Goal: Transaction & Acquisition: Purchase product/service

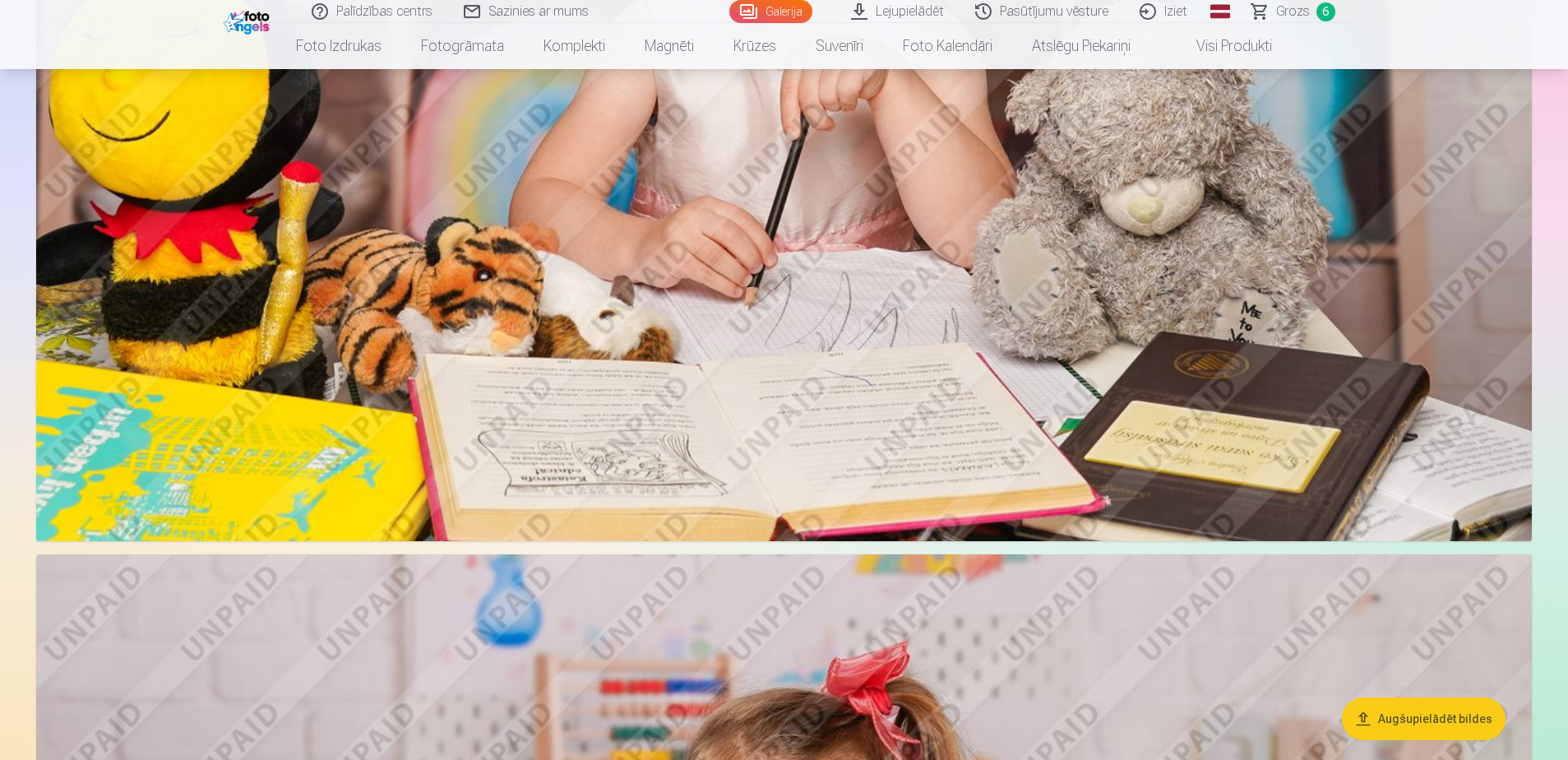
scroll to position [1479, 0]
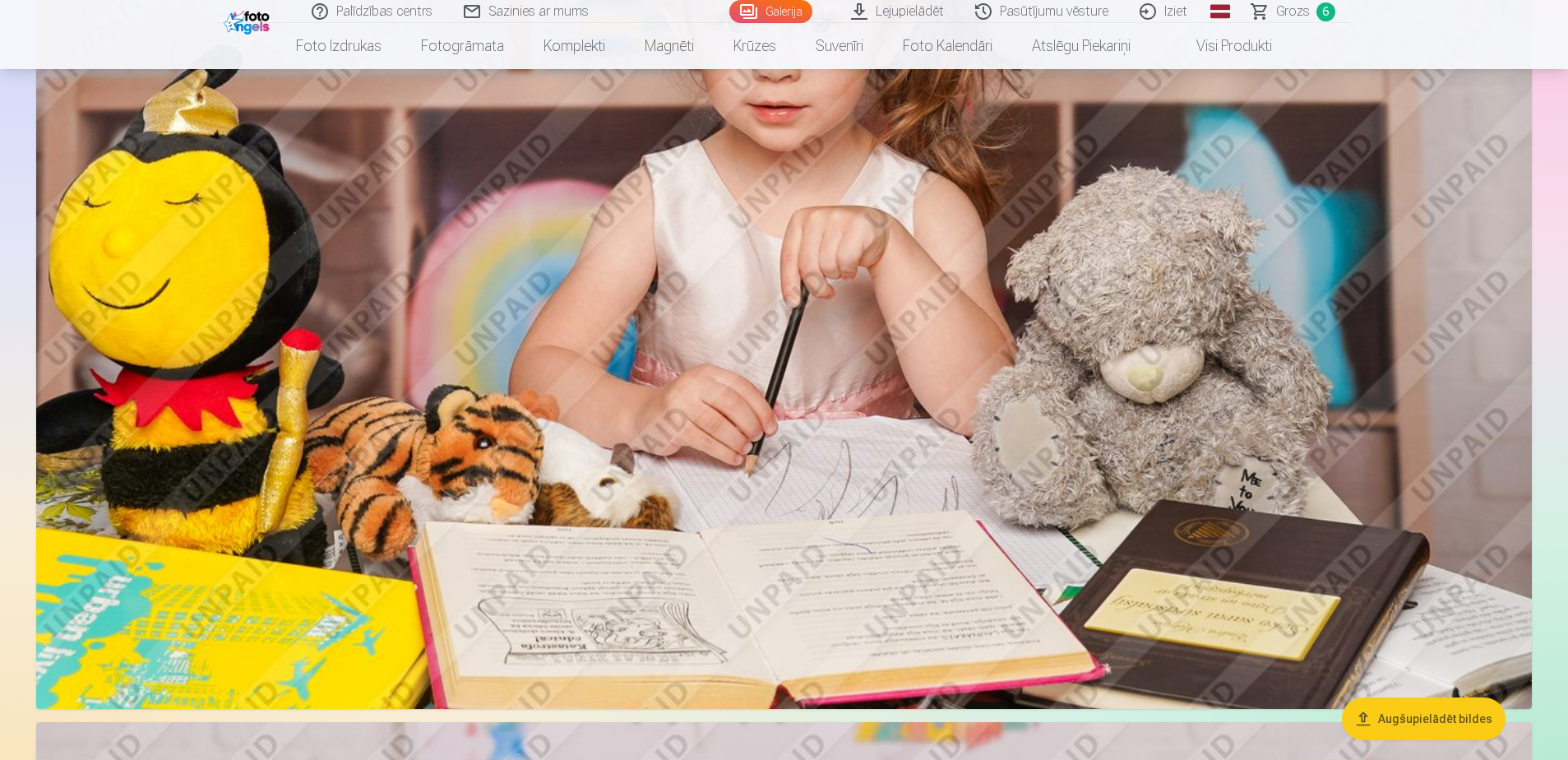
click at [1301, 5] on span "Grozs" at bounding box center [1293, 11] width 34 height 20
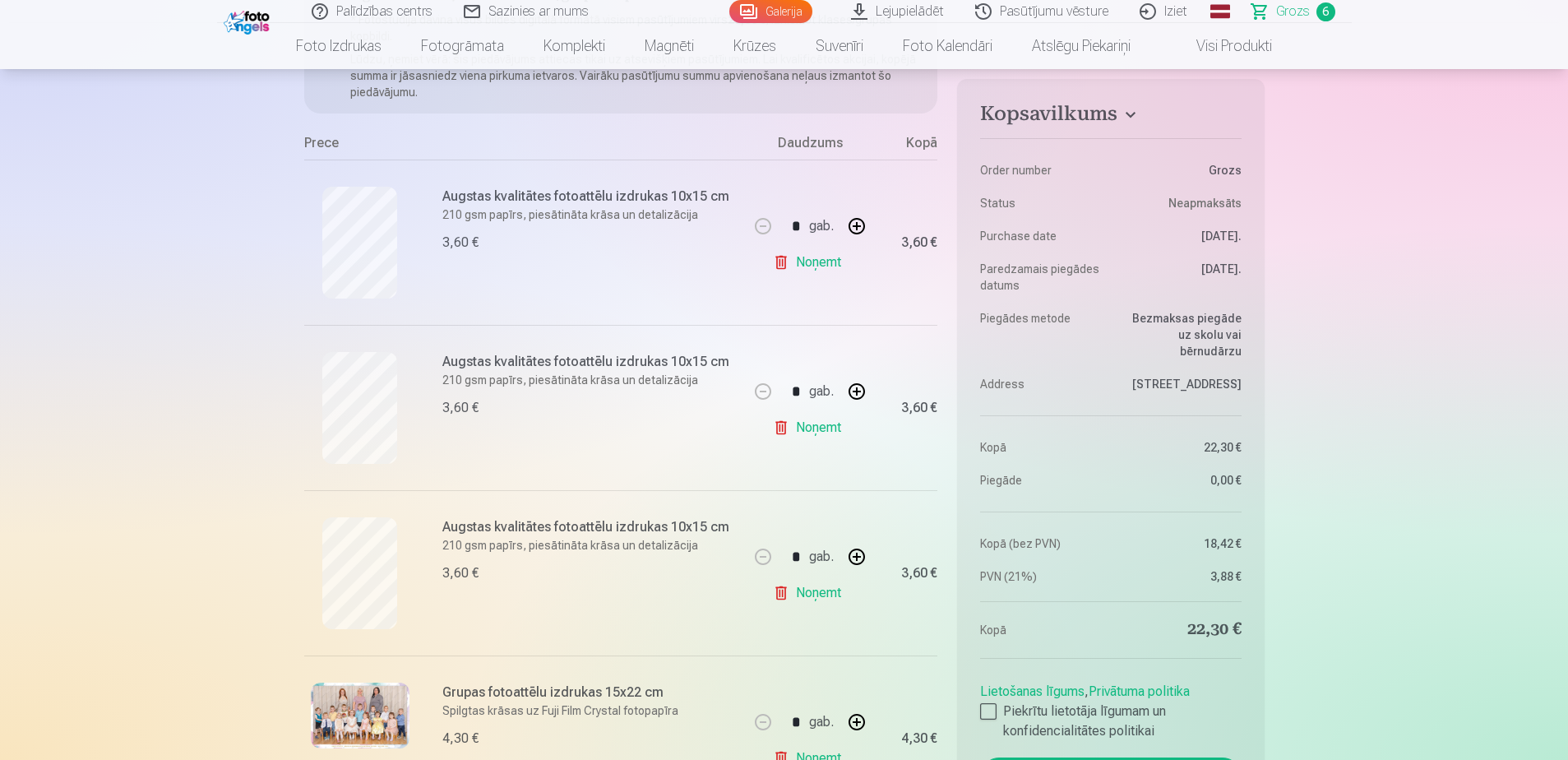
scroll to position [82, 0]
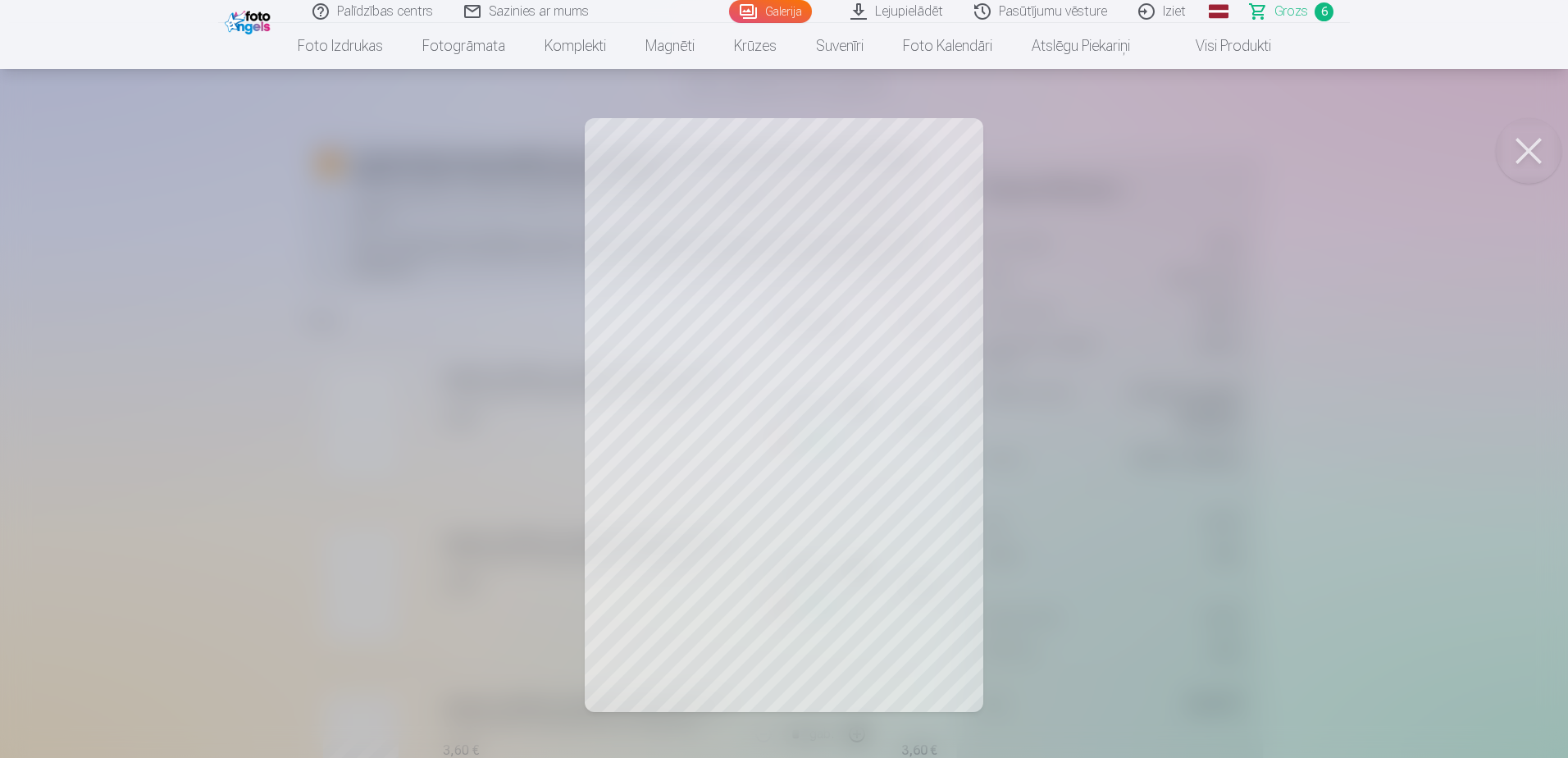
click at [1521, 152] on button at bounding box center [1528, 151] width 66 height 66
click at [1542, 151] on button at bounding box center [1528, 151] width 66 height 66
click at [1531, 175] on button at bounding box center [1528, 151] width 66 height 66
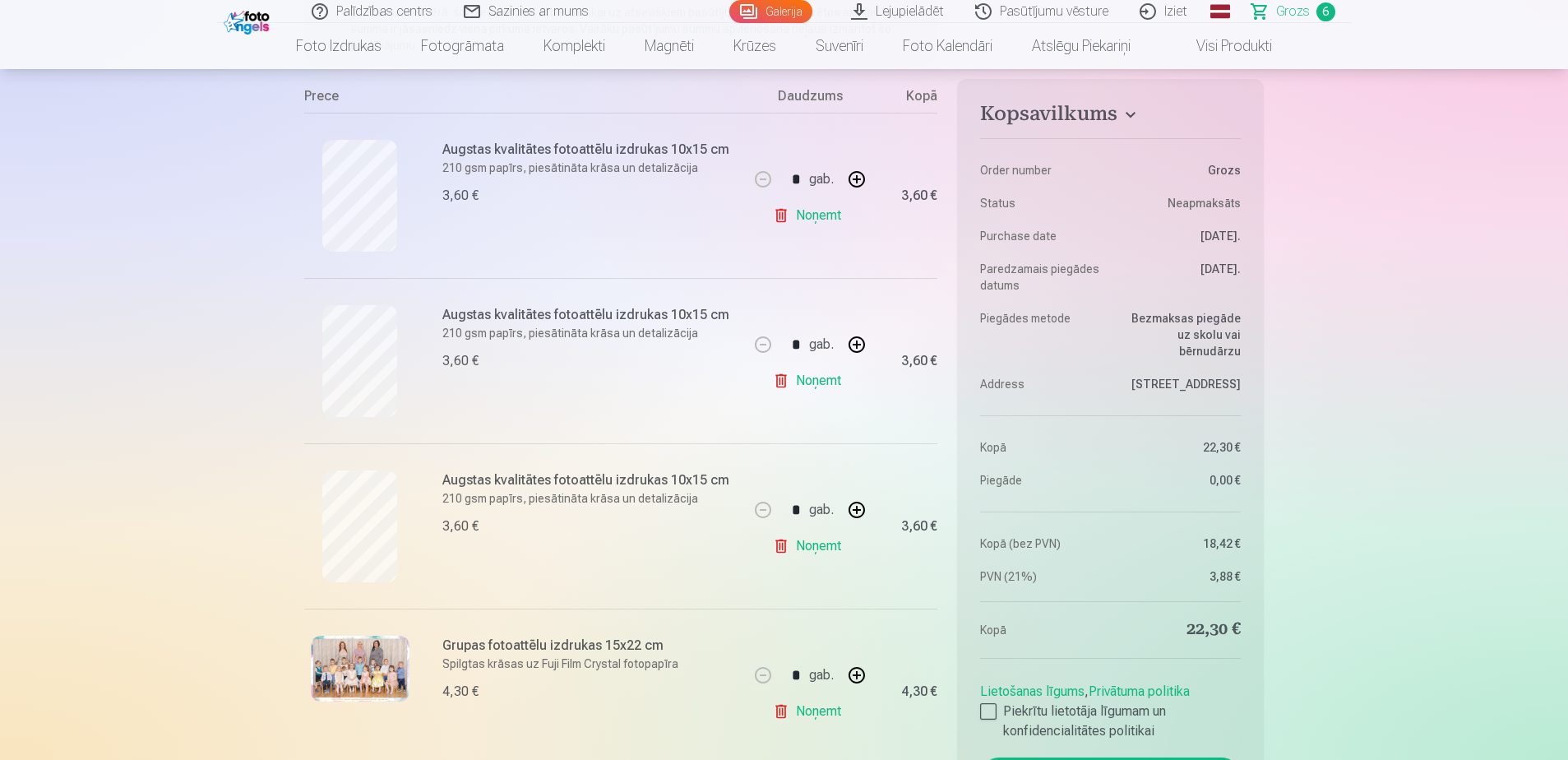
scroll to position [329, 0]
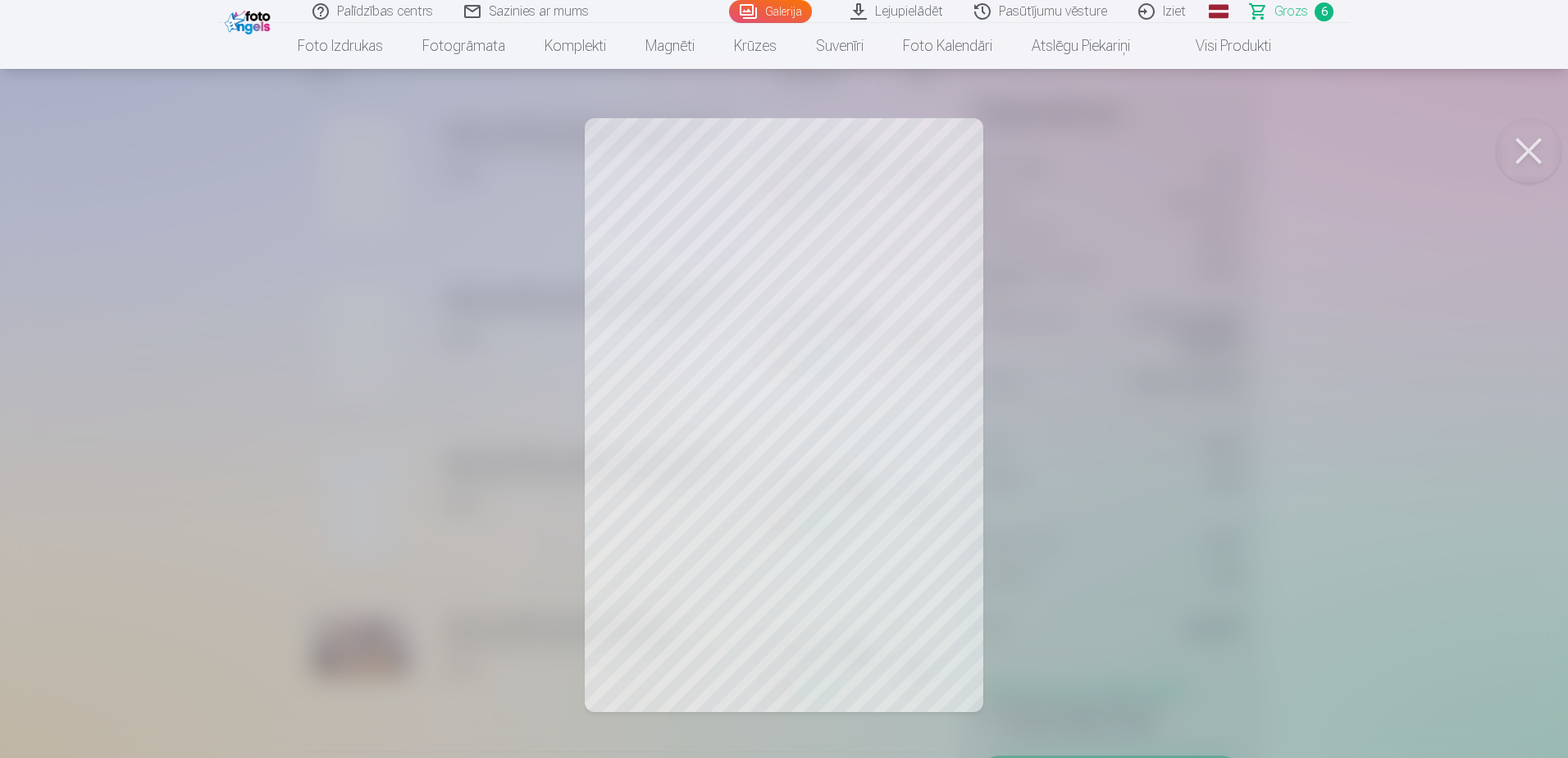
click at [1531, 149] on button at bounding box center [1528, 151] width 66 height 66
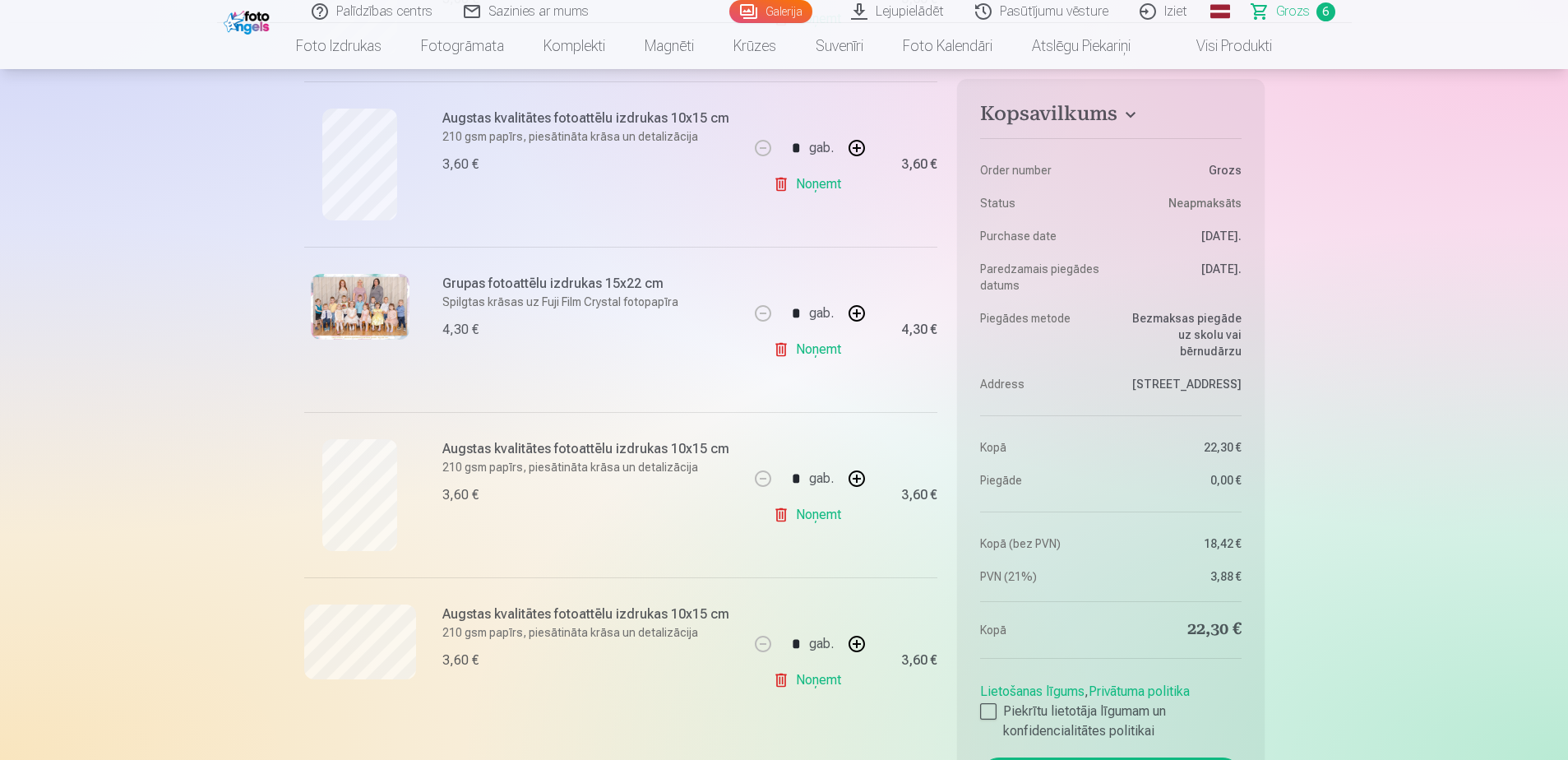
scroll to position [740, 0]
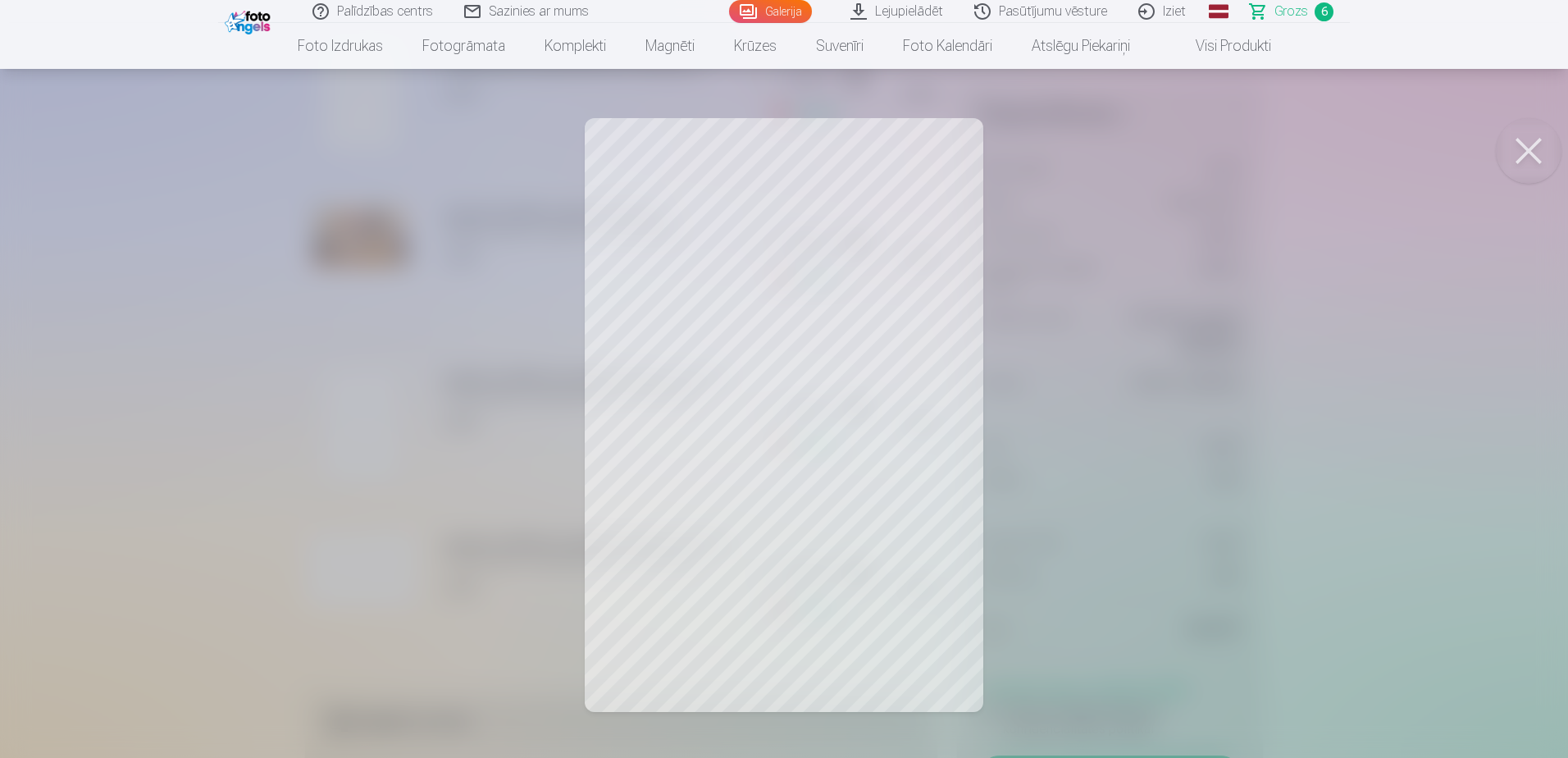
click at [1512, 166] on button at bounding box center [1528, 151] width 66 height 66
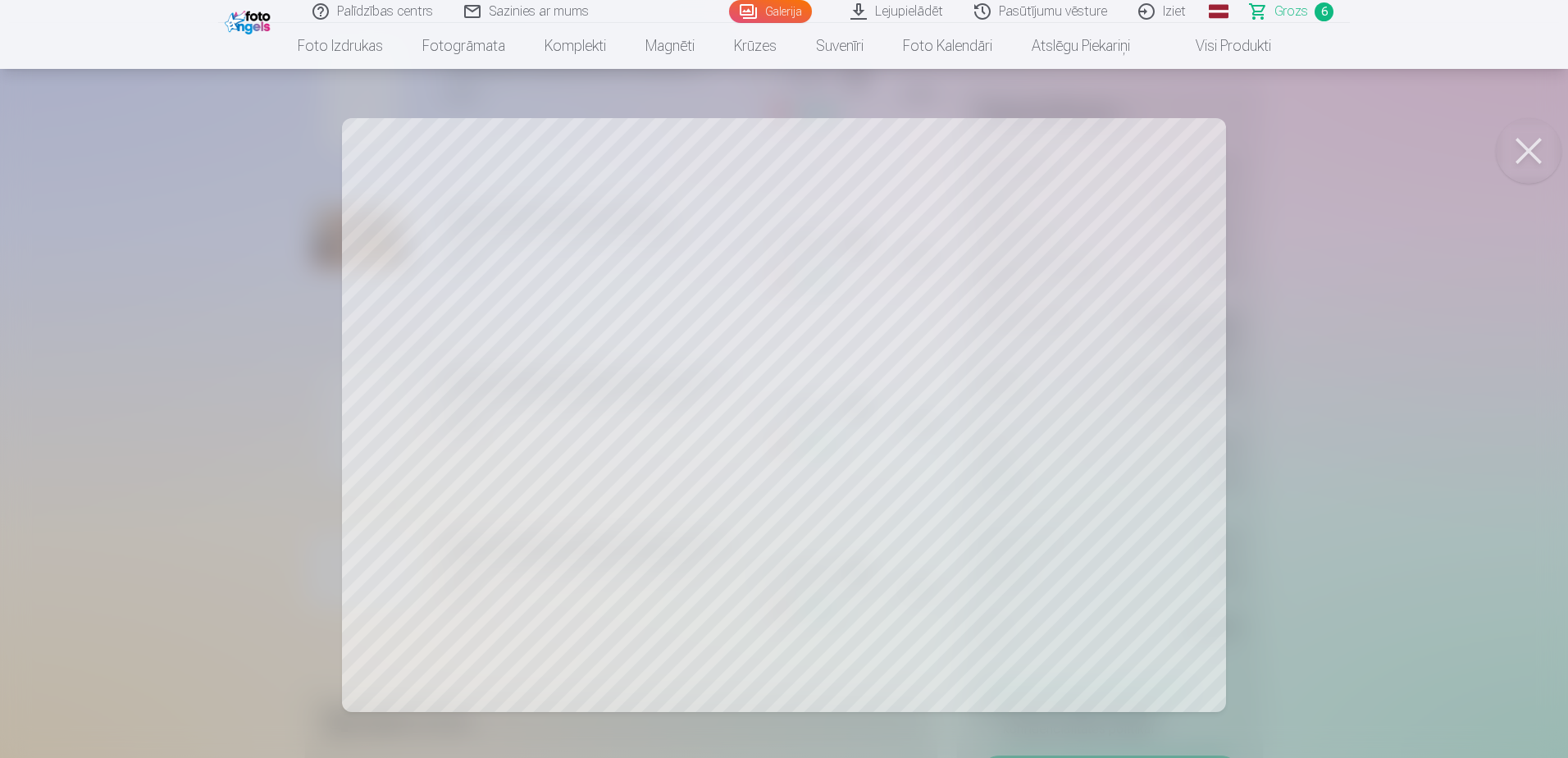
click at [1537, 151] on button at bounding box center [1528, 151] width 66 height 66
click at [1544, 148] on button at bounding box center [1528, 151] width 66 height 66
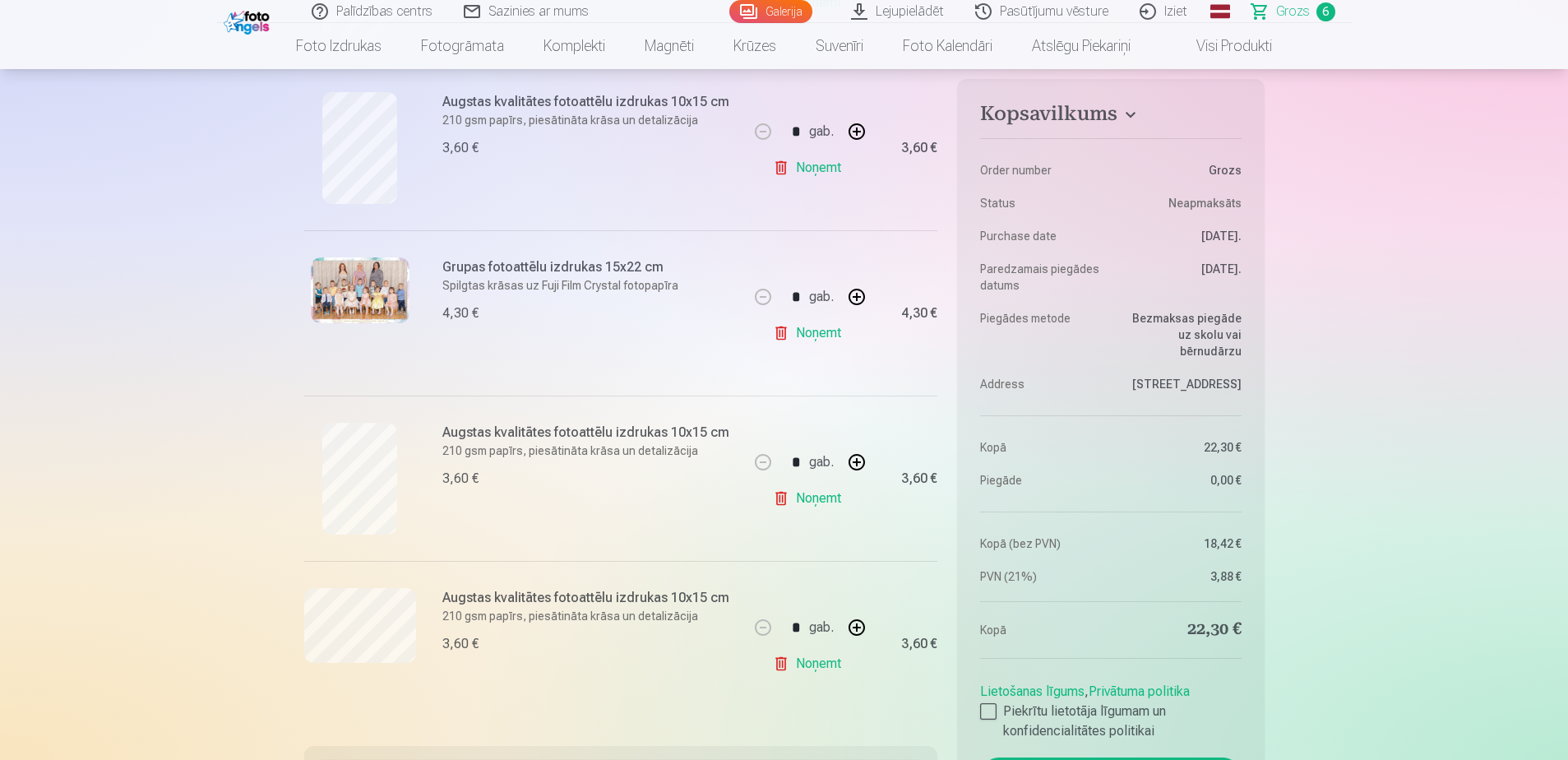
scroll to position [822, 0]
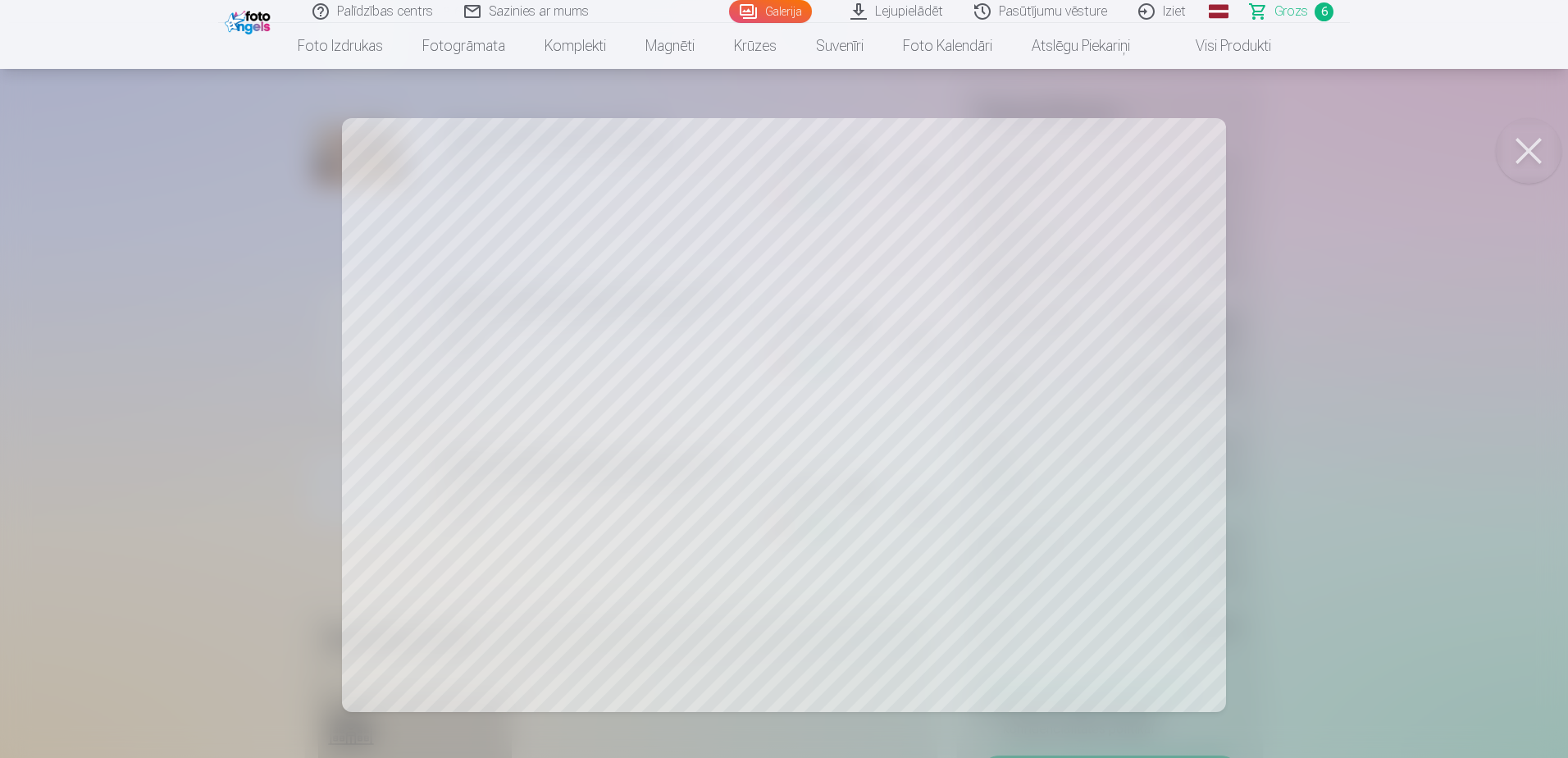
click at [1515, 155] on button at bounding box center [1528, 151] width 66 height 66
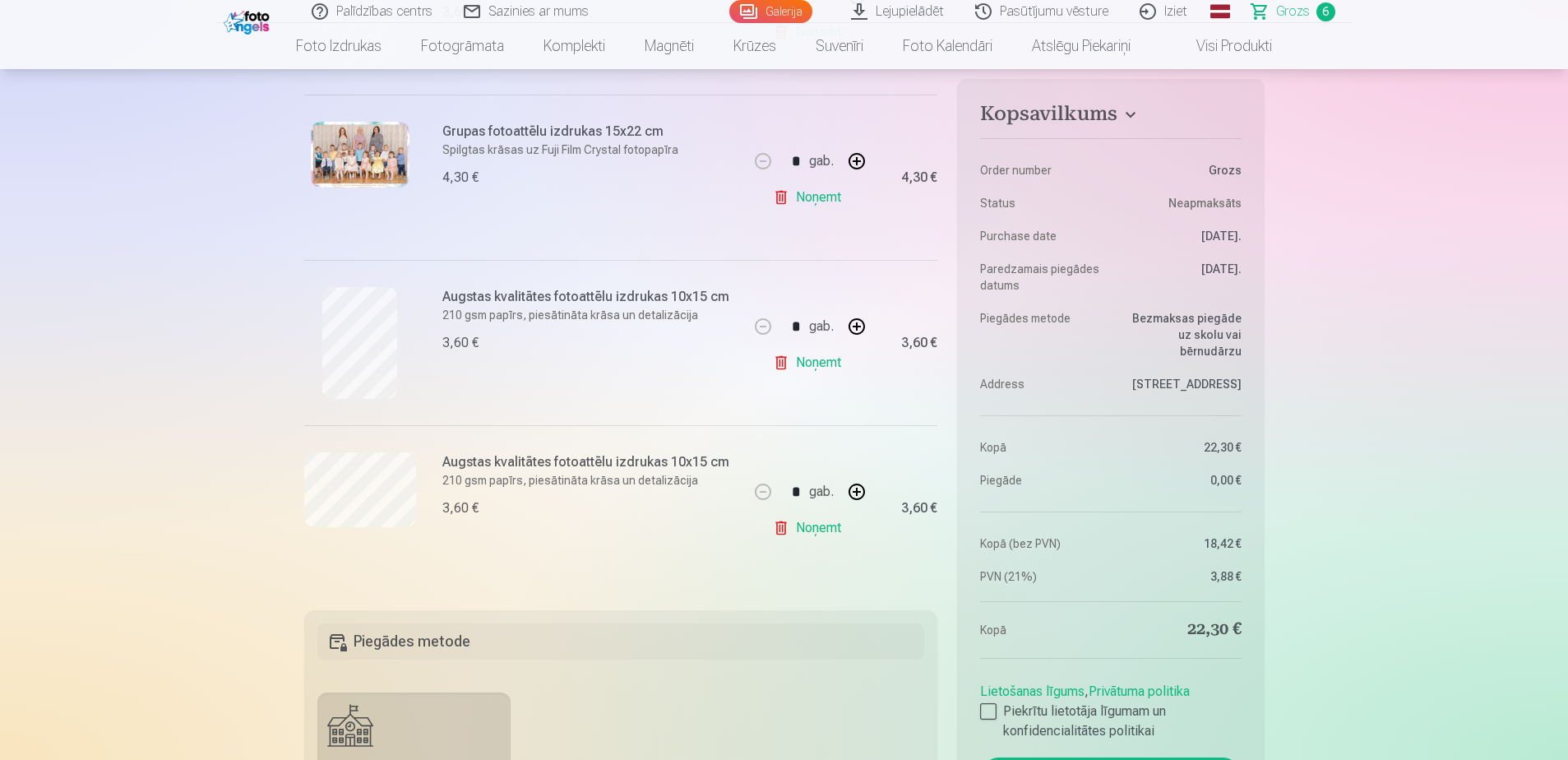
click at [821, 534] on link "Noņemt" at bounding box center [810, 528] width 75 height 33
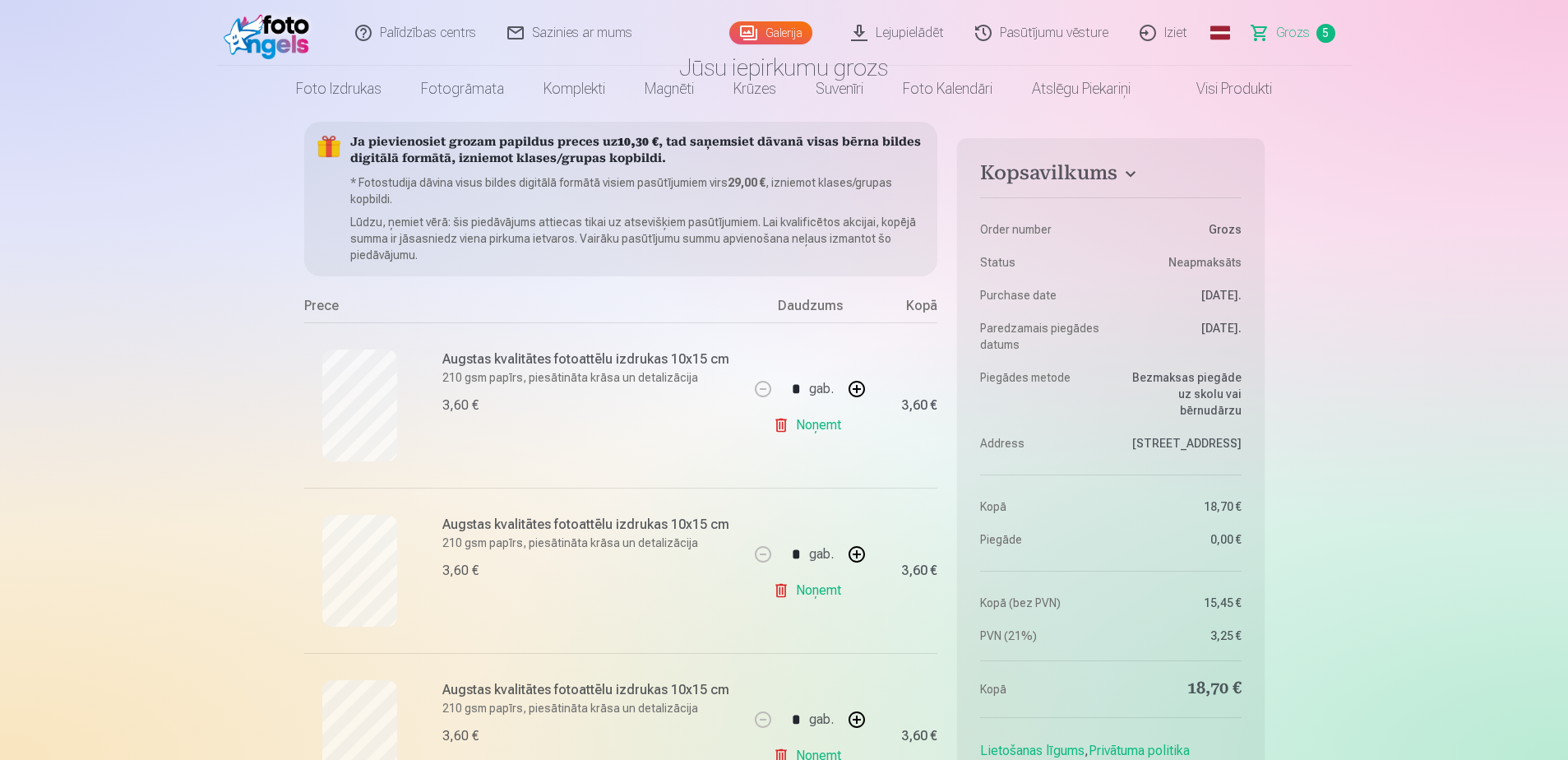
scroll to position [0, 0]
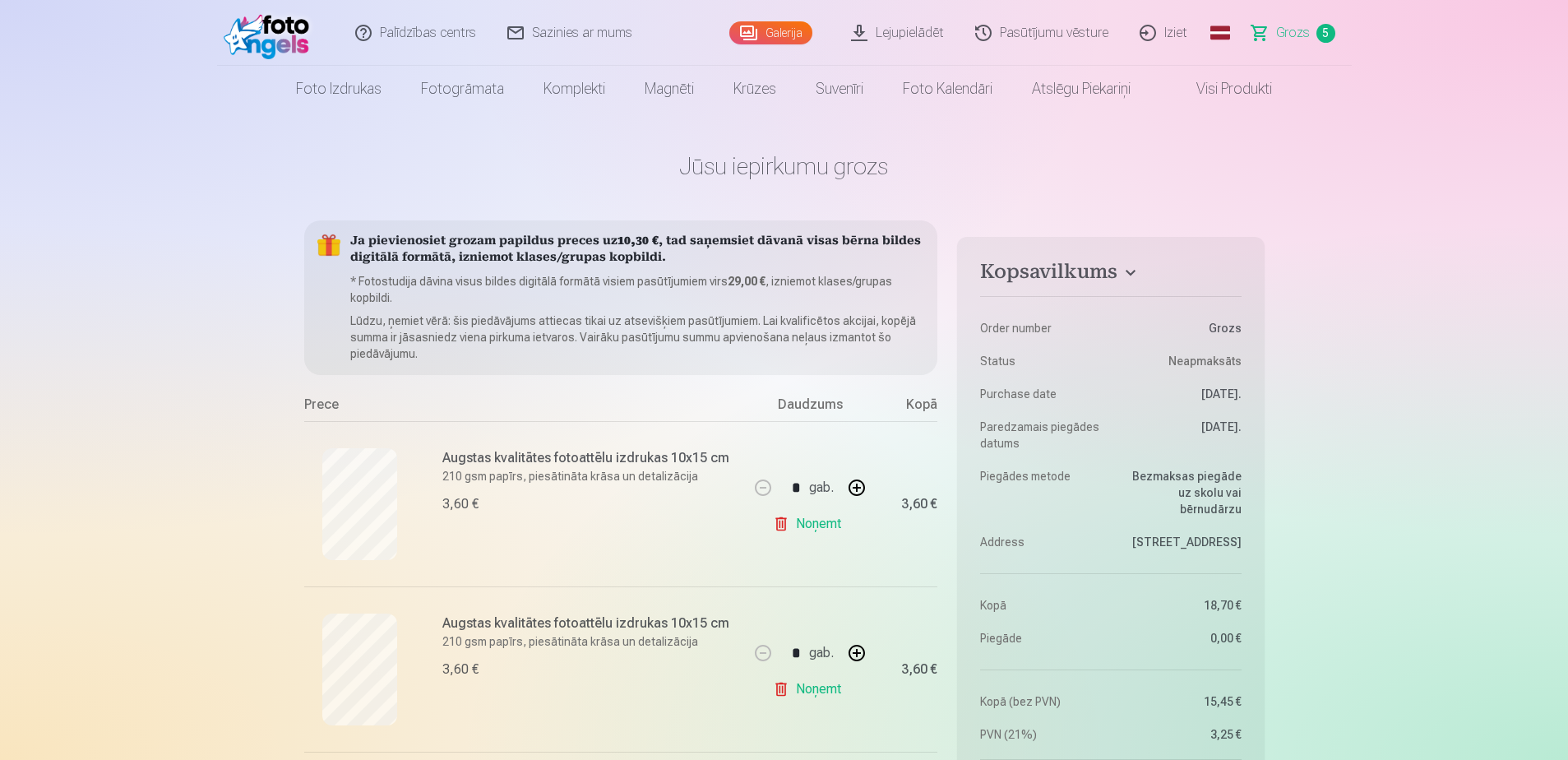
click at [882, 32] on link "Lejupielādēt" at bounding box center [897, 33] width 124 height 66
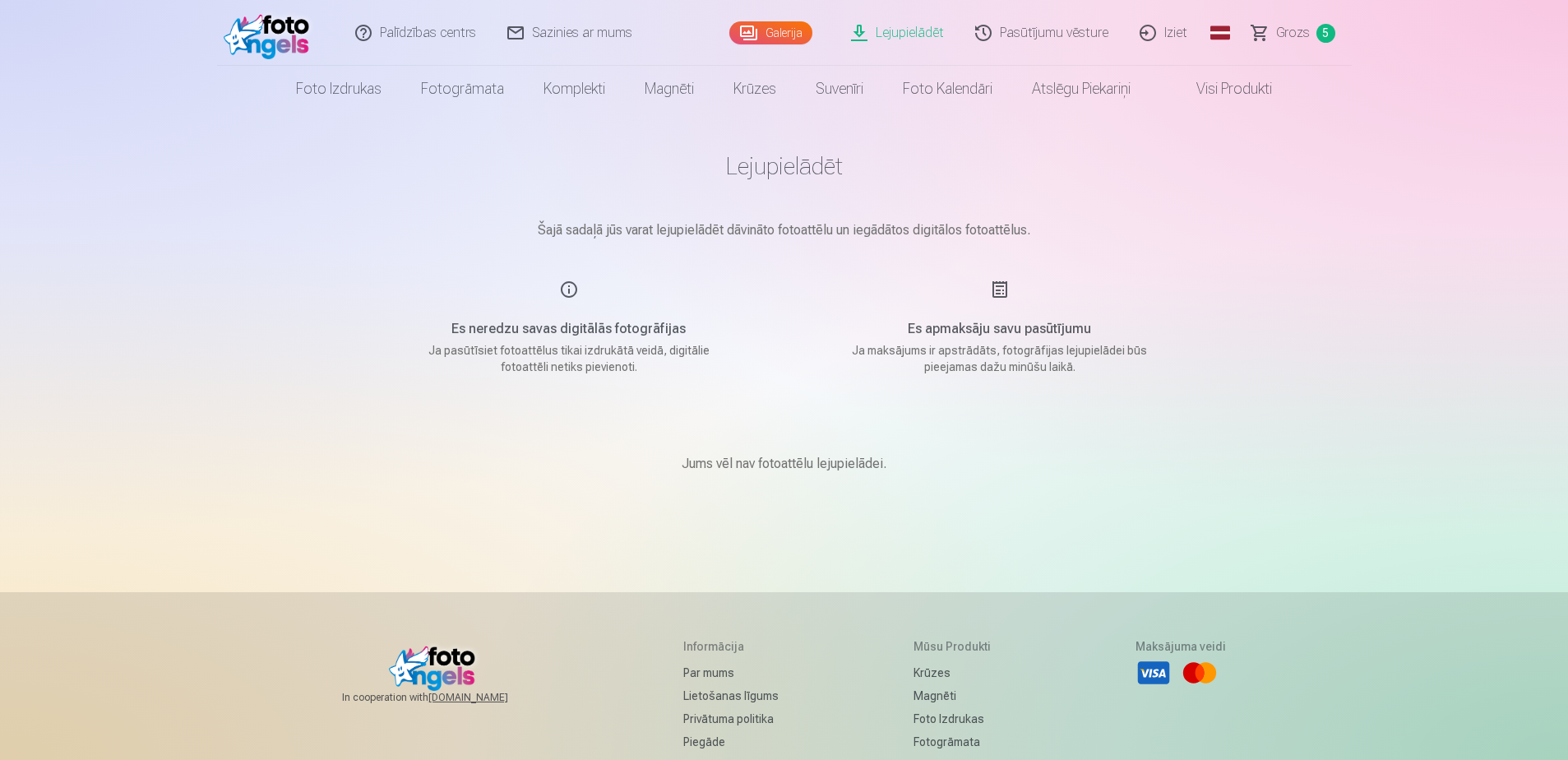
click at [798, 24] on link "Galerija" at bounding box center [771, 33] width 83 height 23
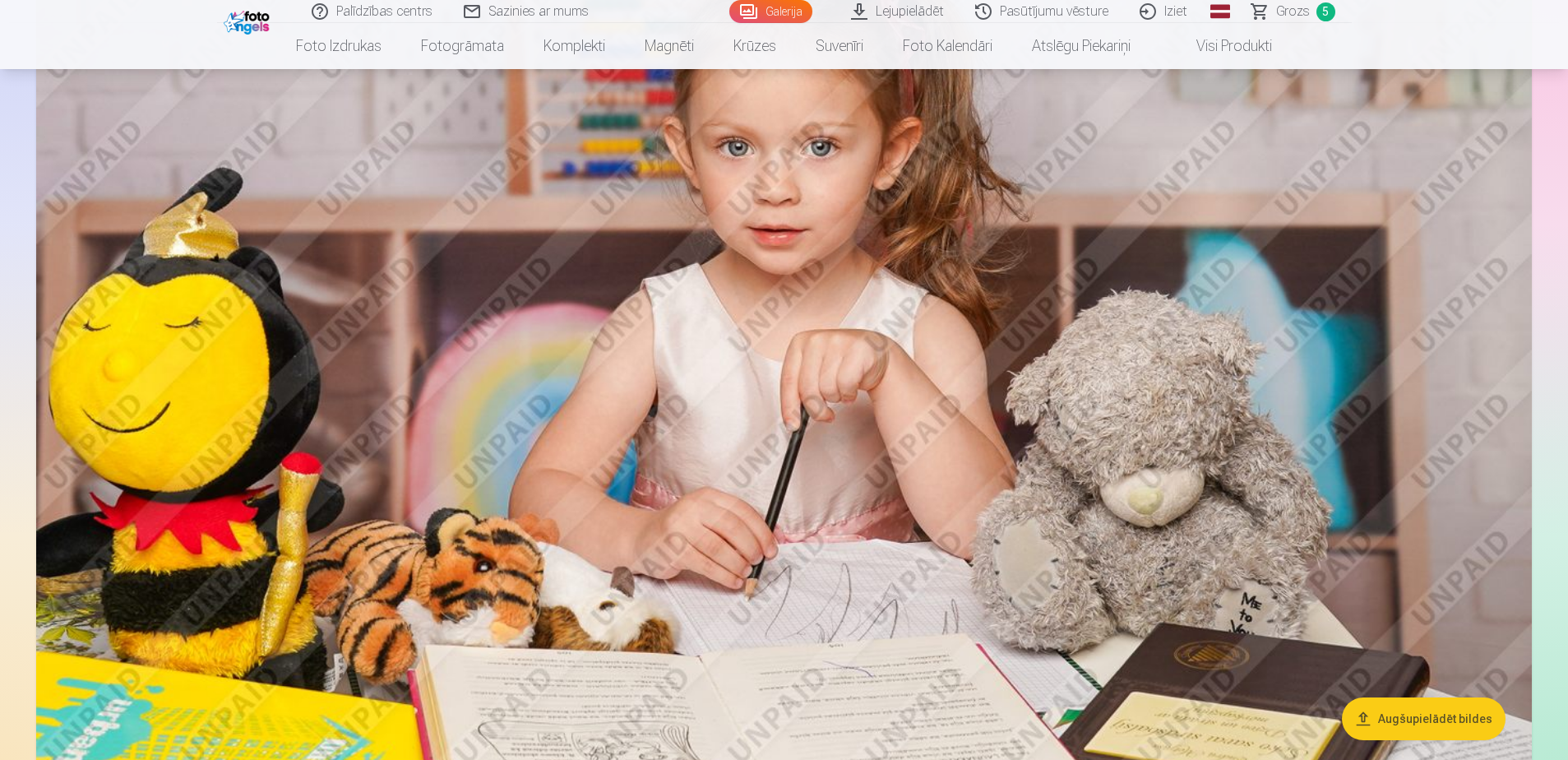
scroll to position [1233, 0]
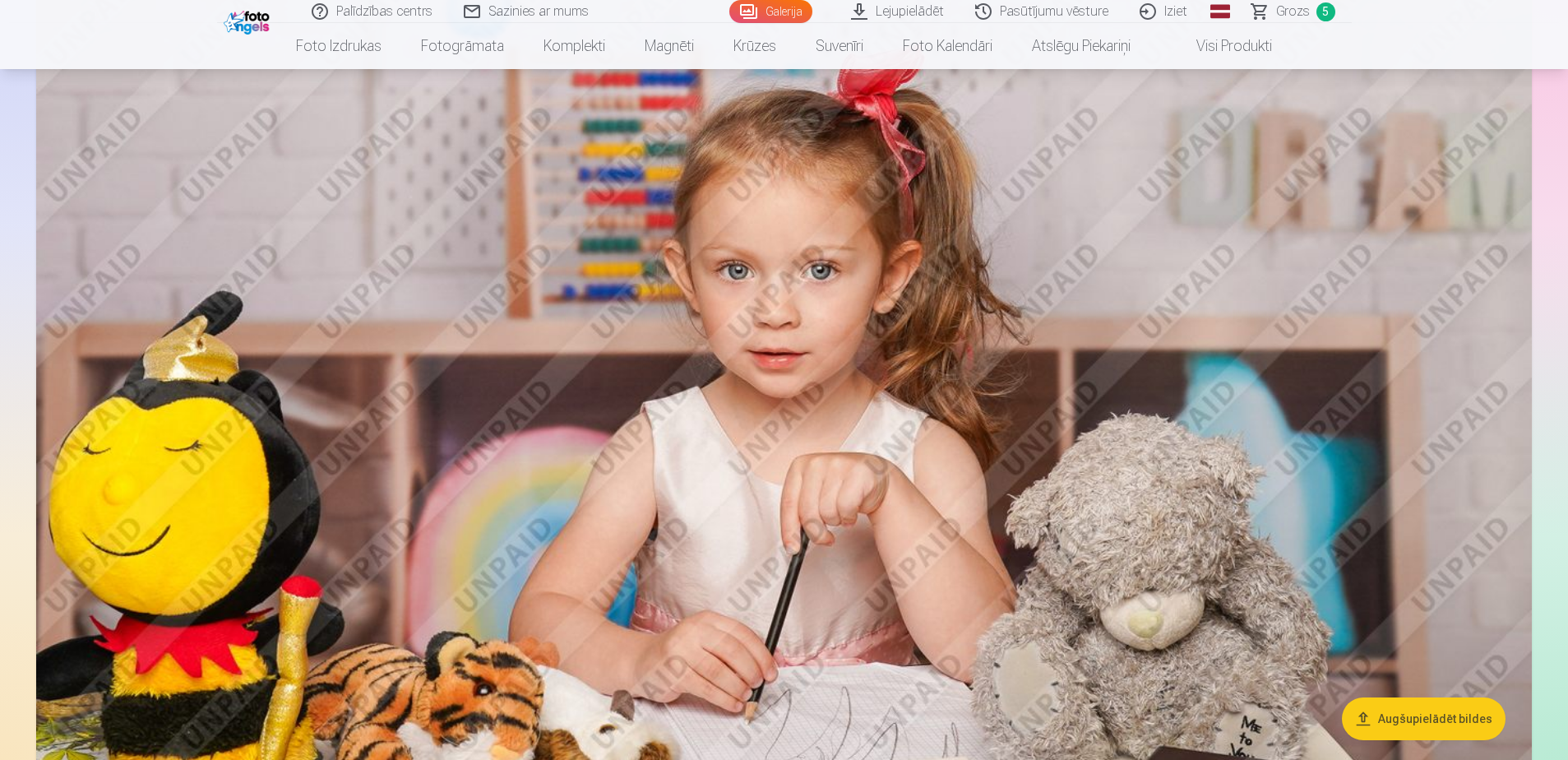
click at [1284, 9] on span "Grozs" at bounding box center [1293, 11] width 34 height 20
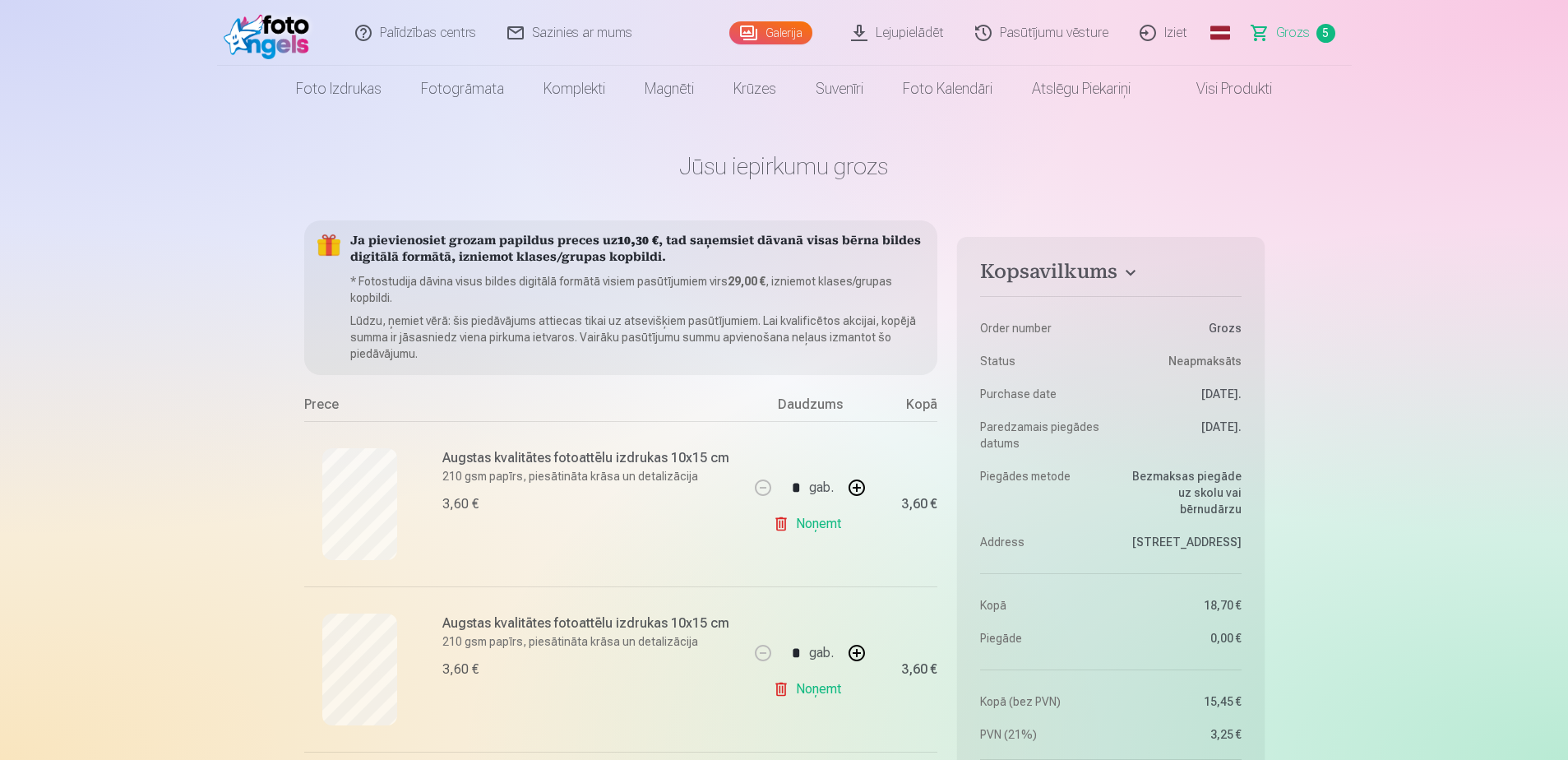
click at [768, 35] on link "Galerija" at bounding box center [771, 33] width 83 height 23
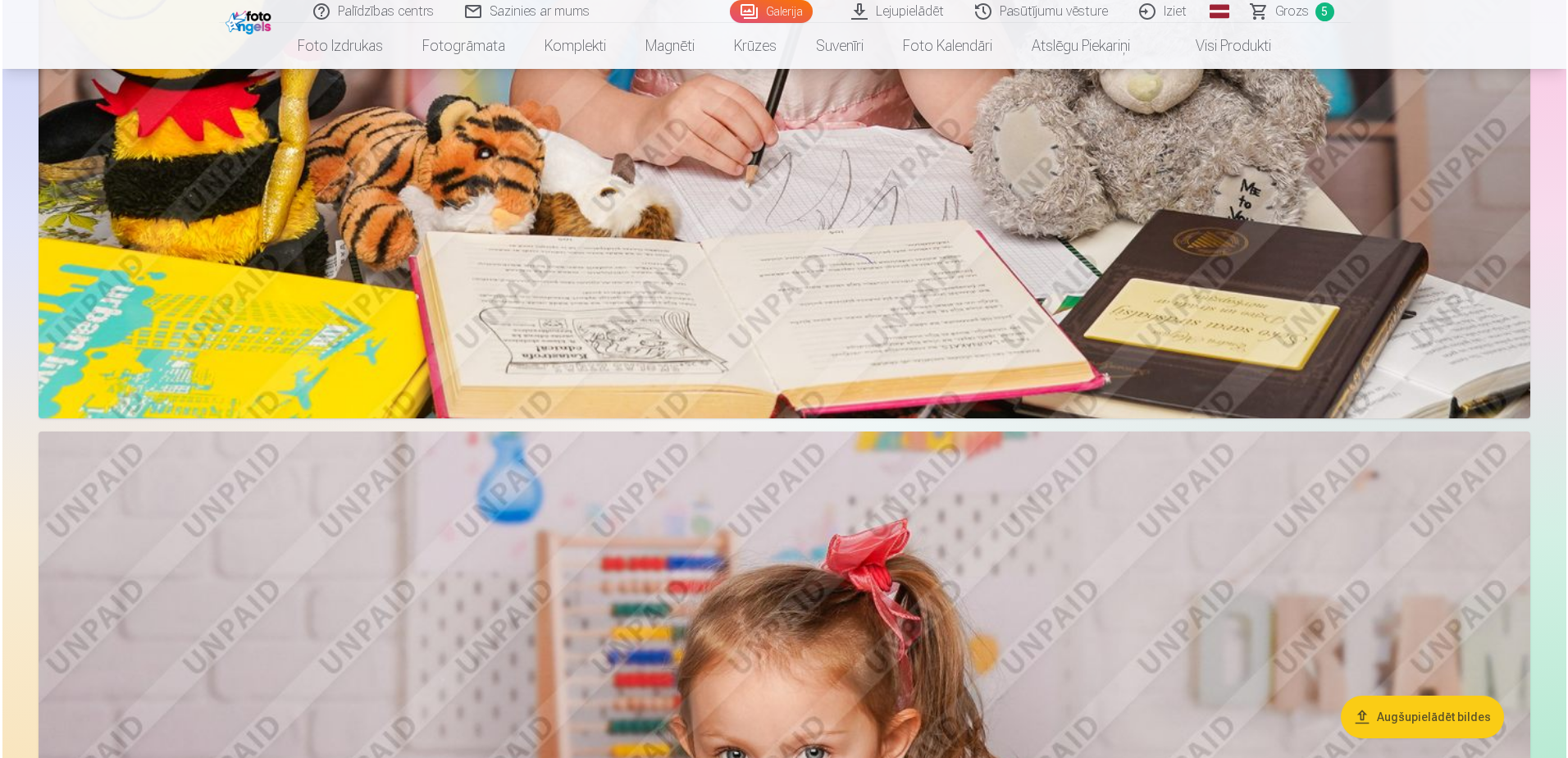
scroll to position [2214, 0]
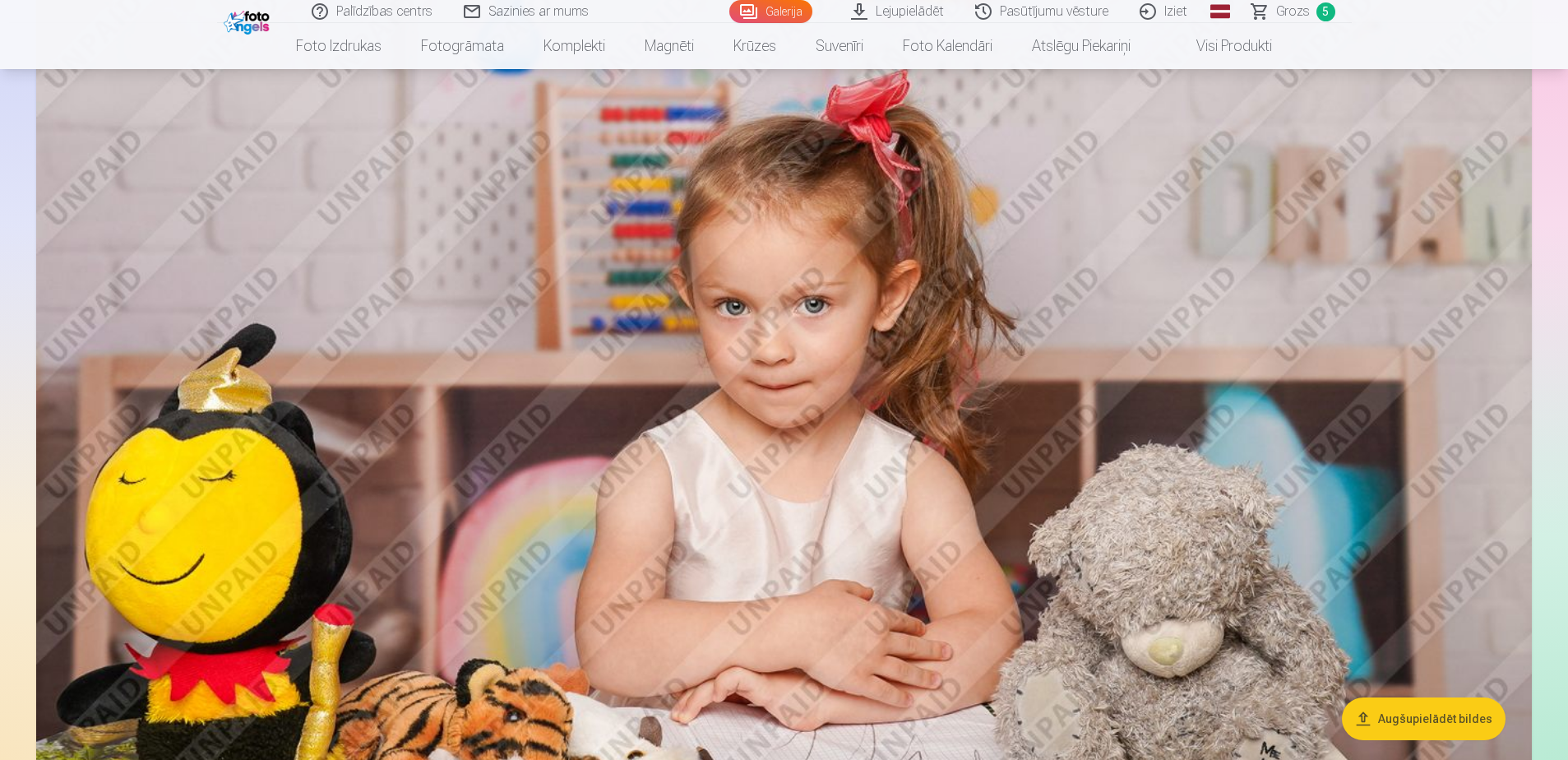
click at [830, 493] on img at bounding box center [784, 480] width 1496 height 996
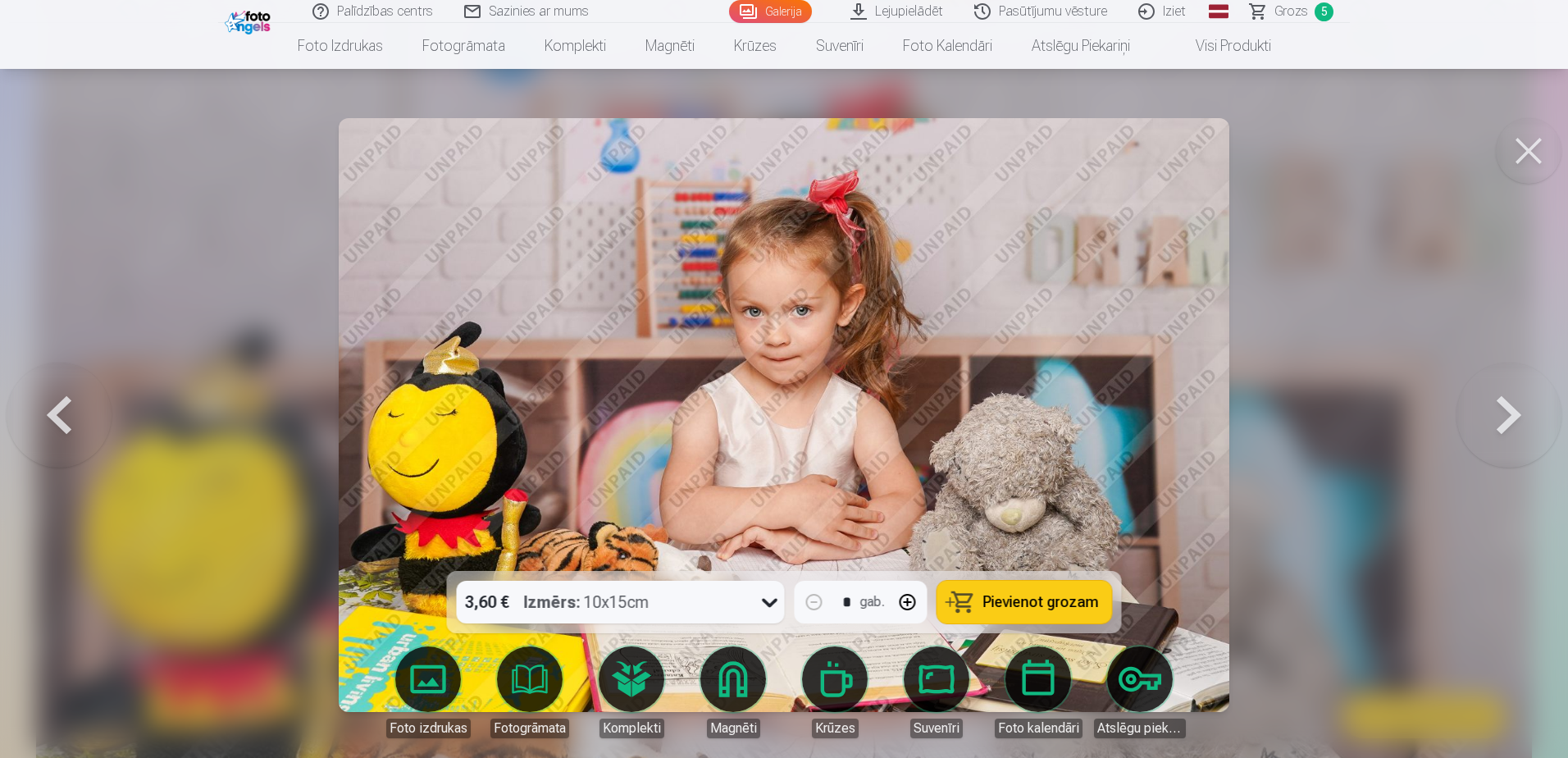
click at [1495, 426] on button at bounding box center [1508, 415] width 105 height 279
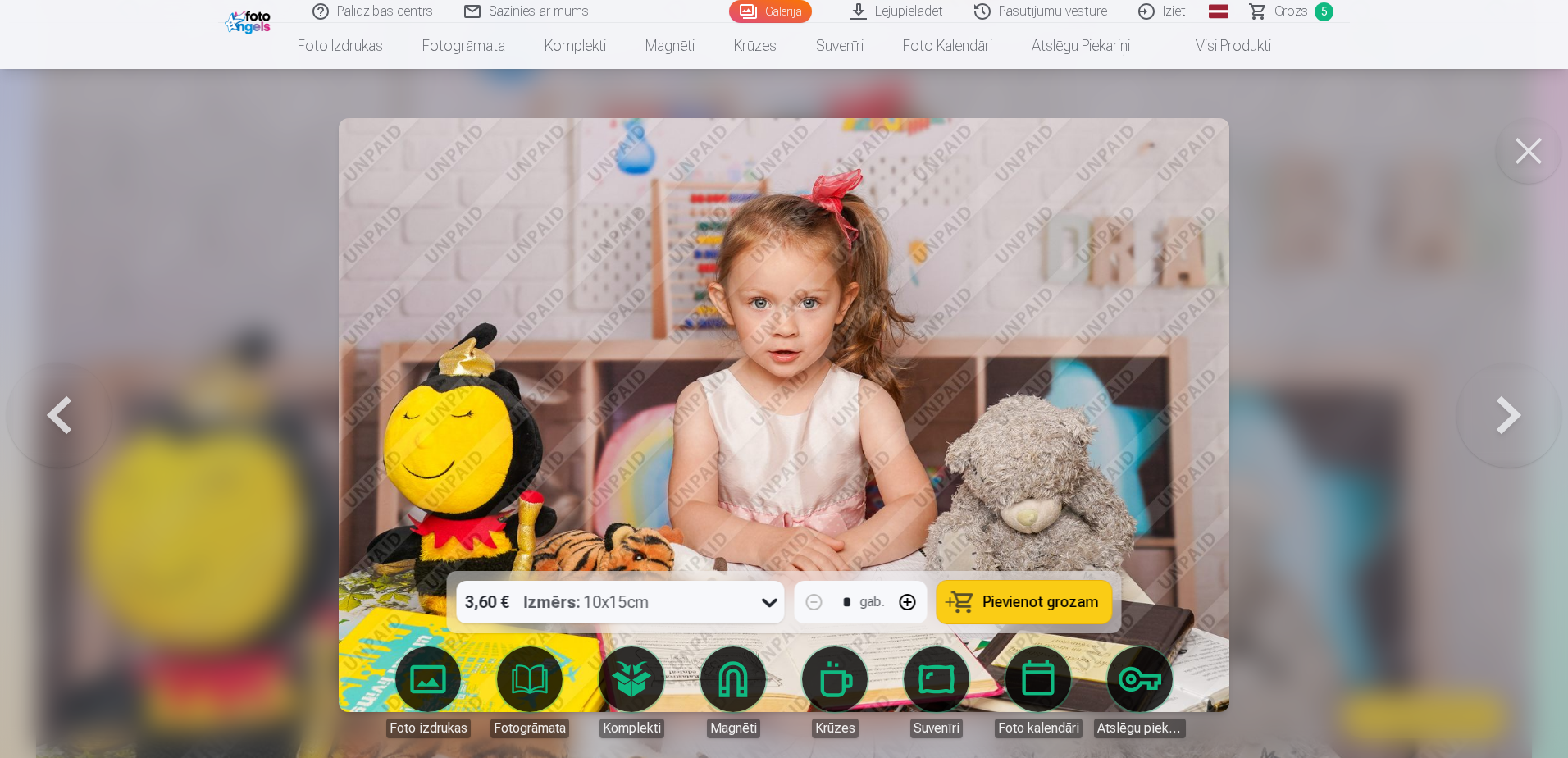
click at [1495, 426] on button at bounding box center [1508, 415] width 105 height 279
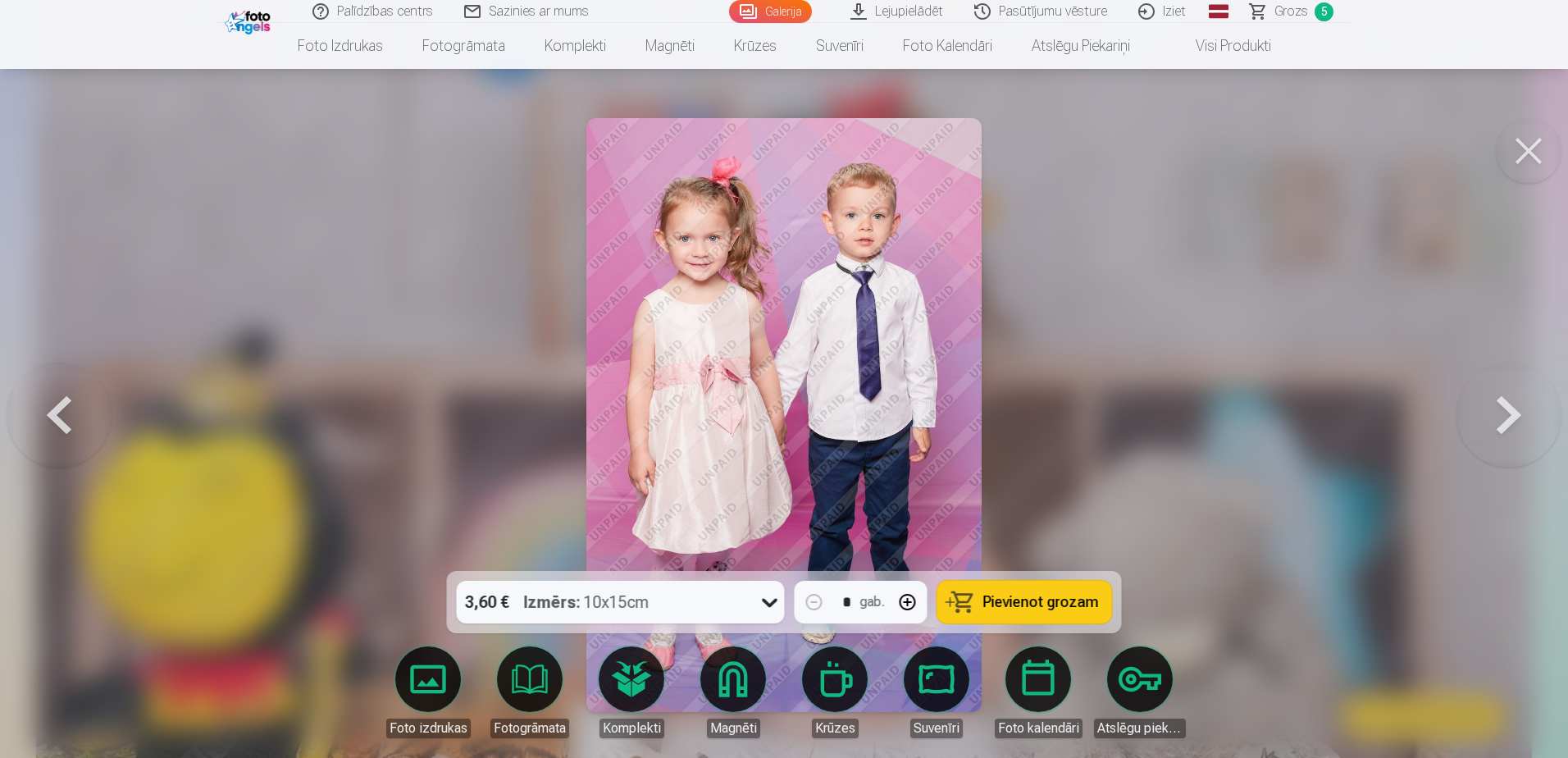
click at [35, 409] on button at bounding box center [58, 415] width 105 height 279
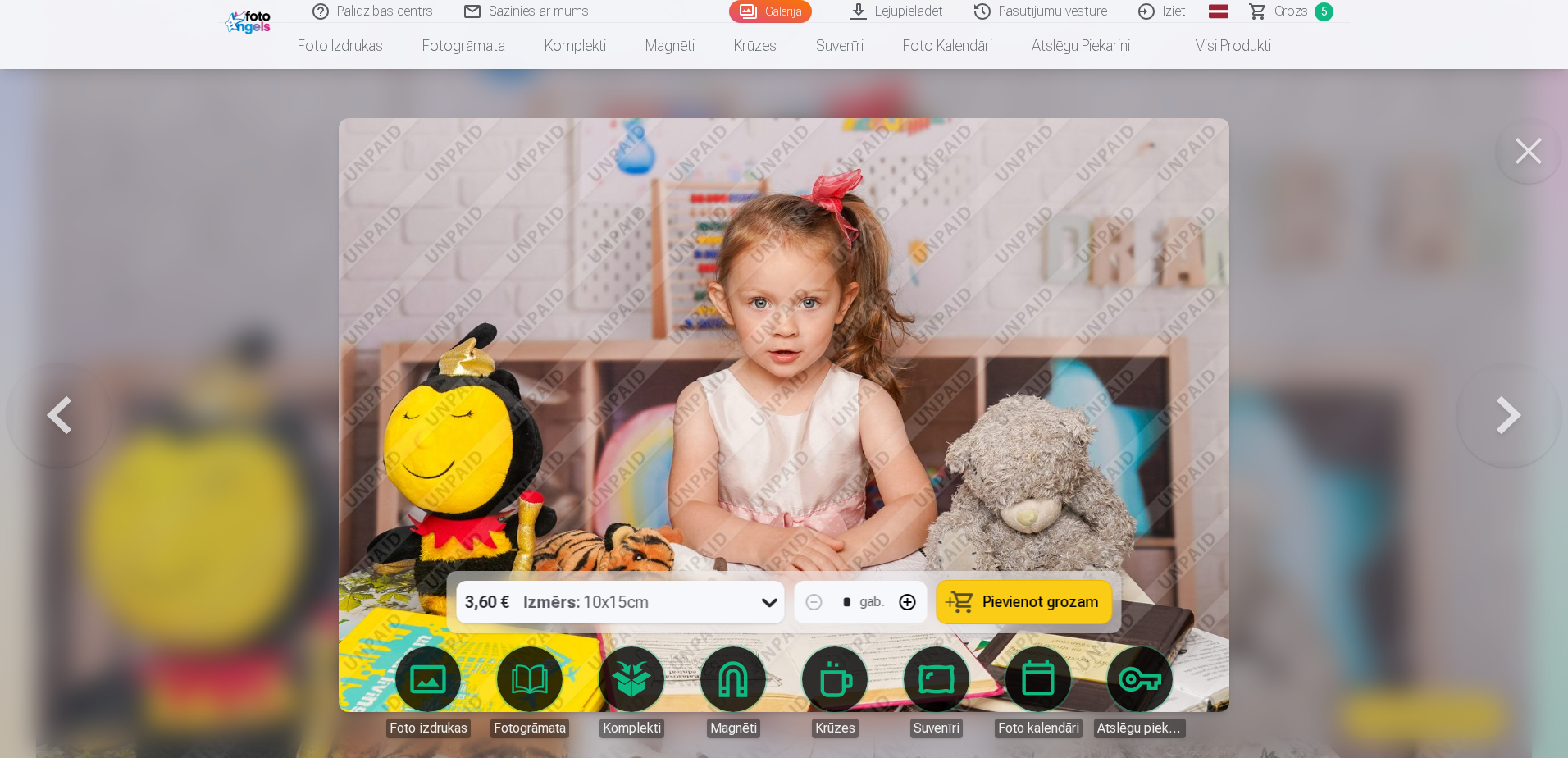
click at [35, 409] on button at bounding box center [58, 415] width 105 height 279
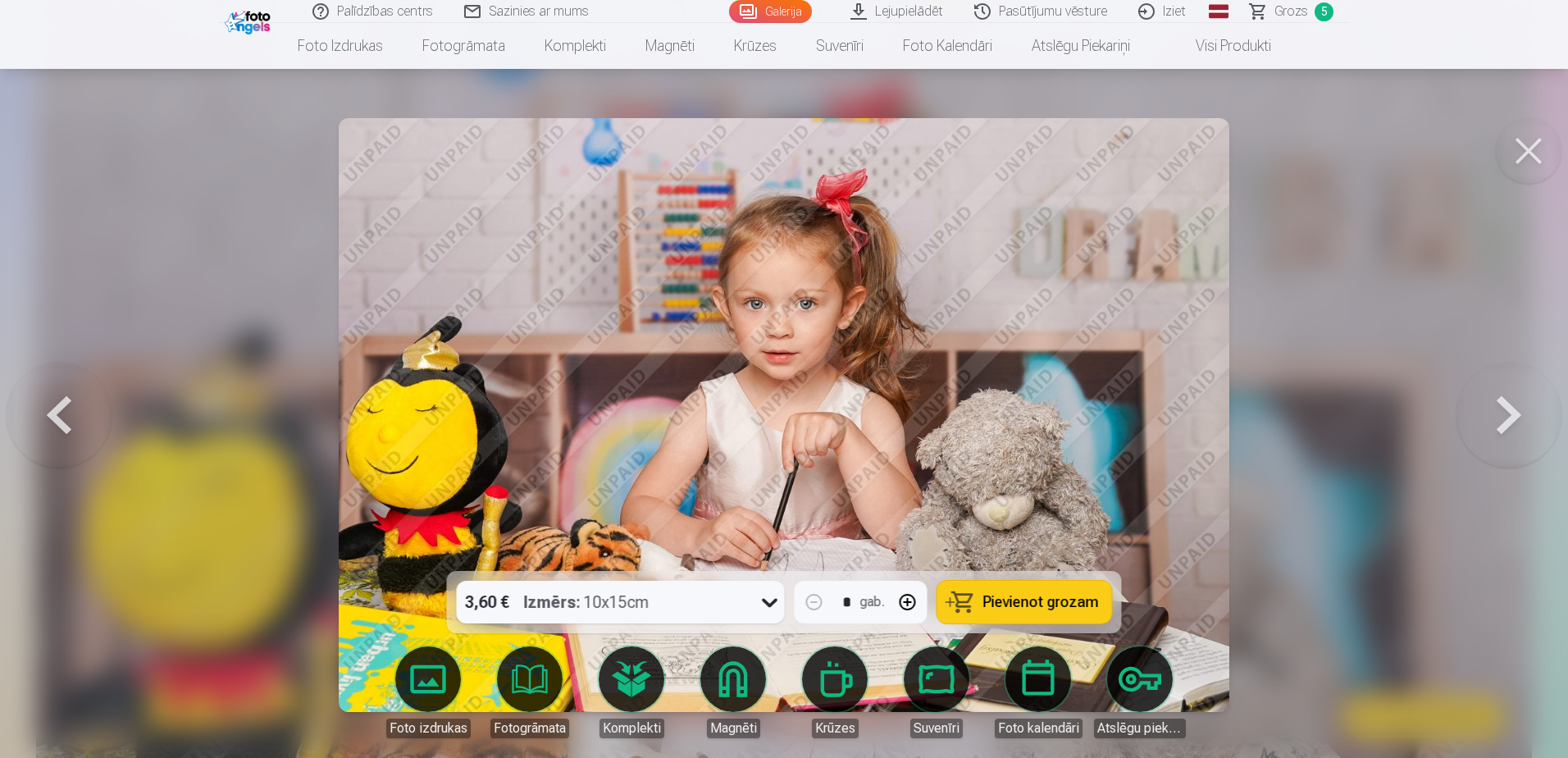
click at [35, 409] on button at bounding box center [58, 415] width 105 height 279
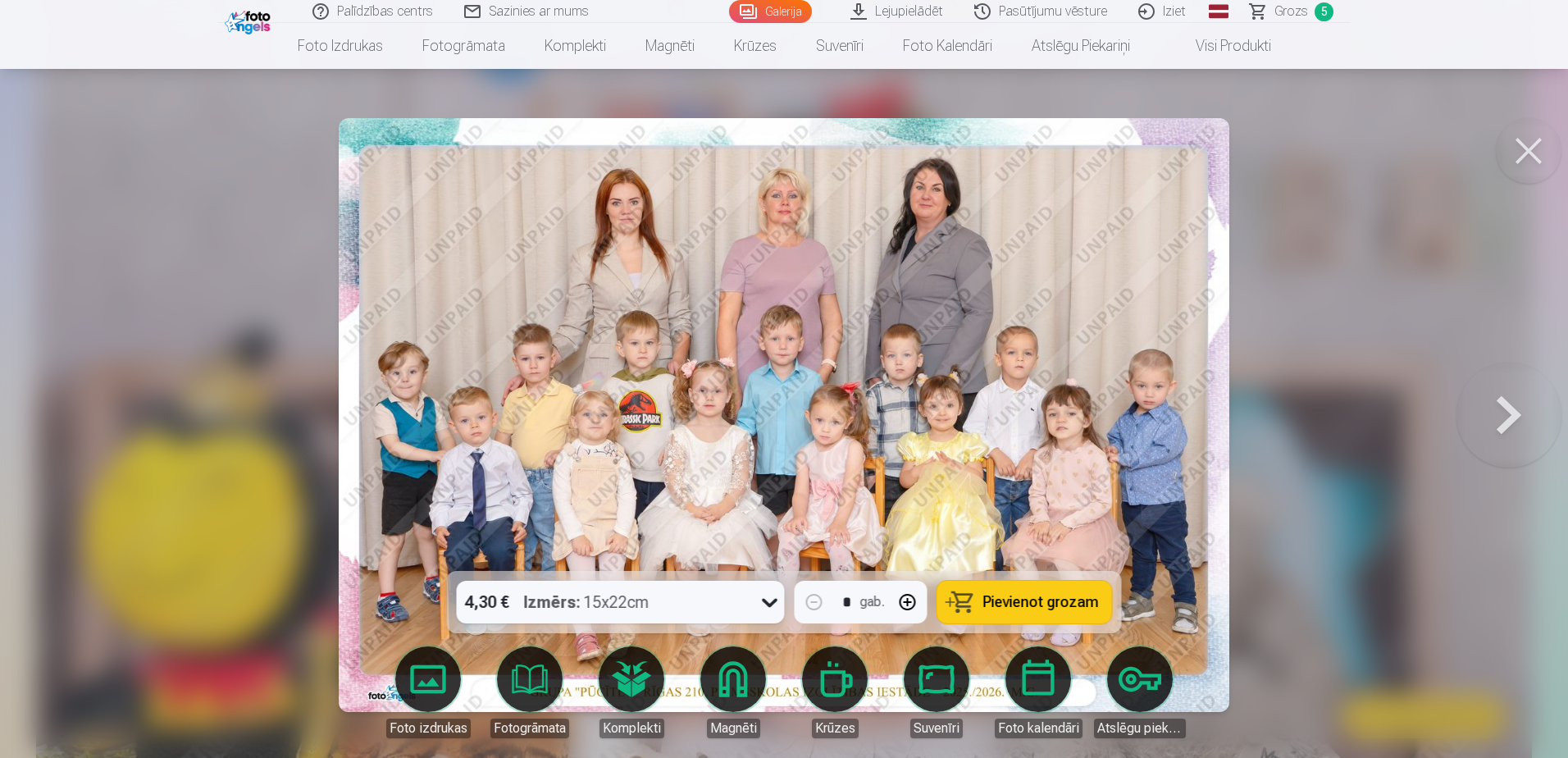
click at [1518, 429] on button at bounding box center [1508, 415] width 105 height 279
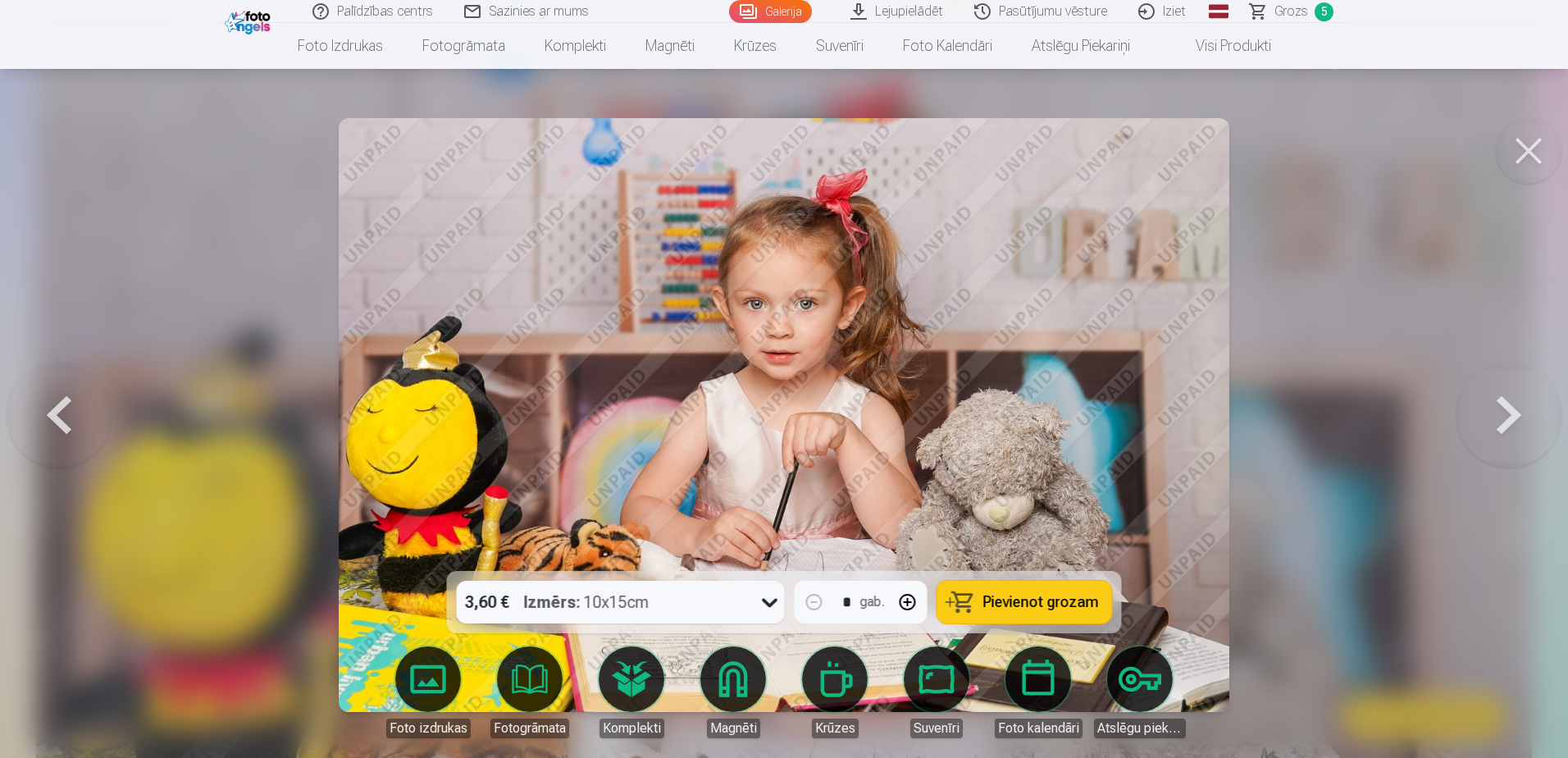
click at [768, 612] on icon at bounding box center [770, 602] width 26 height 26
click at [1359, 299] on div at bounding box center [784, 379] width 1568 height 758
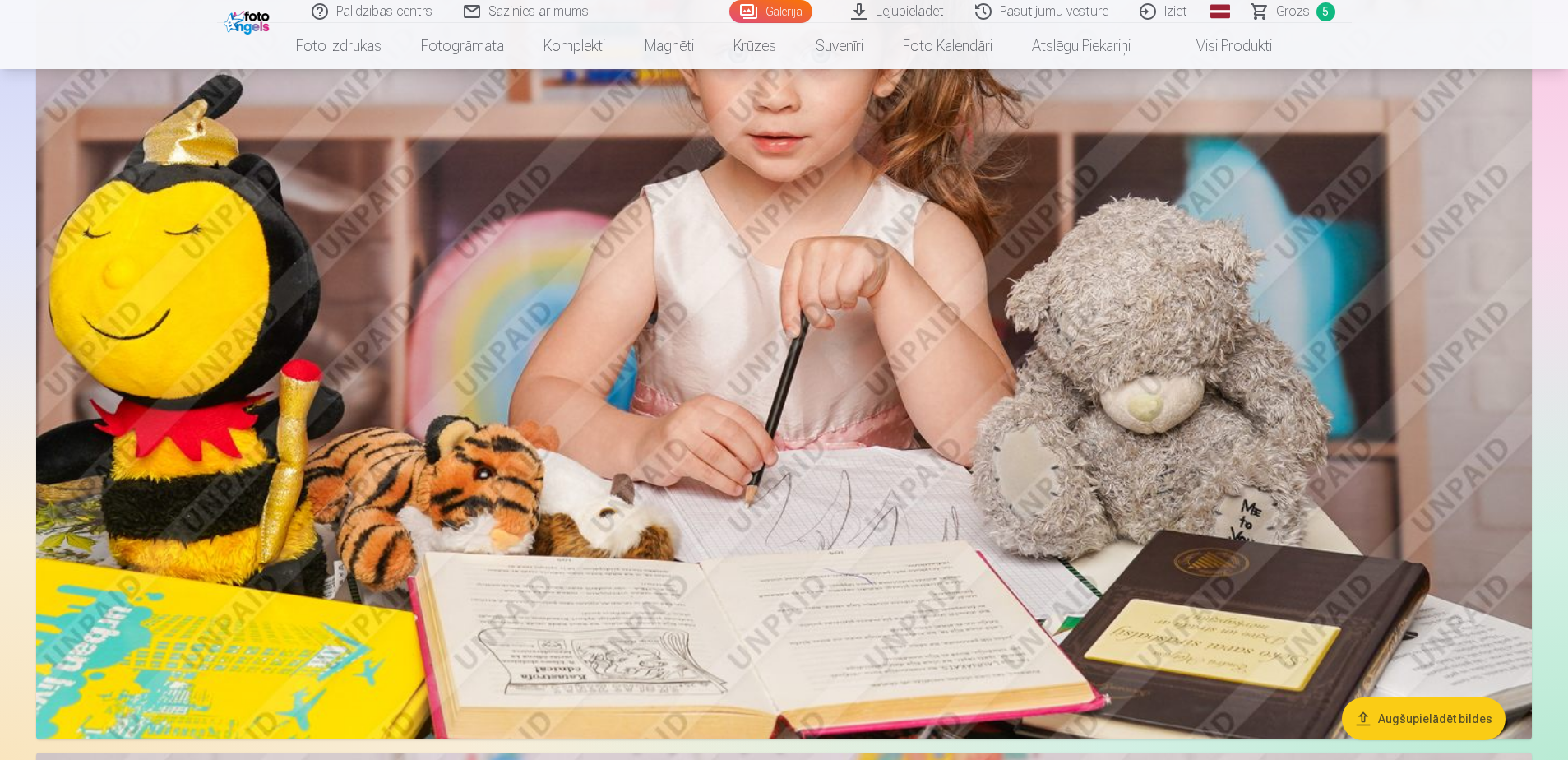
scroll to position [1310, 0]
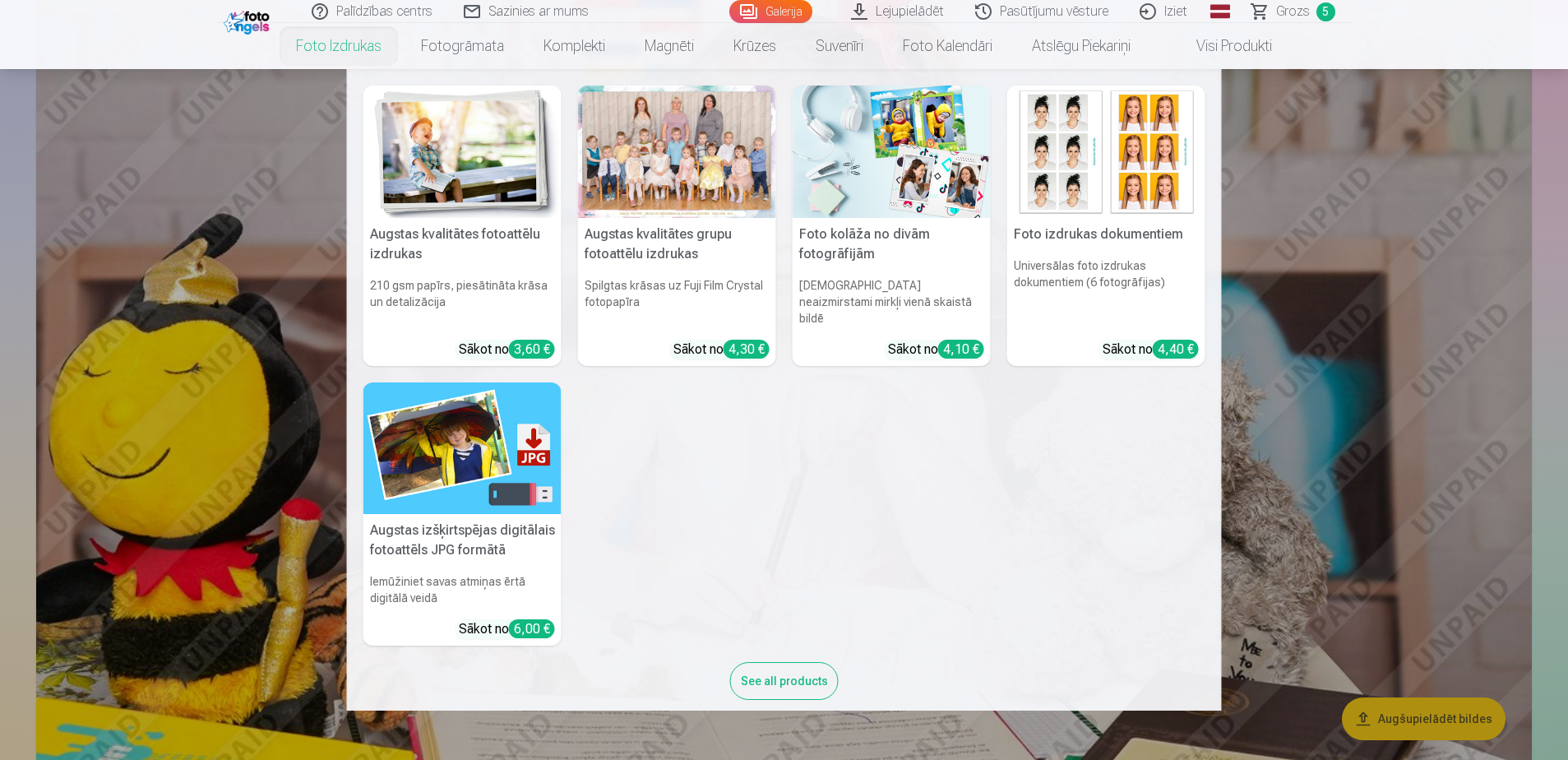
click at [492, 430] on img at bounding box center [463, 448] width 198 height 132
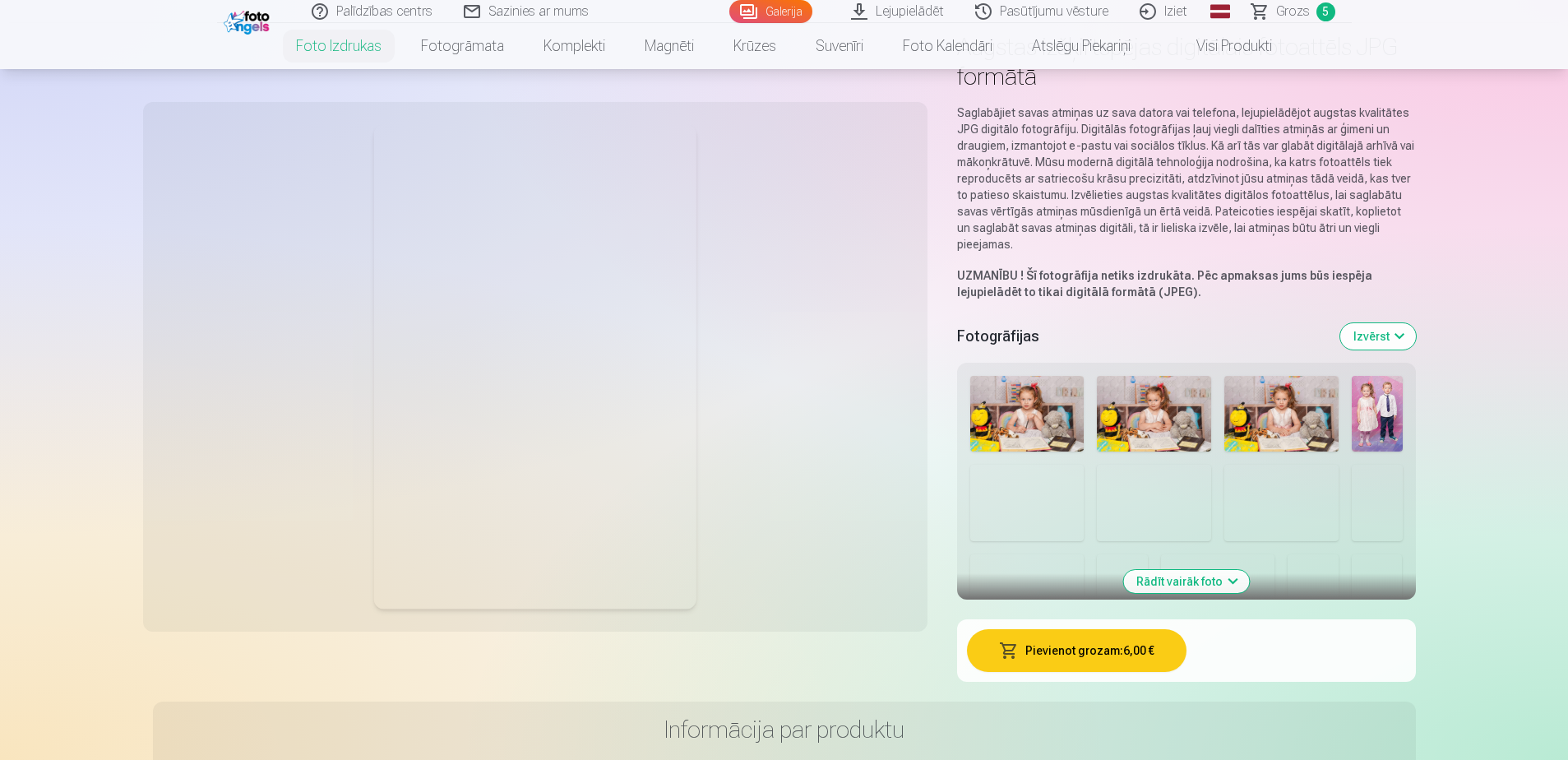
scroll to position [164, 0]
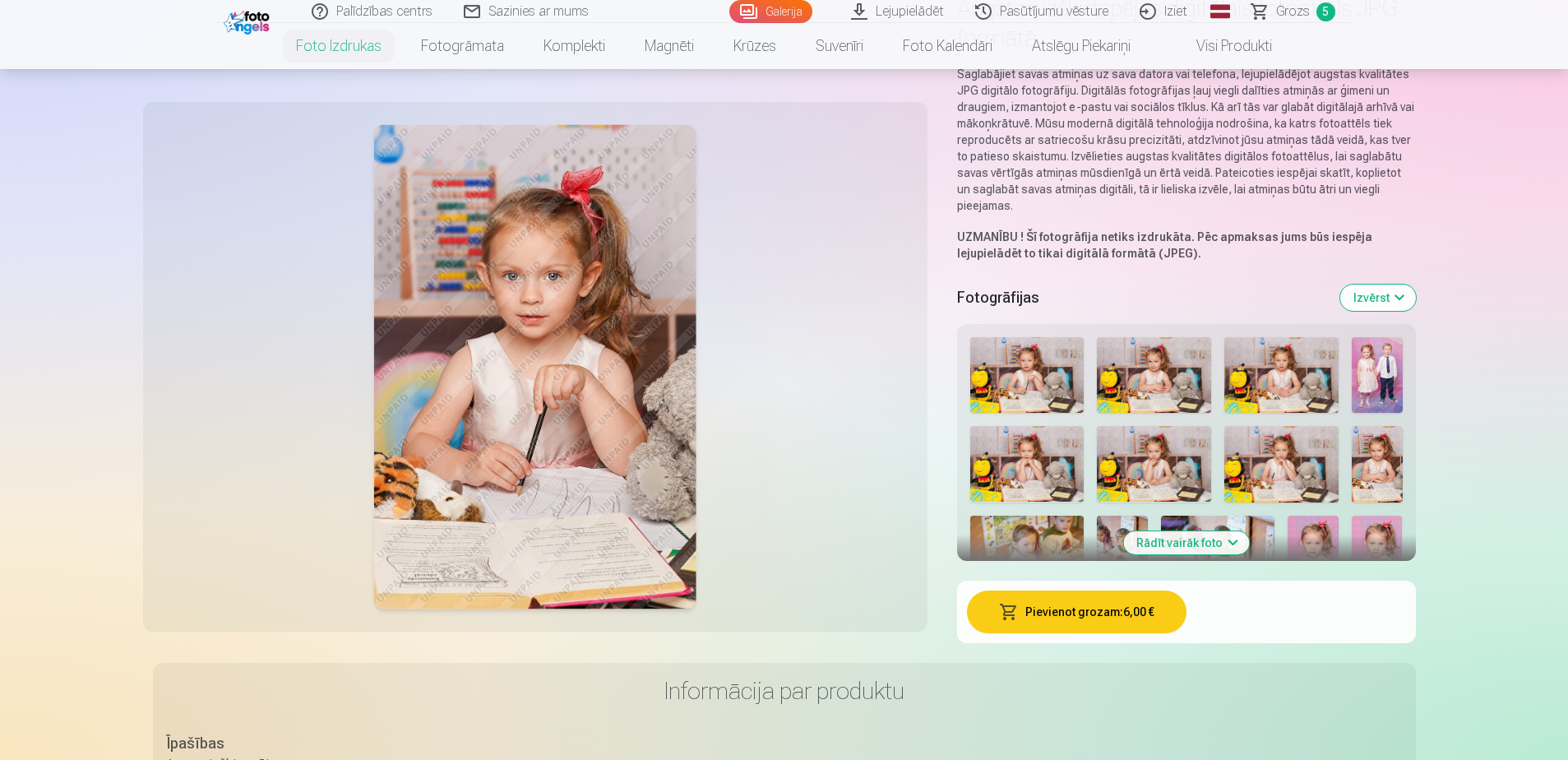
click at [1019, 396] on img at bounding box center [1027, 375] width 114 height 76
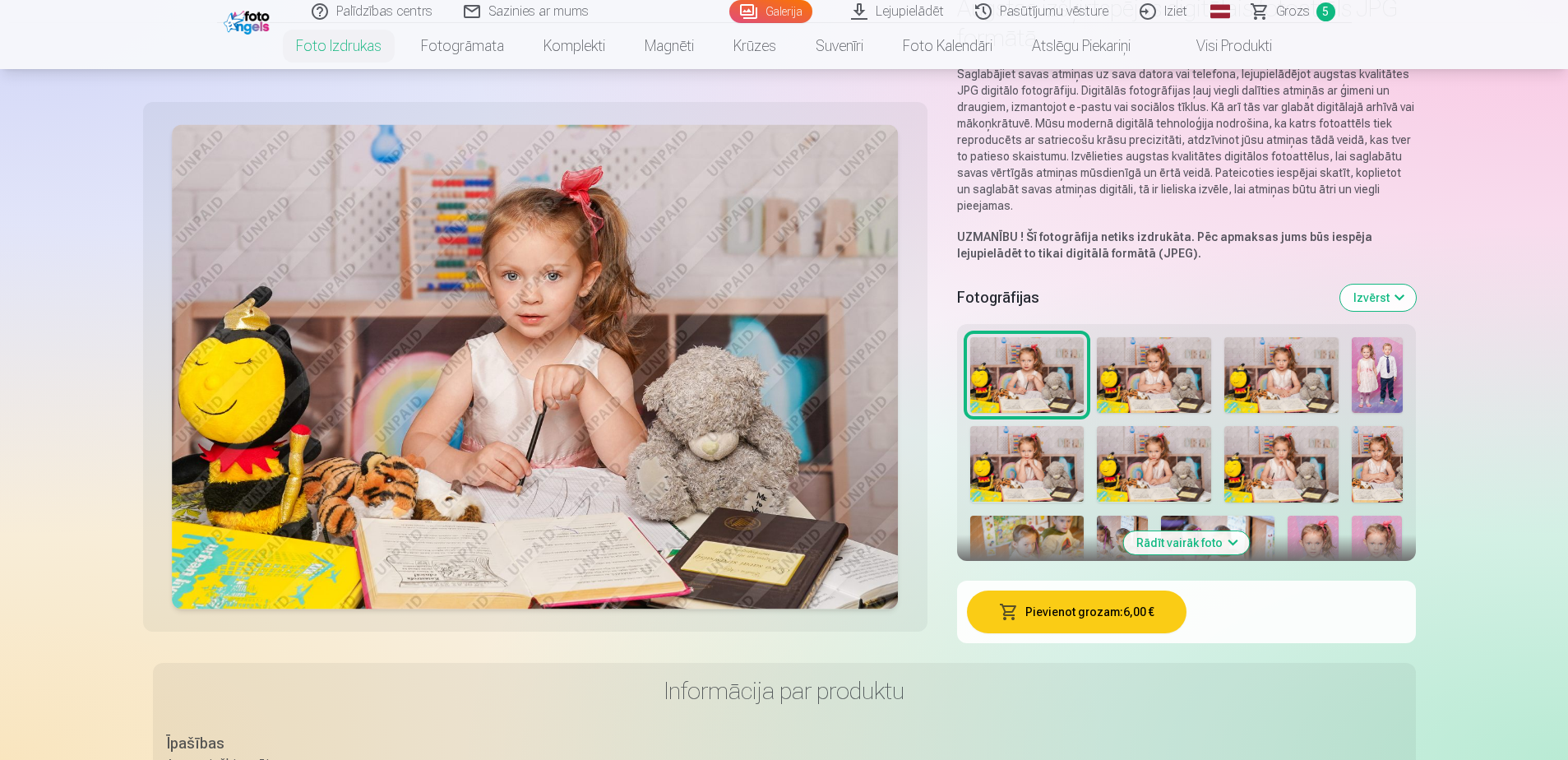
click at [1031, 447] on img at bounding box center [1027, 464] width 114 height 76
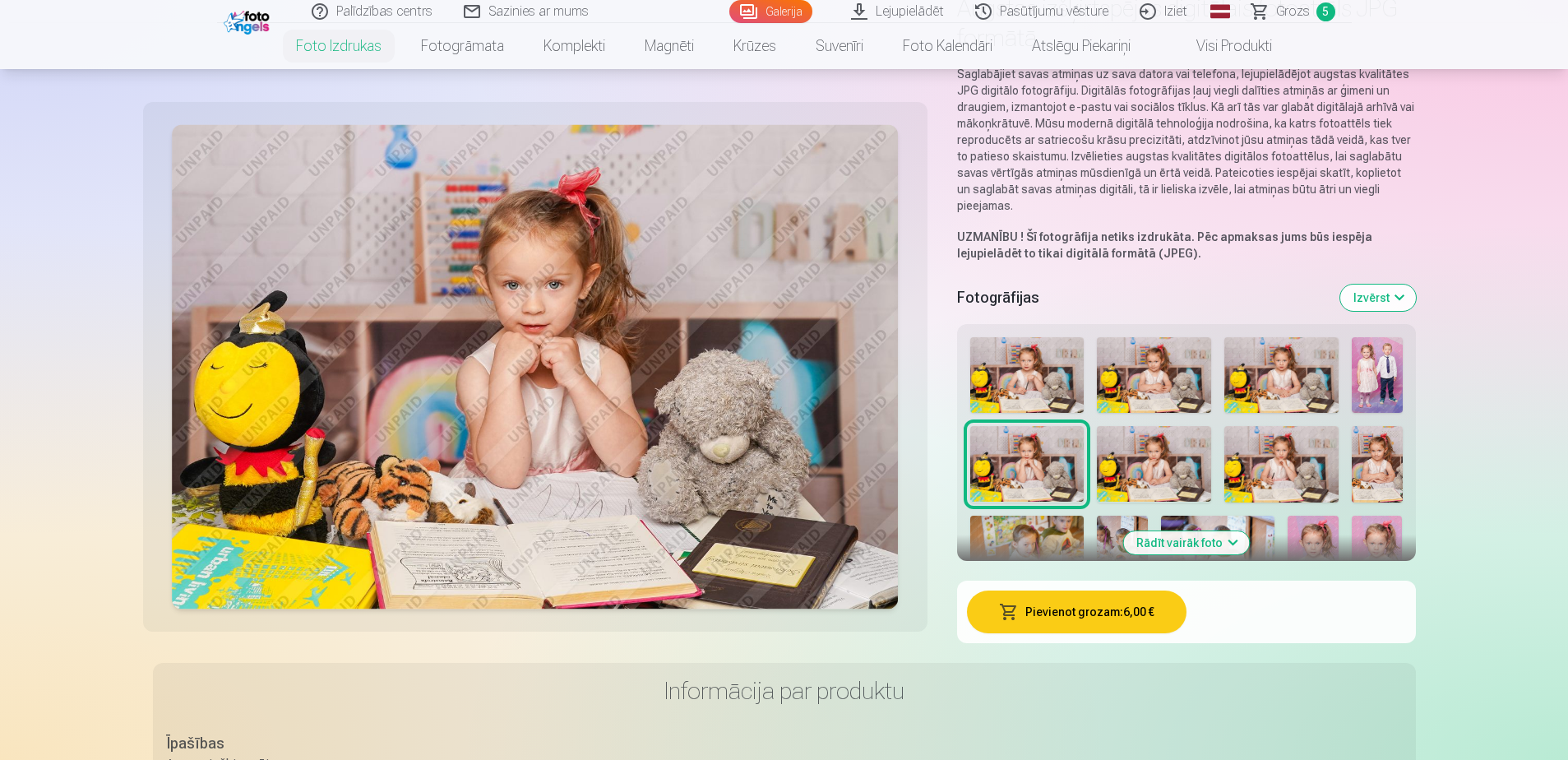
click at [1154, 450] on img at bounding box center [1153, 464] width 114 height 76
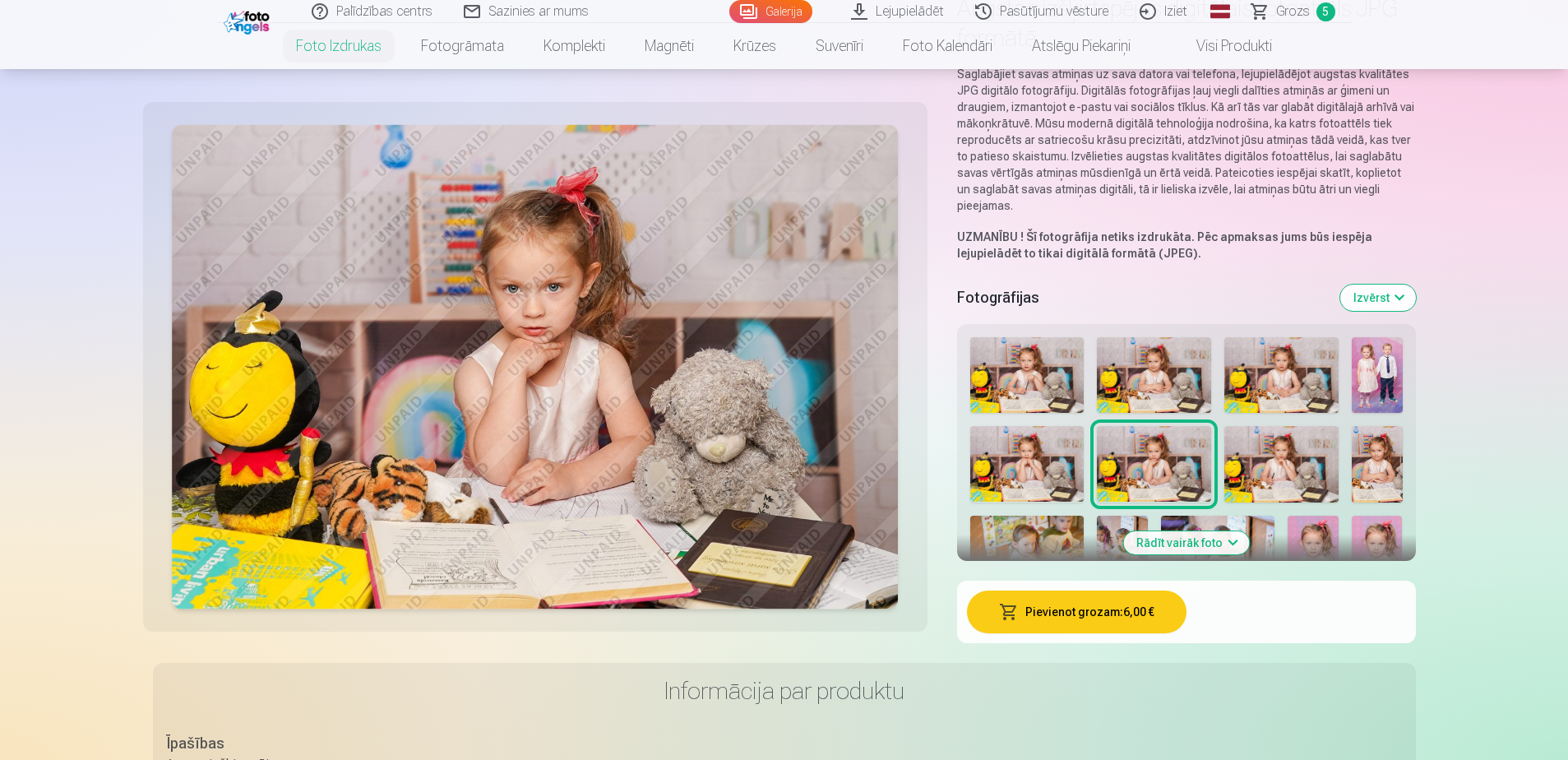
click at [1271, 446] on img at bounding box center [1281, 464] width 114 height 76
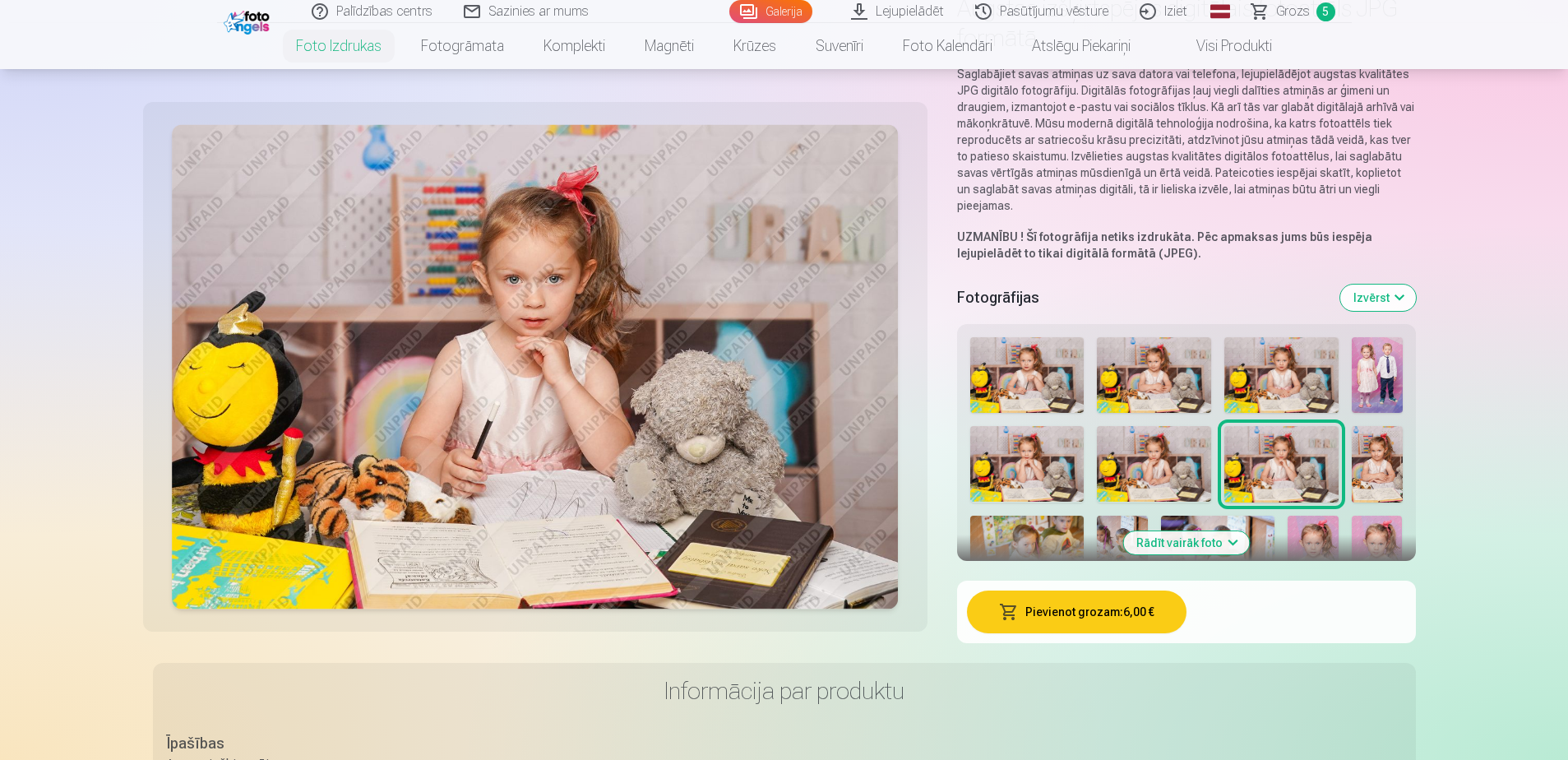
click at [1264, 384] on img at bounding box center [1281, 375] width 114 height 76
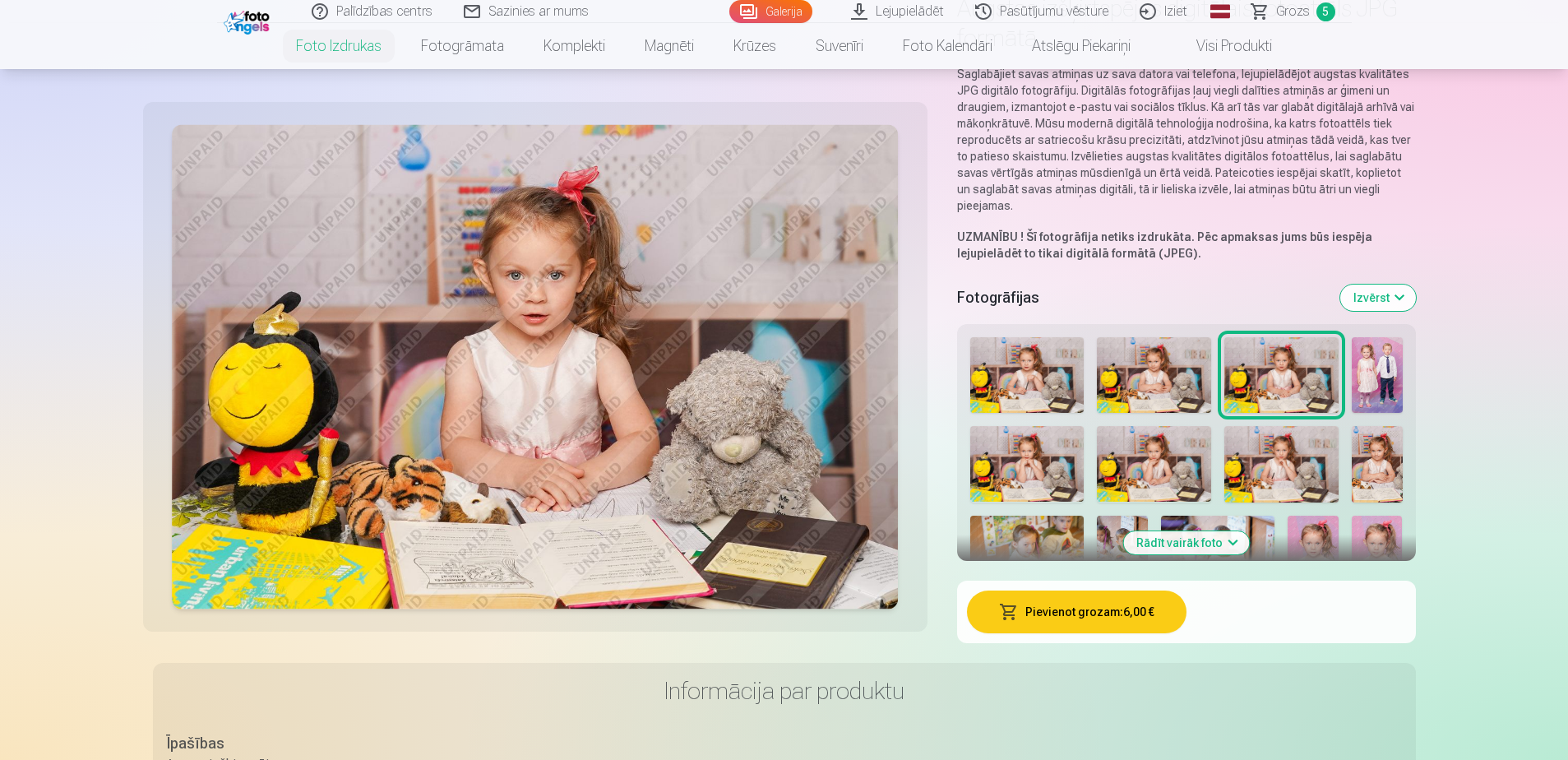
click at [1205, 384] on img at bounding box center [1153, 375] width 114 height 76
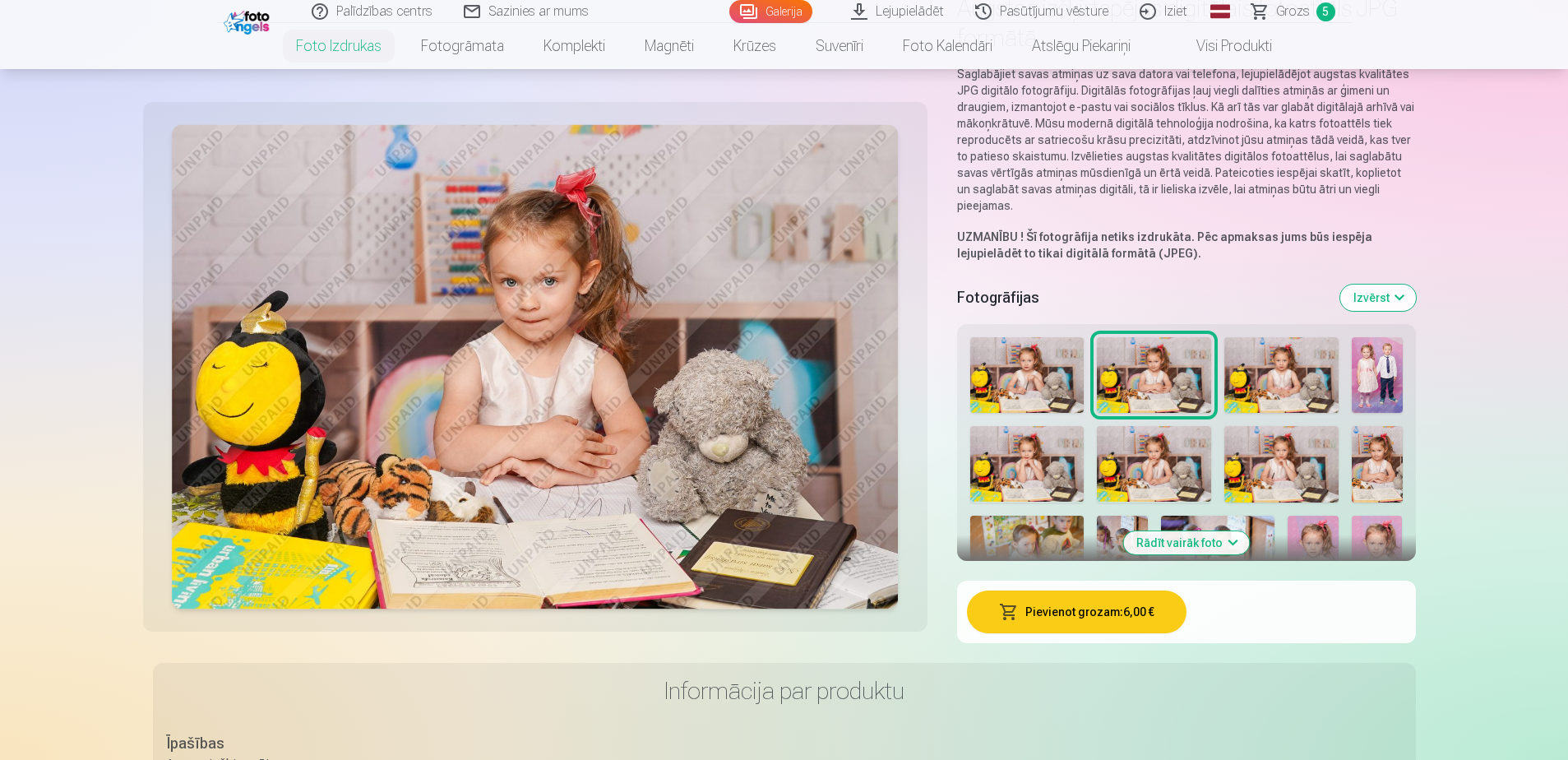
click at [1207, 532] on button "Rādīt vairāk foto" at bounding box center [1185, 542] width 126 height 23
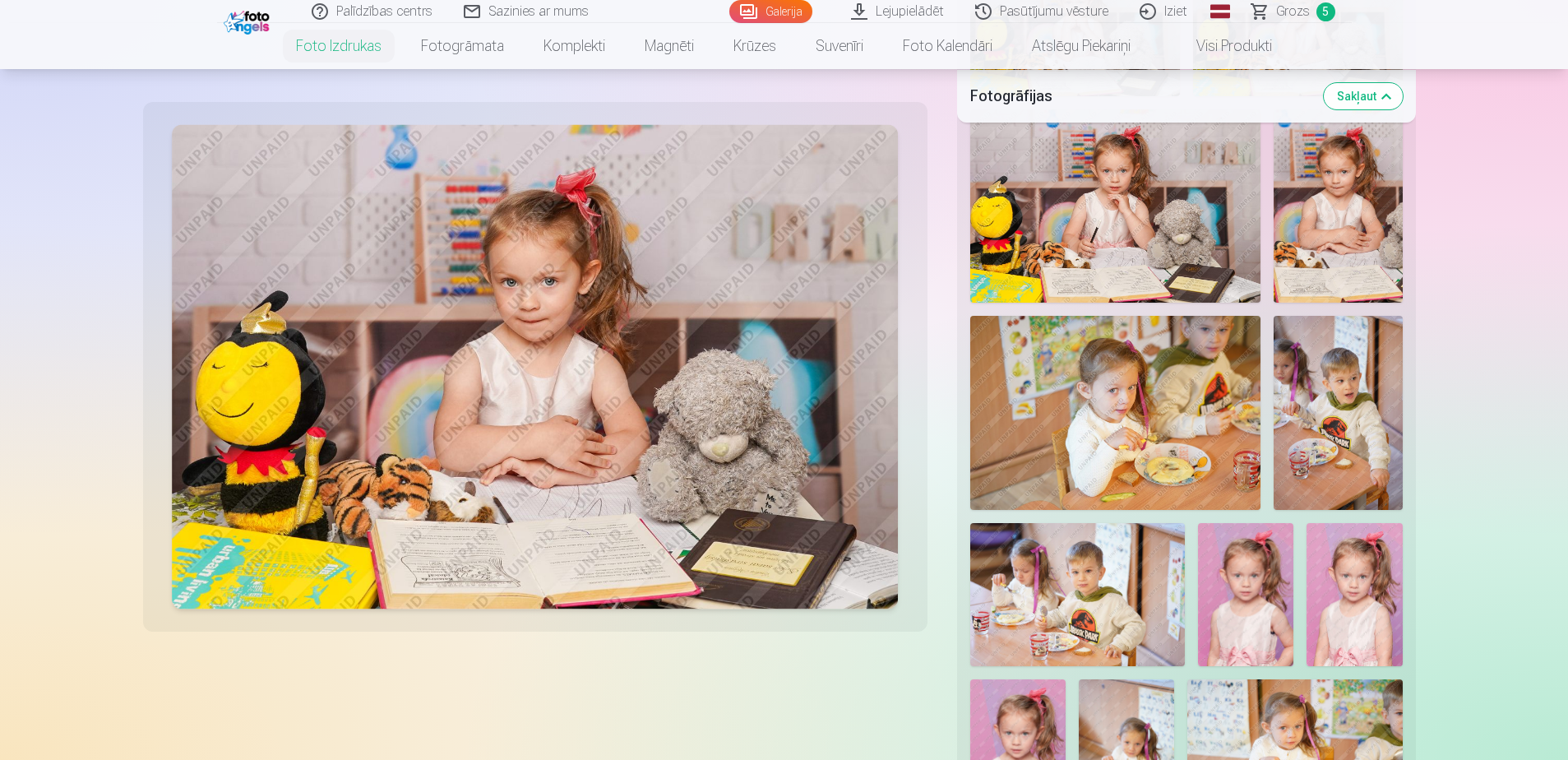
scroll to position [740, 0]
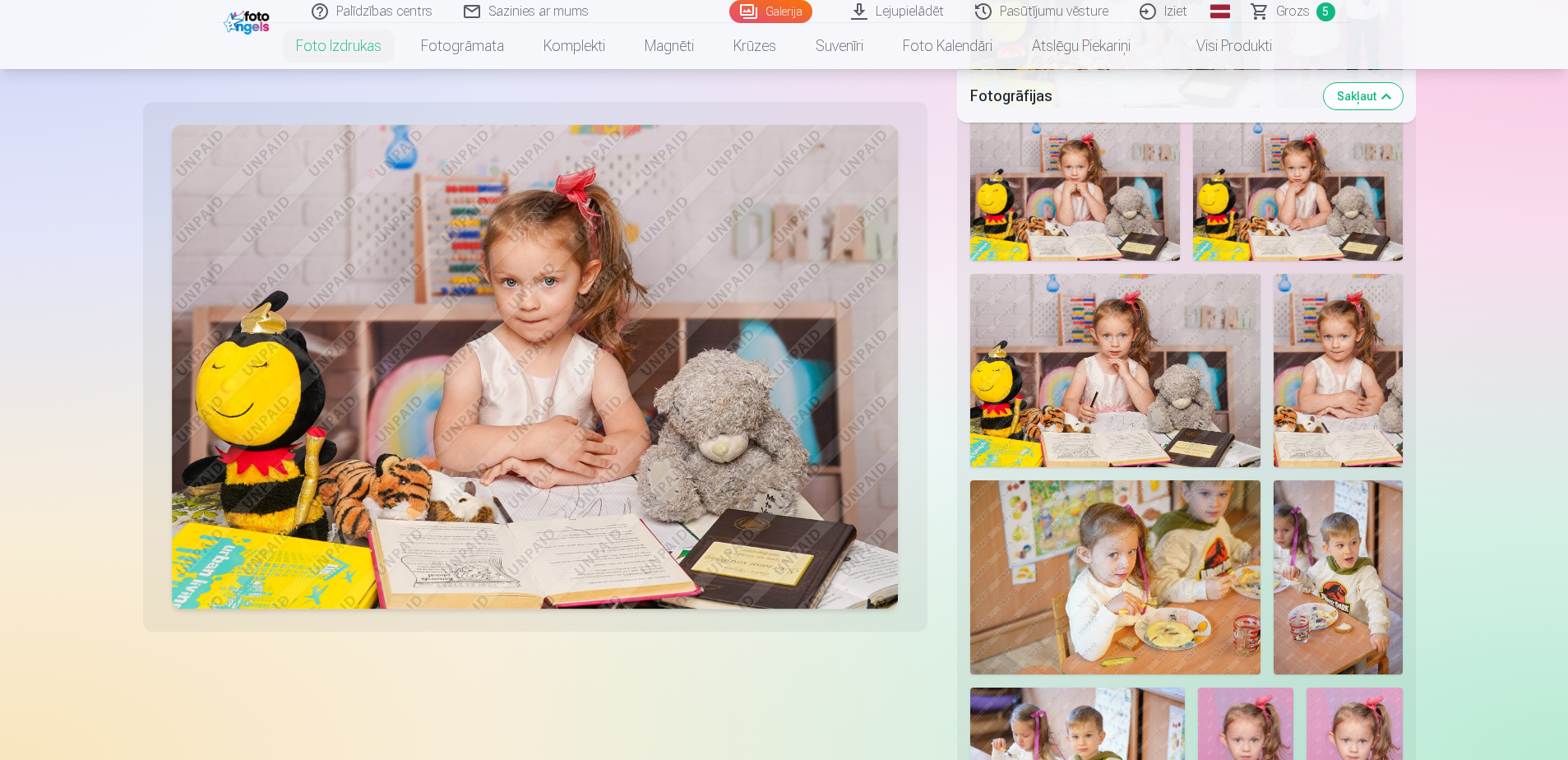
click at [1166, 390] on img at bounding box center [1115, 370] width 290 height 194
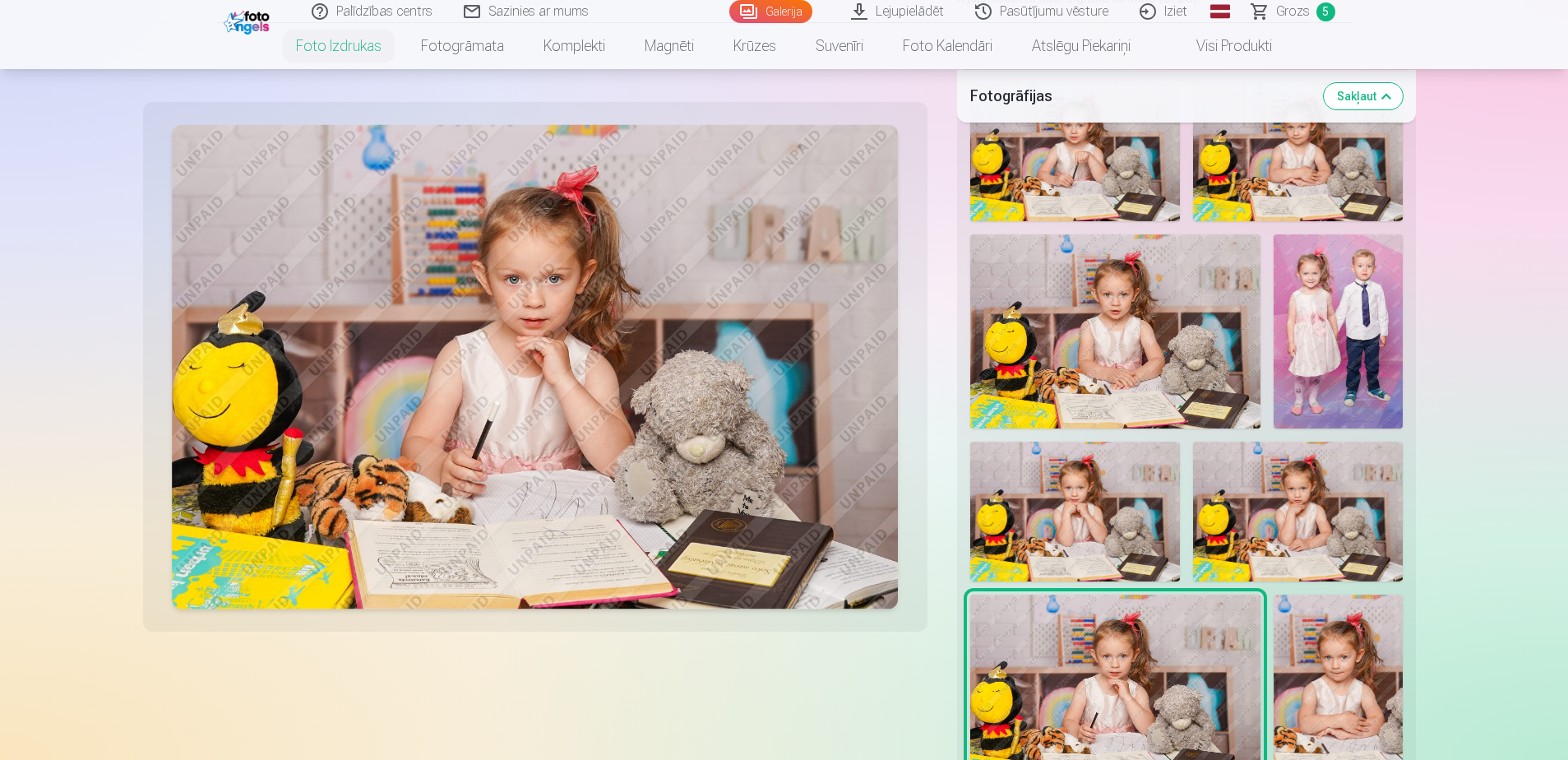
scroll to position [329, 0]
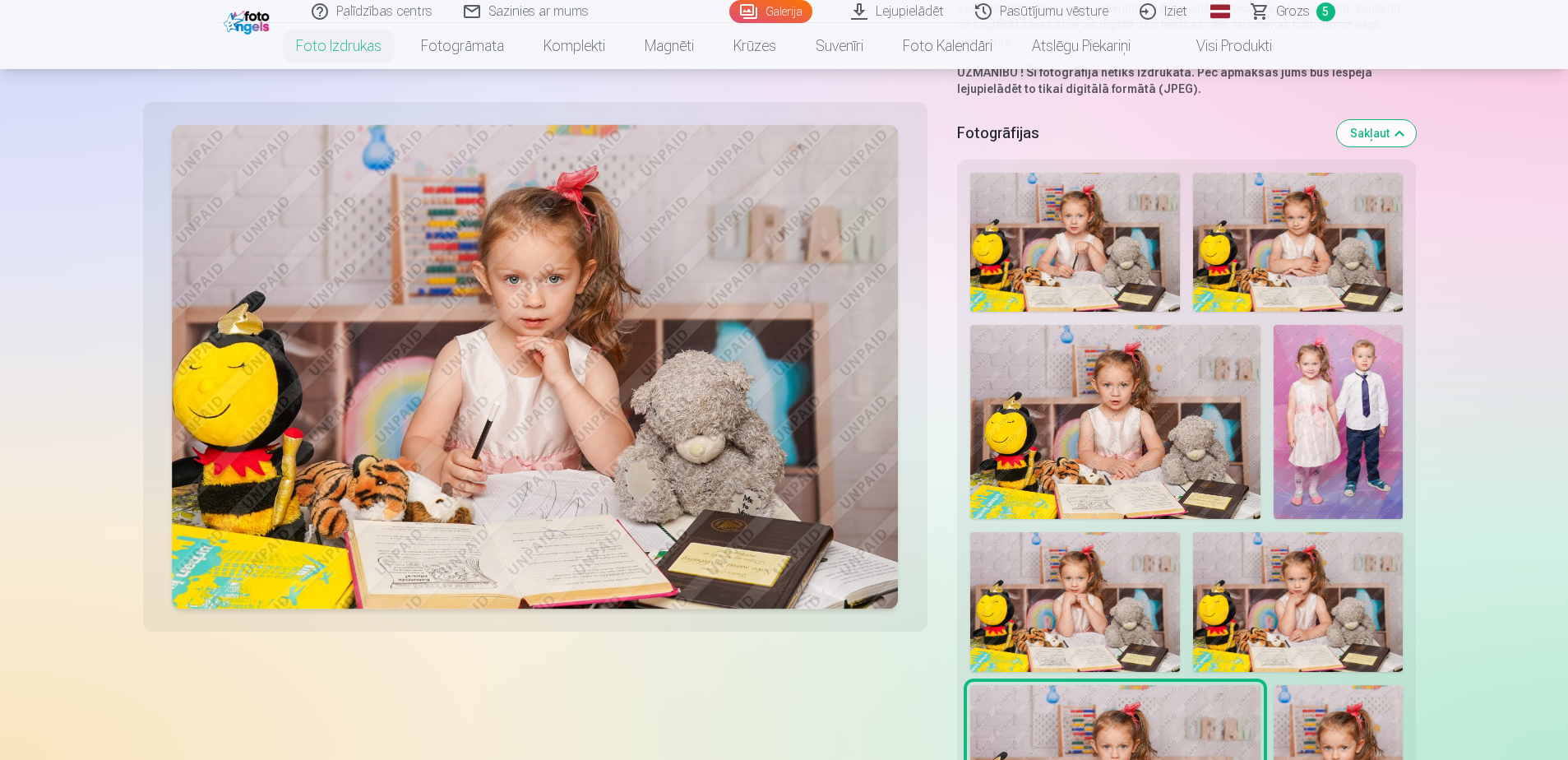
click at [1094, 265] on img at bounding box center [1075, 243] width 210 height 140
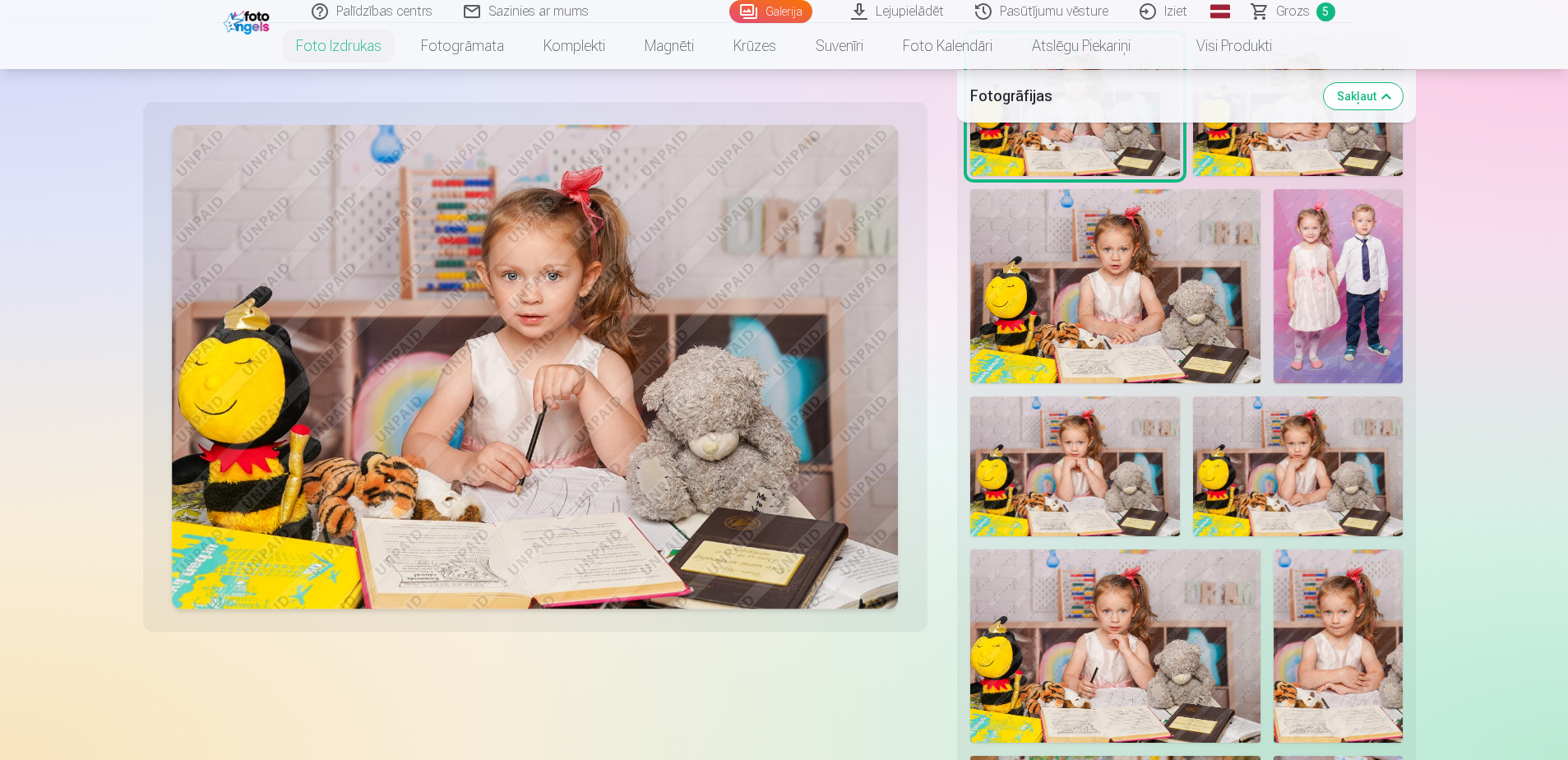
scroll to position [493, 0]
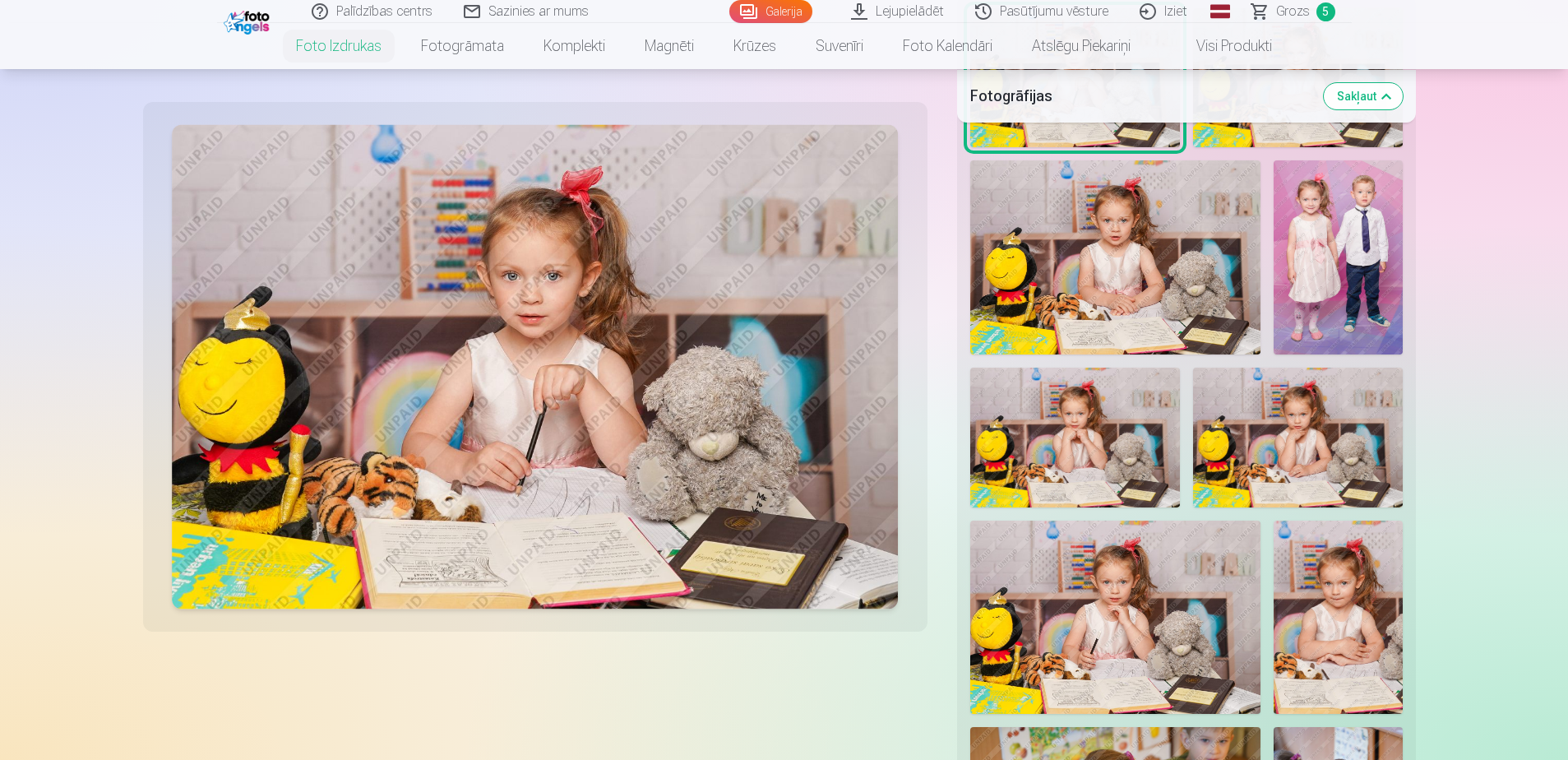
click at [1115, 614] on img at bounding box center [1115, 616] width 290 height 194
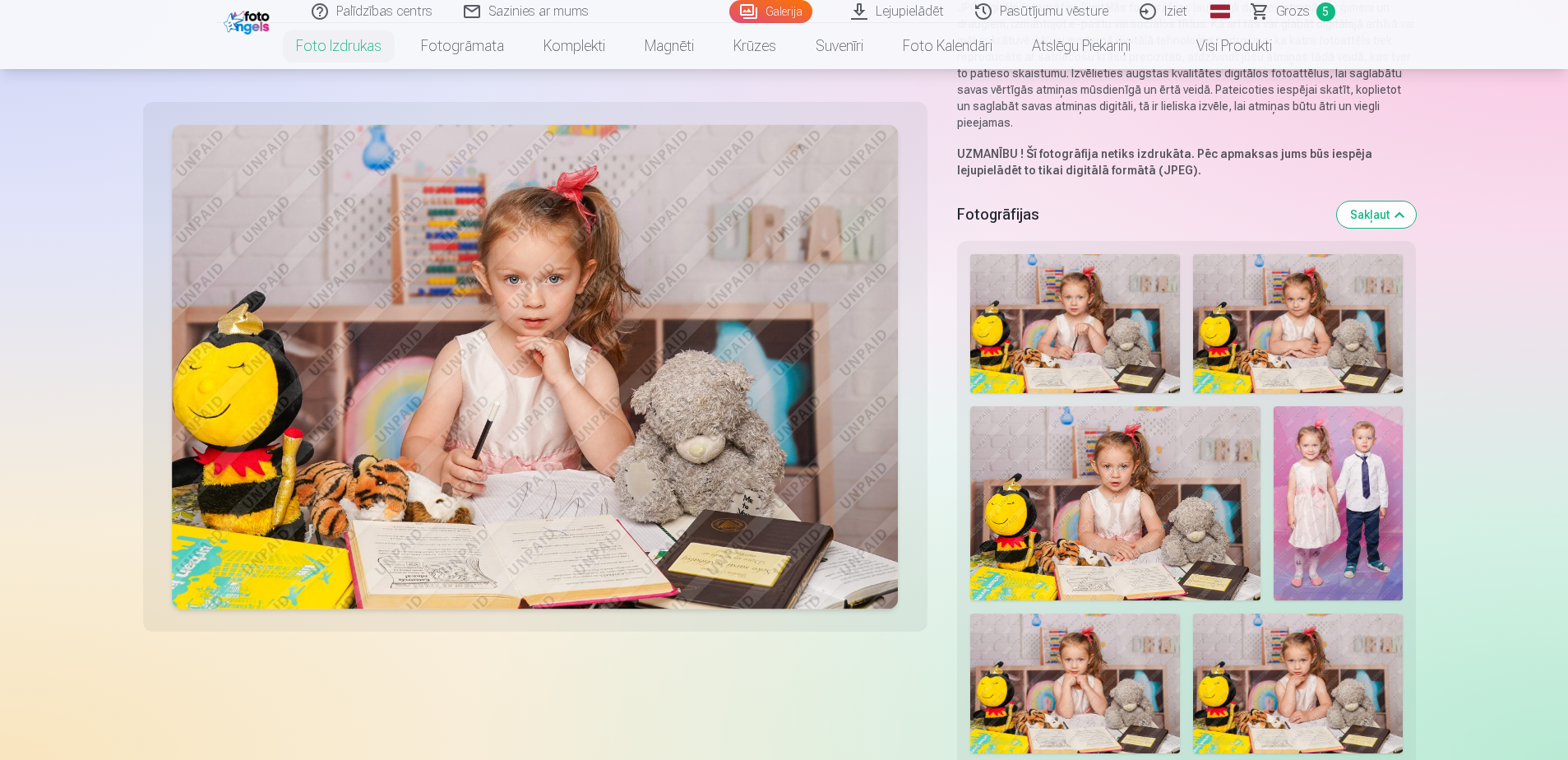
scroll to position [246, 0]
click at [1084, 474] on img at bounding box center [1115, 503] width 290 height 194
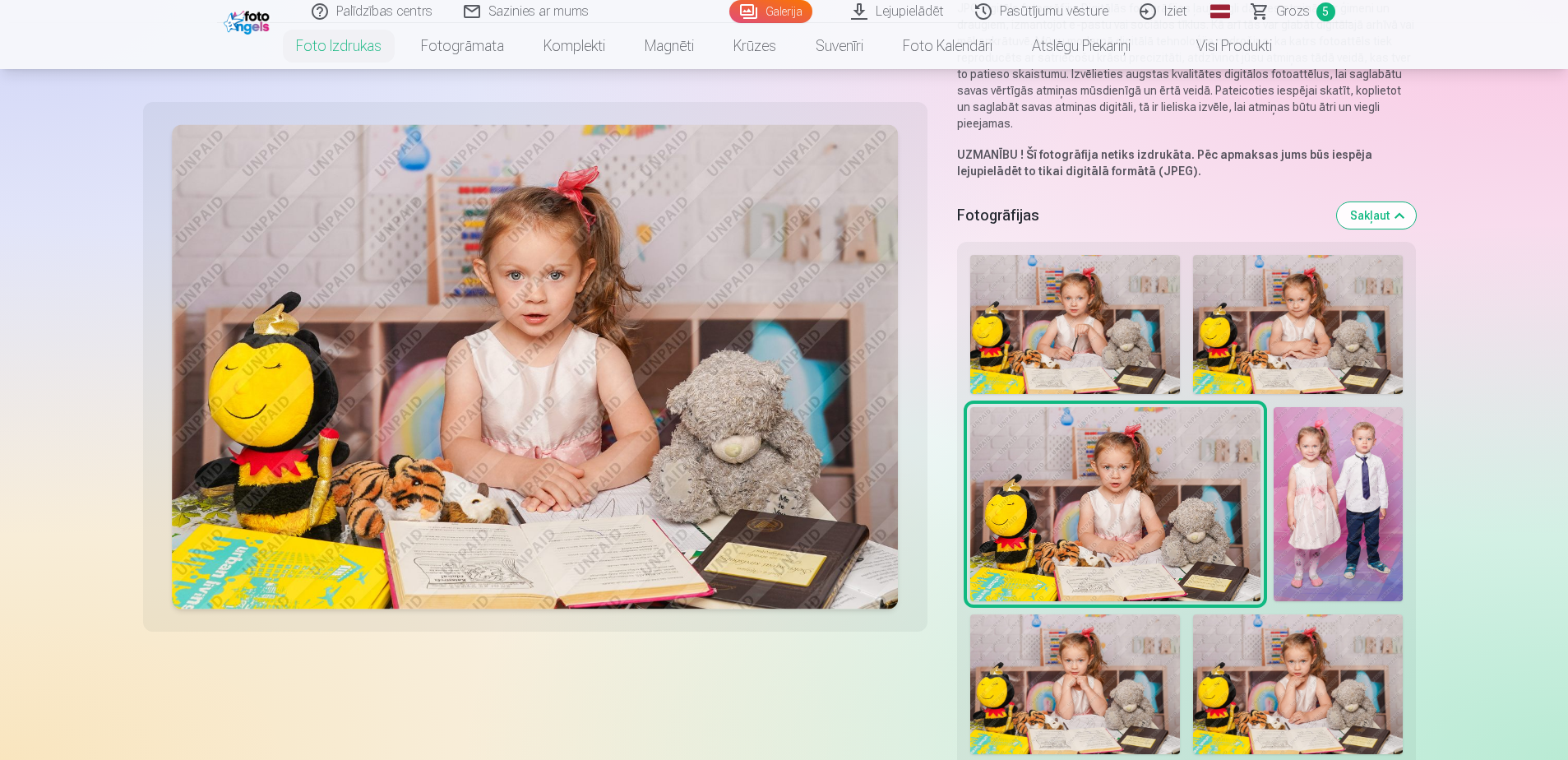
click at [1096, 313] on img at bounding box center [1075, 325] width 210 height 140
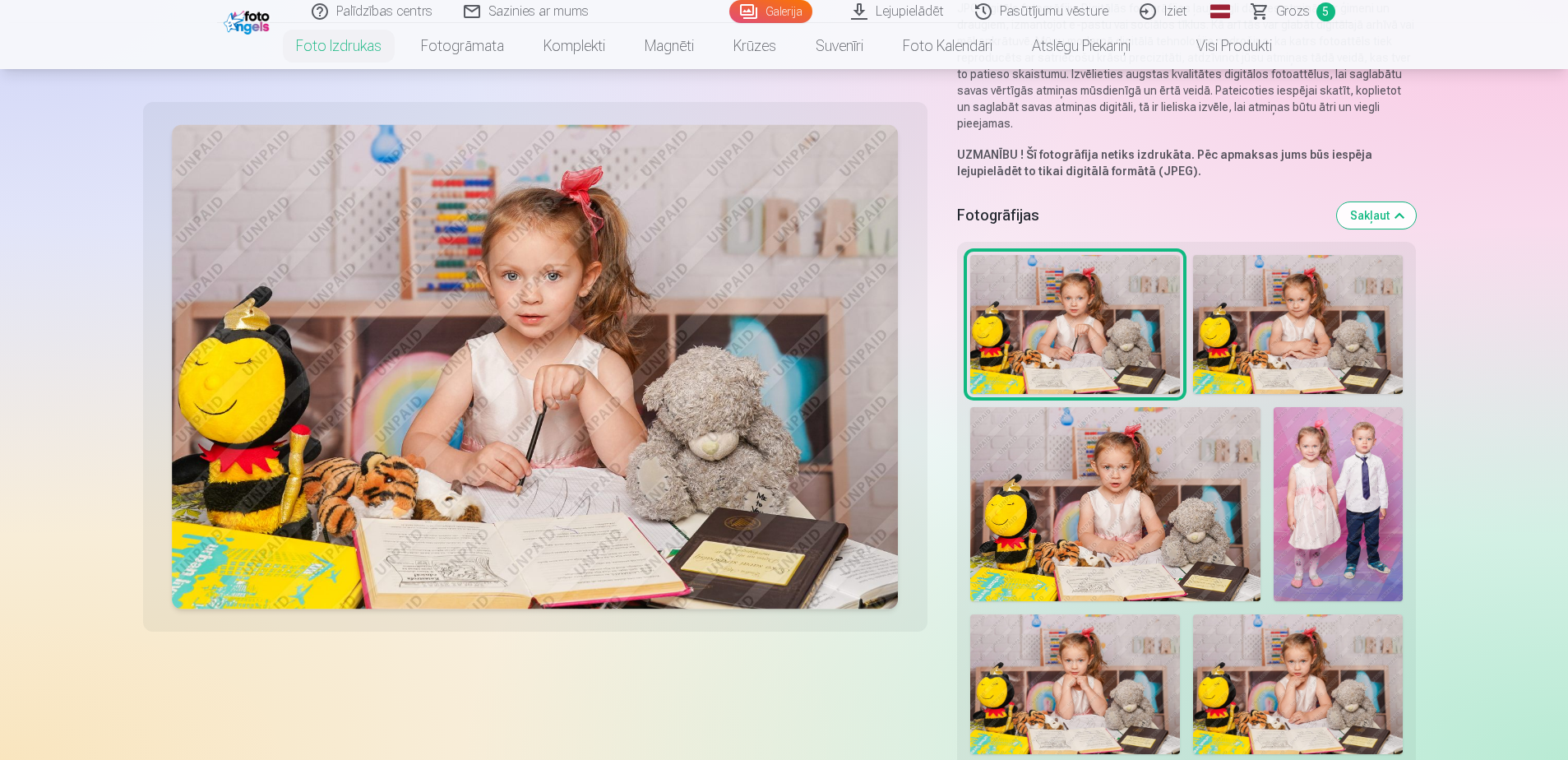
click at [1289, 679] on img at bounding box center [1298, 684] width 210 height 140
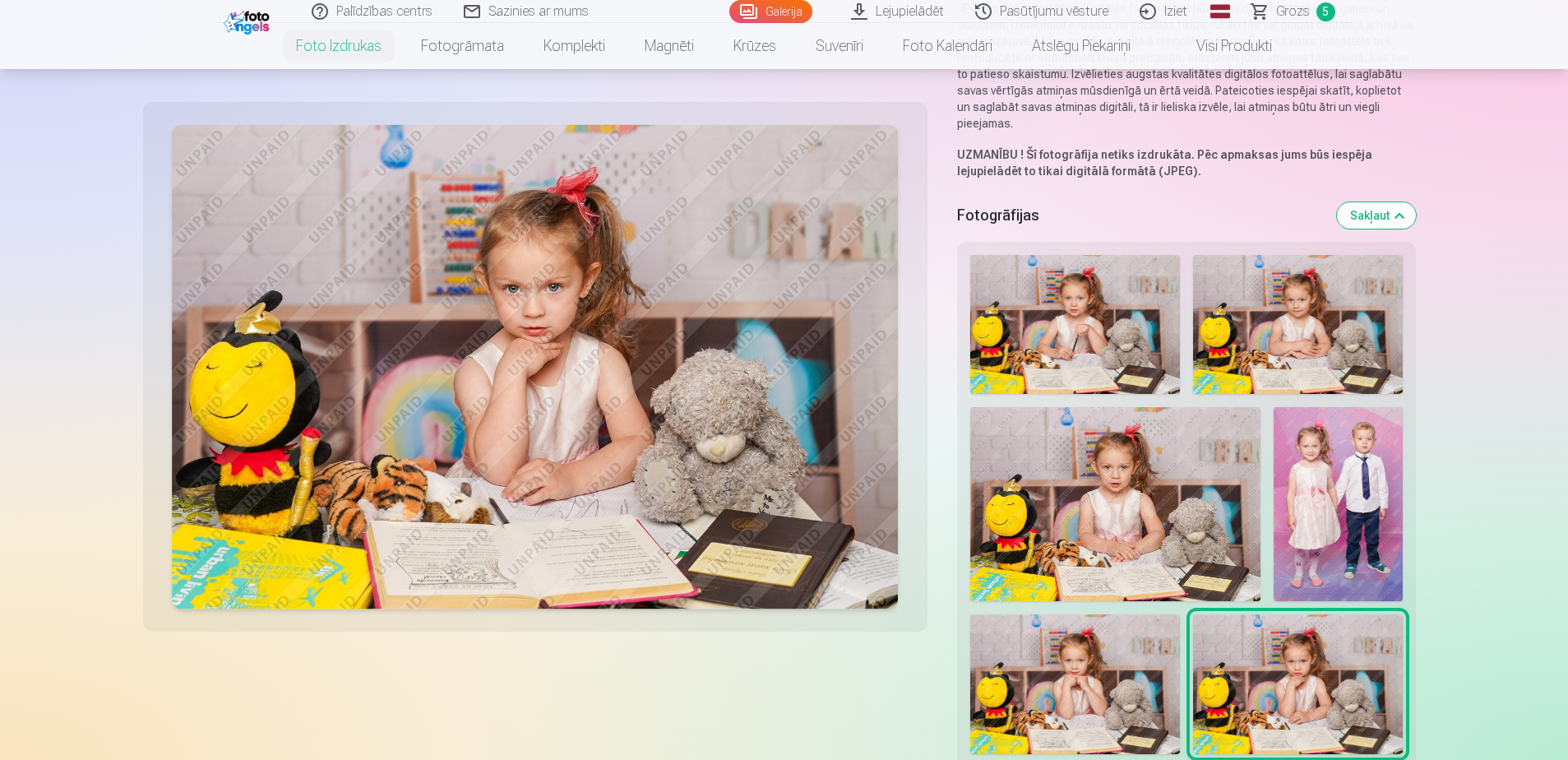
click at [1094, 282] on img at bounding box center [1075, 325] width 210 height 140
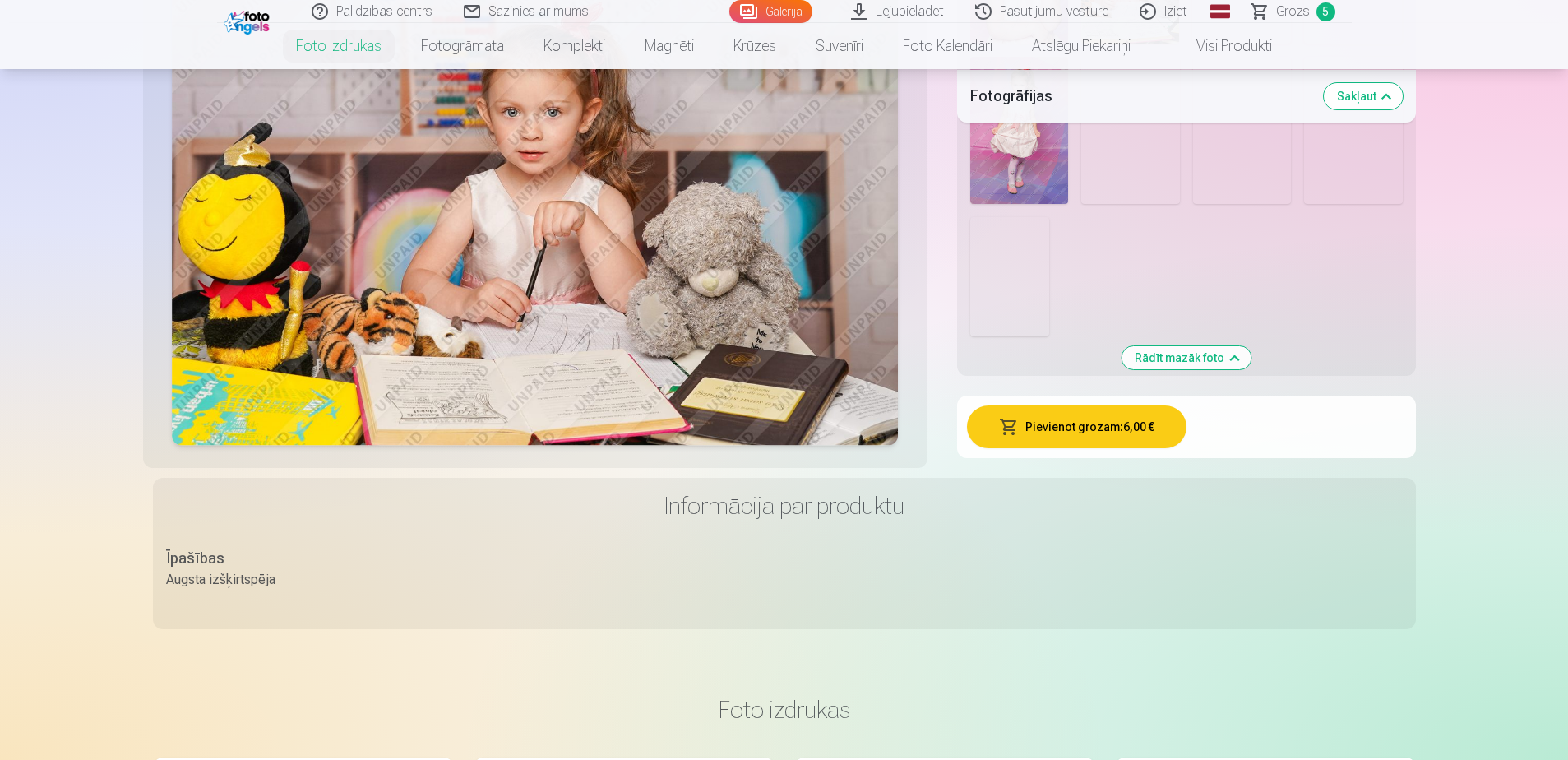
scroll to position [2055, 0]
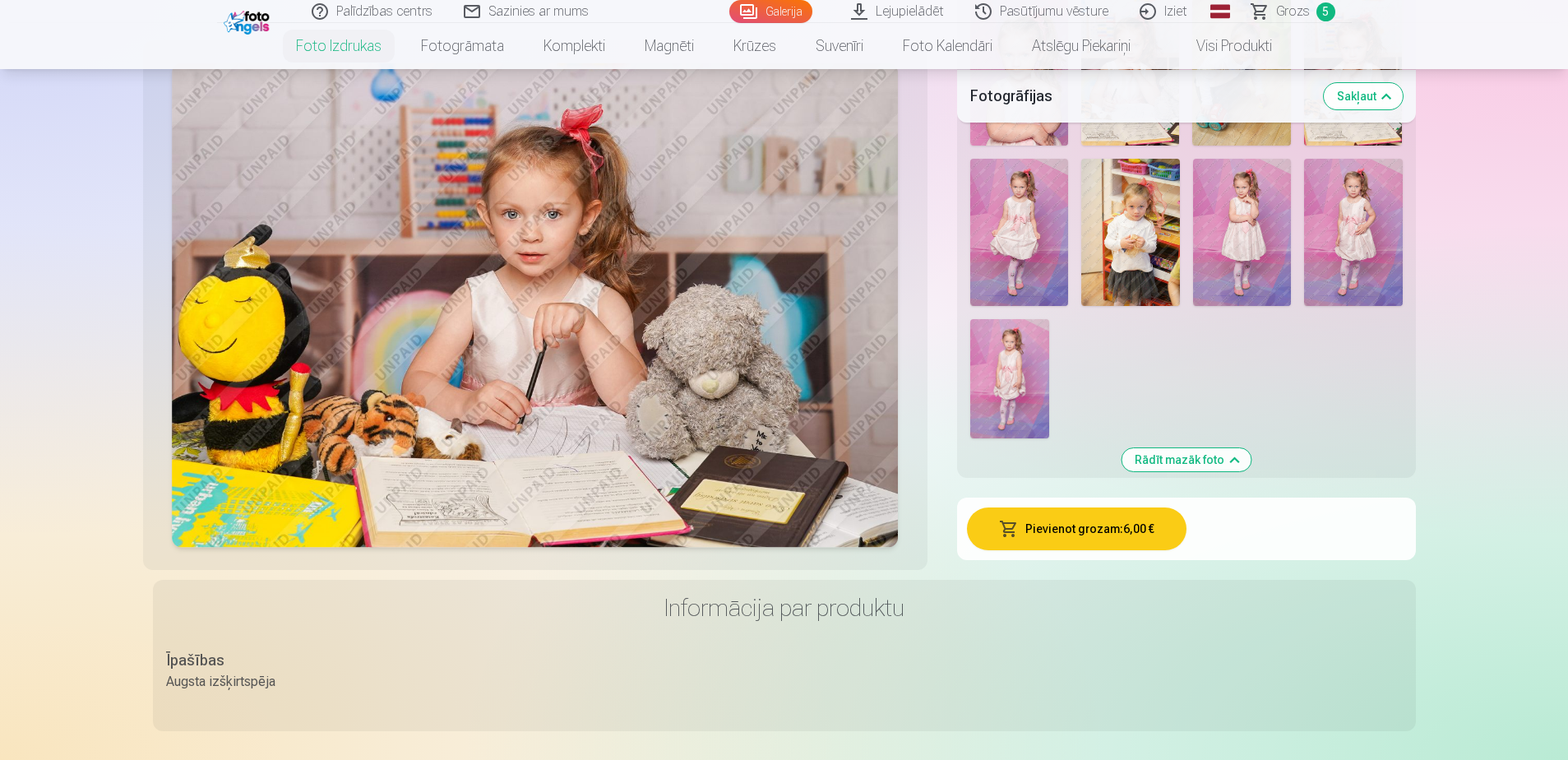
click at [1105, 532] on button "Pievienot grozam : 6,00 €" at bounding box center [1077, 528] width 219 height 42
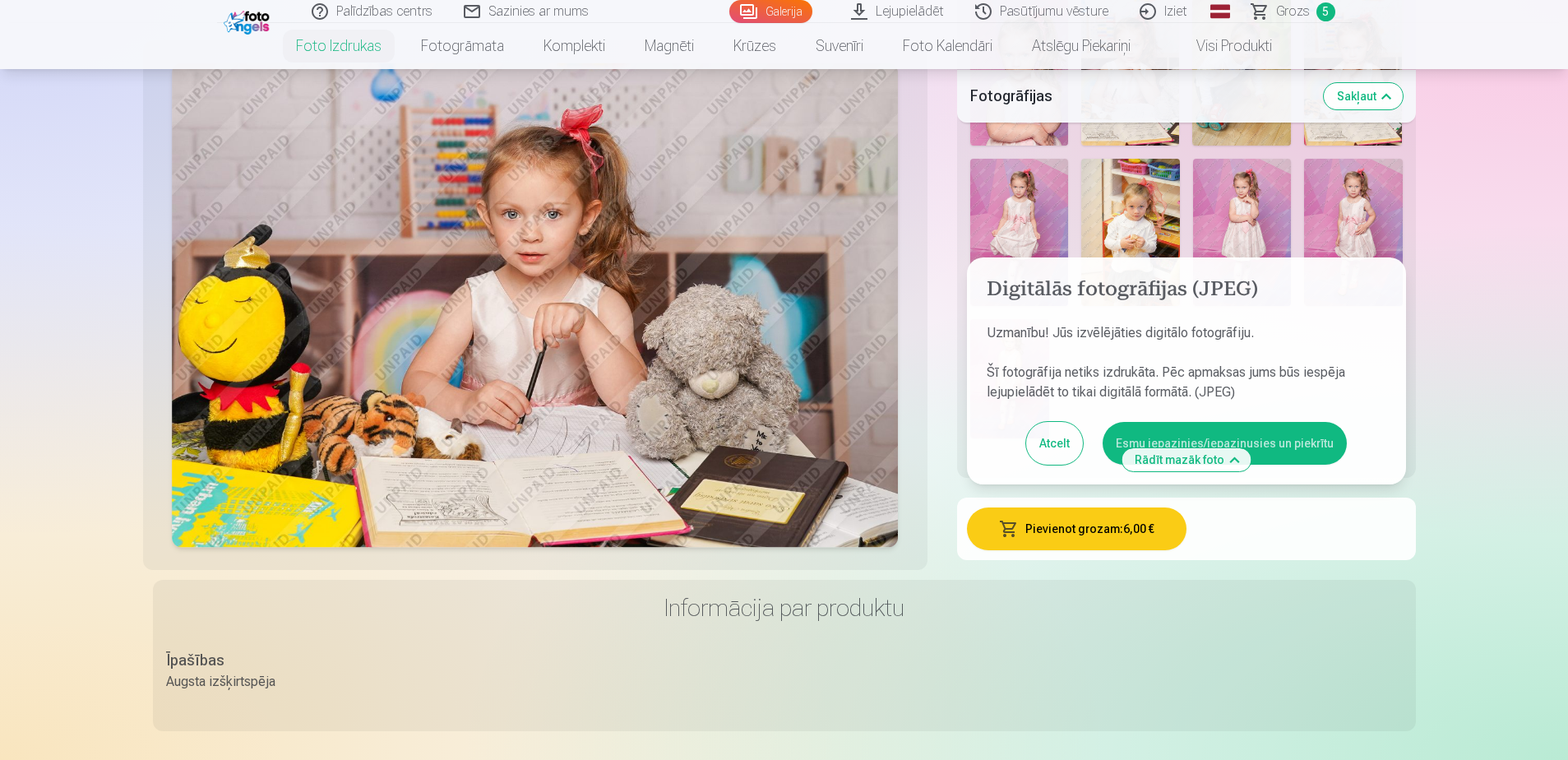
click at [1231, 437] on button "Esmu iepazinies/iepazinusies un piekrītu" at bounding box center [1225, 443] width 245 height 42
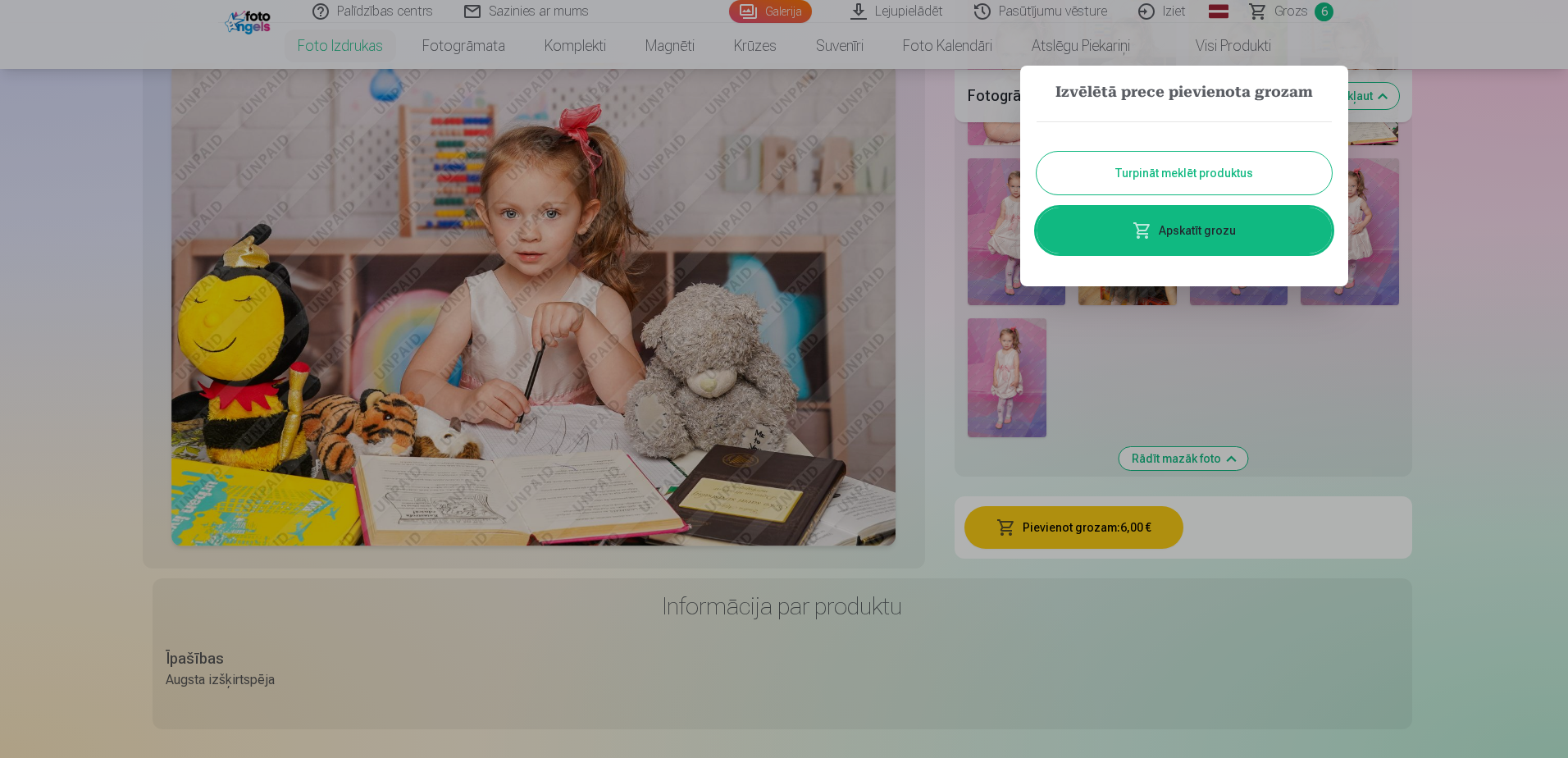
click at [1248, 172] on button "Turpināt meklēt produktus" at bounding box center [1184, 172] width 295 height 42
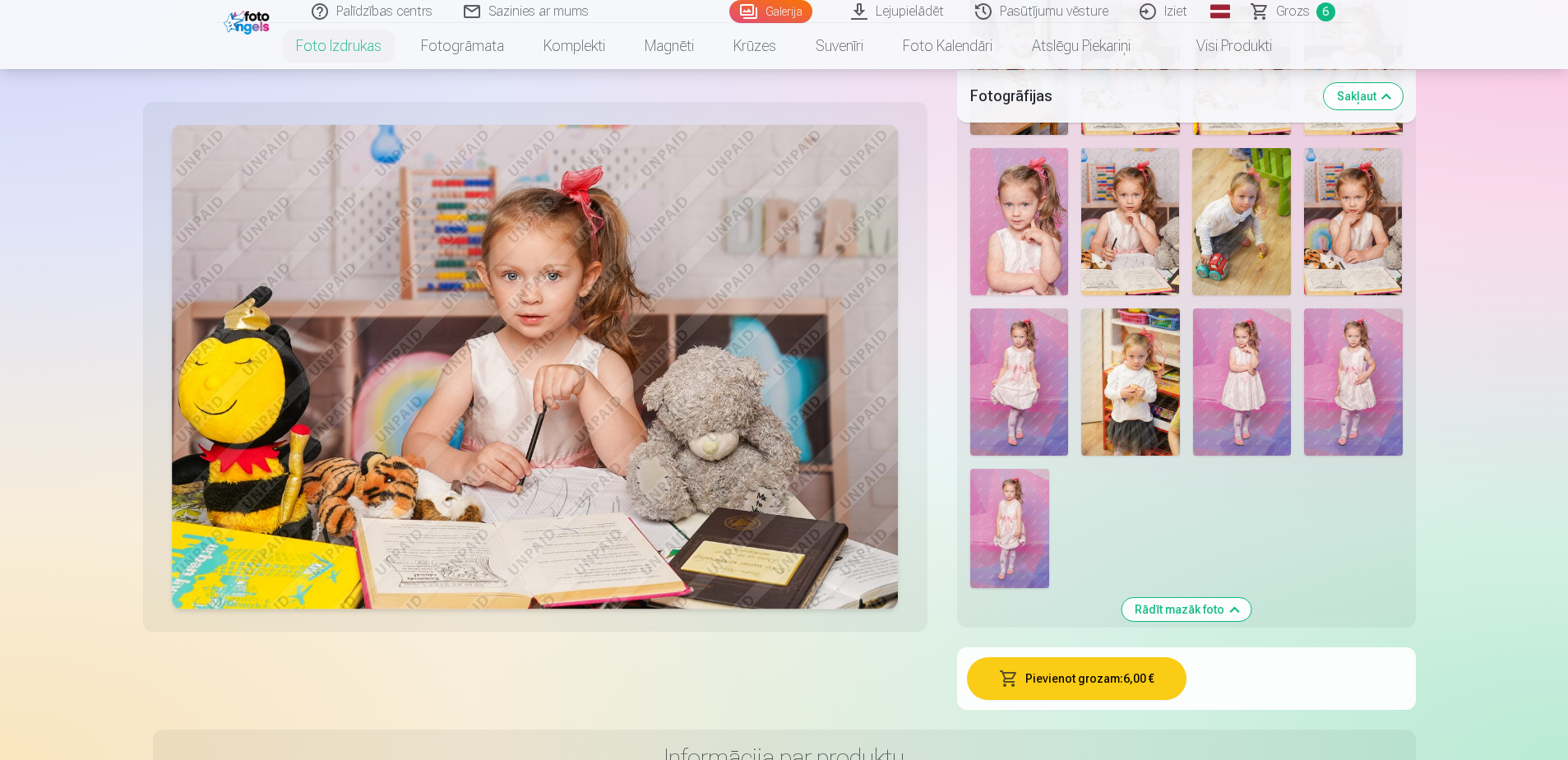
scroll to position [1891, 0]
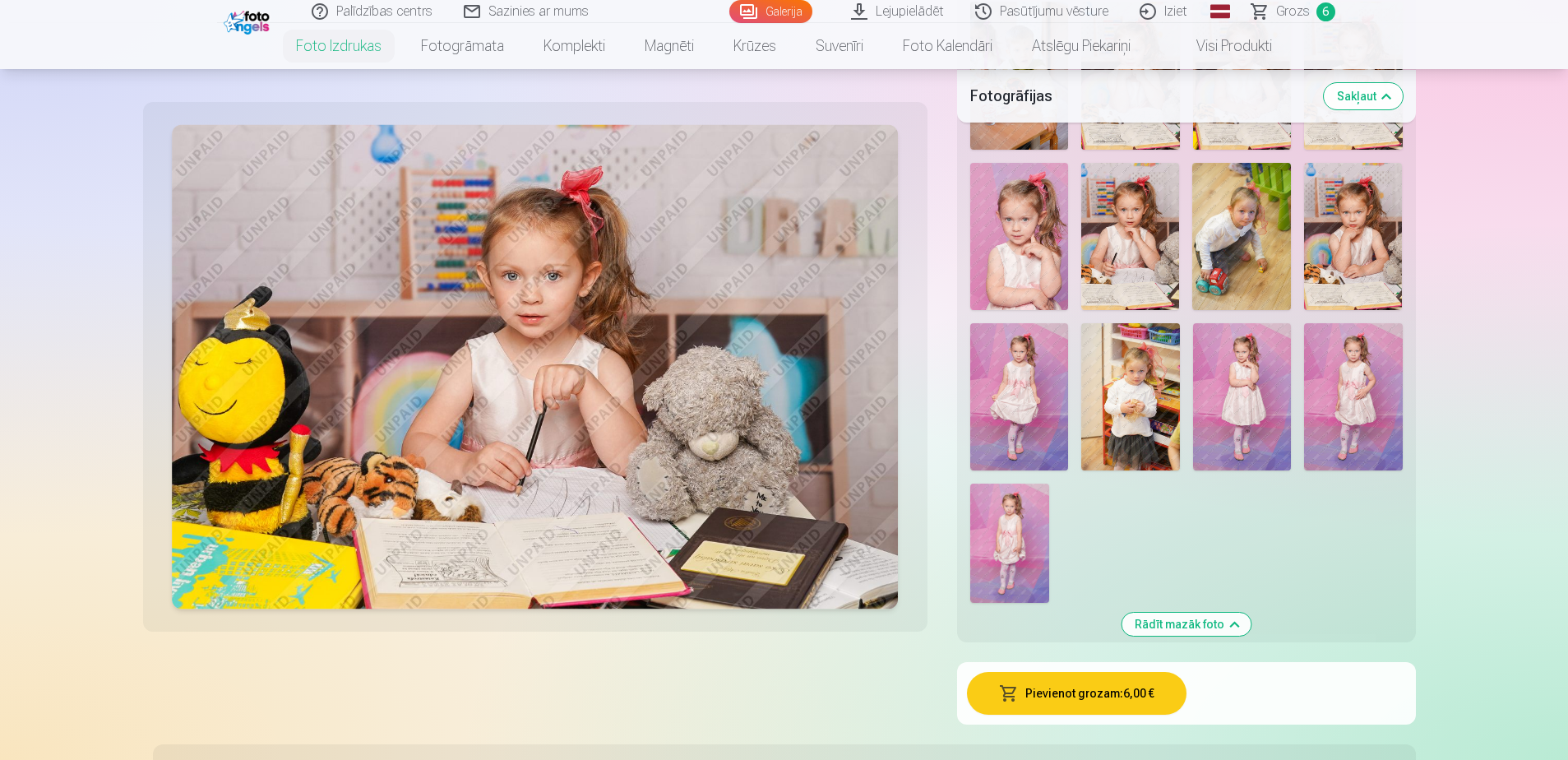
click at [1011, 402] on img at bounding box center [1019, 397] width 98 height 147
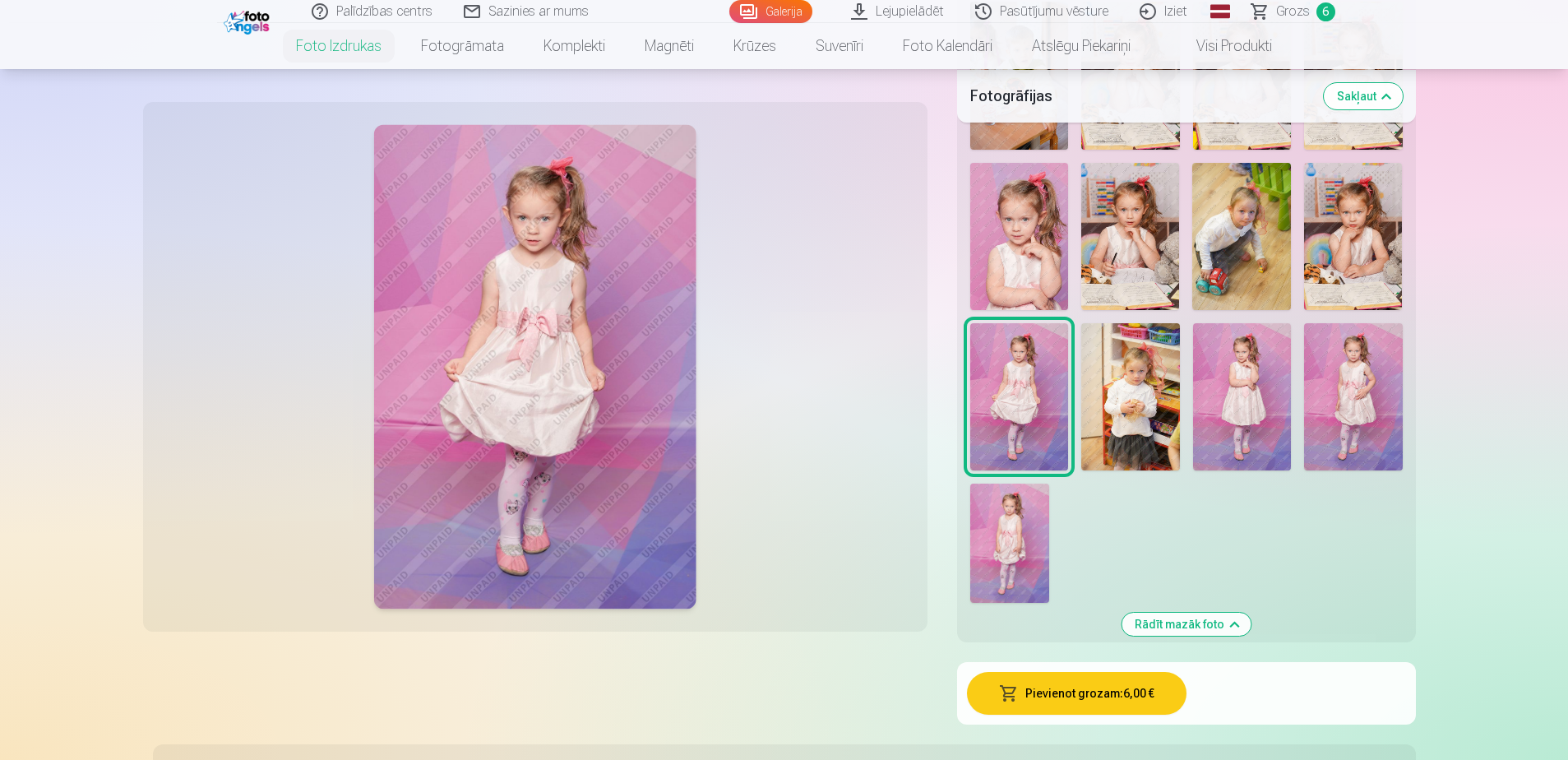
click at [1236, 423] on img at bounding box center [1242, 397] width 98 height 147
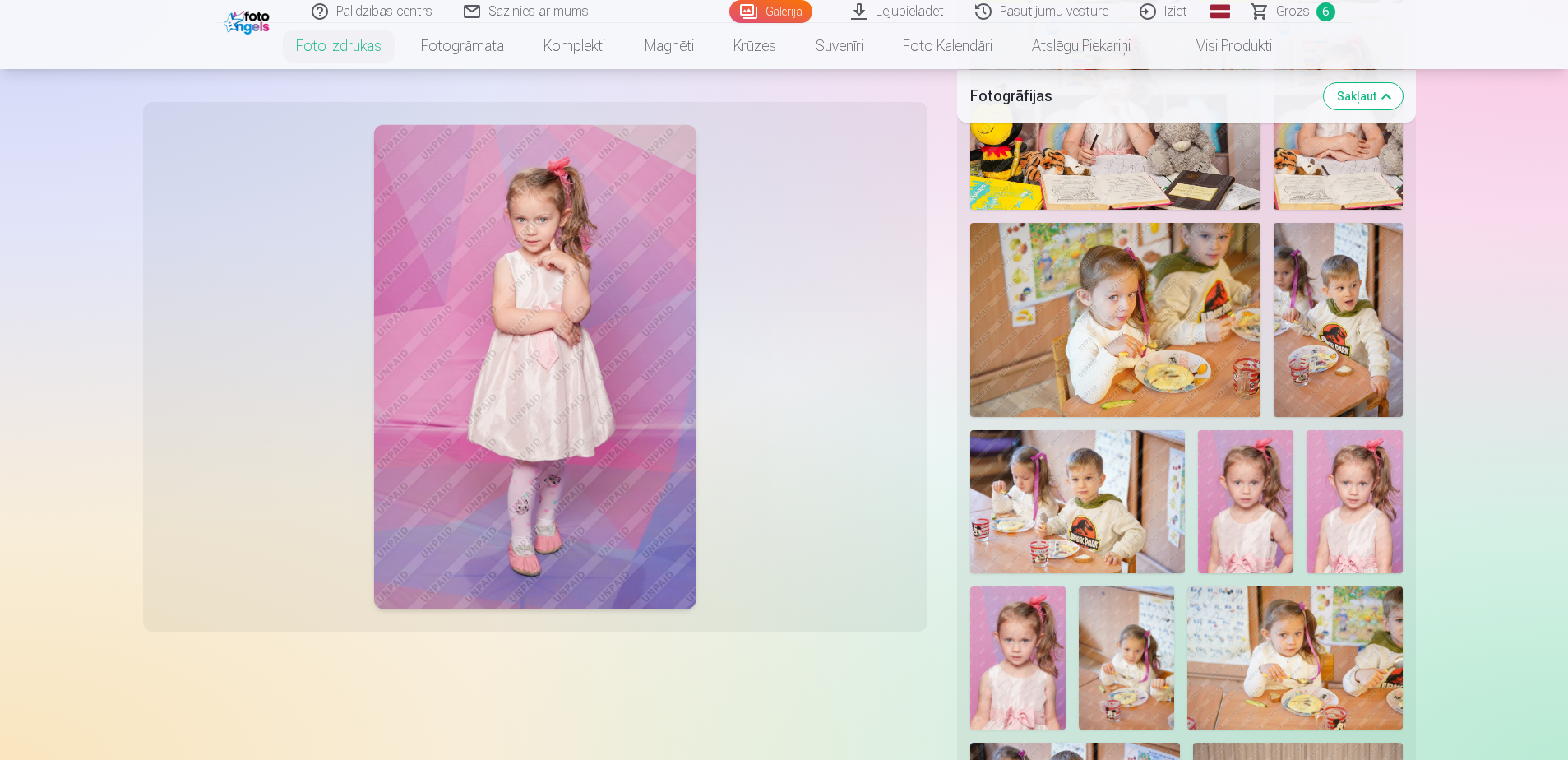
scroll to position [1069, 0]
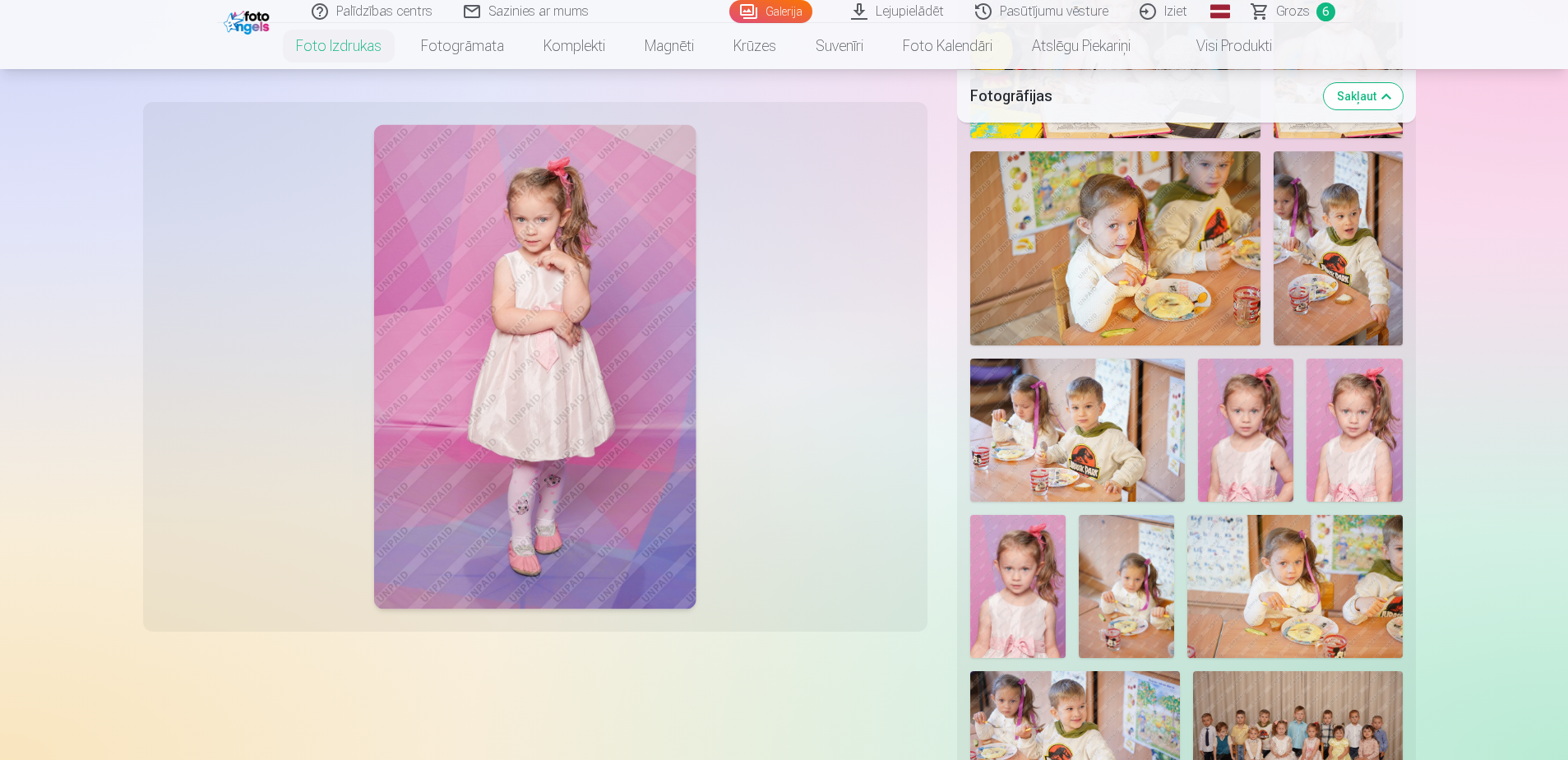
click at [1016, 594] on img at bounding box center [1017, 585] width 95 height 143
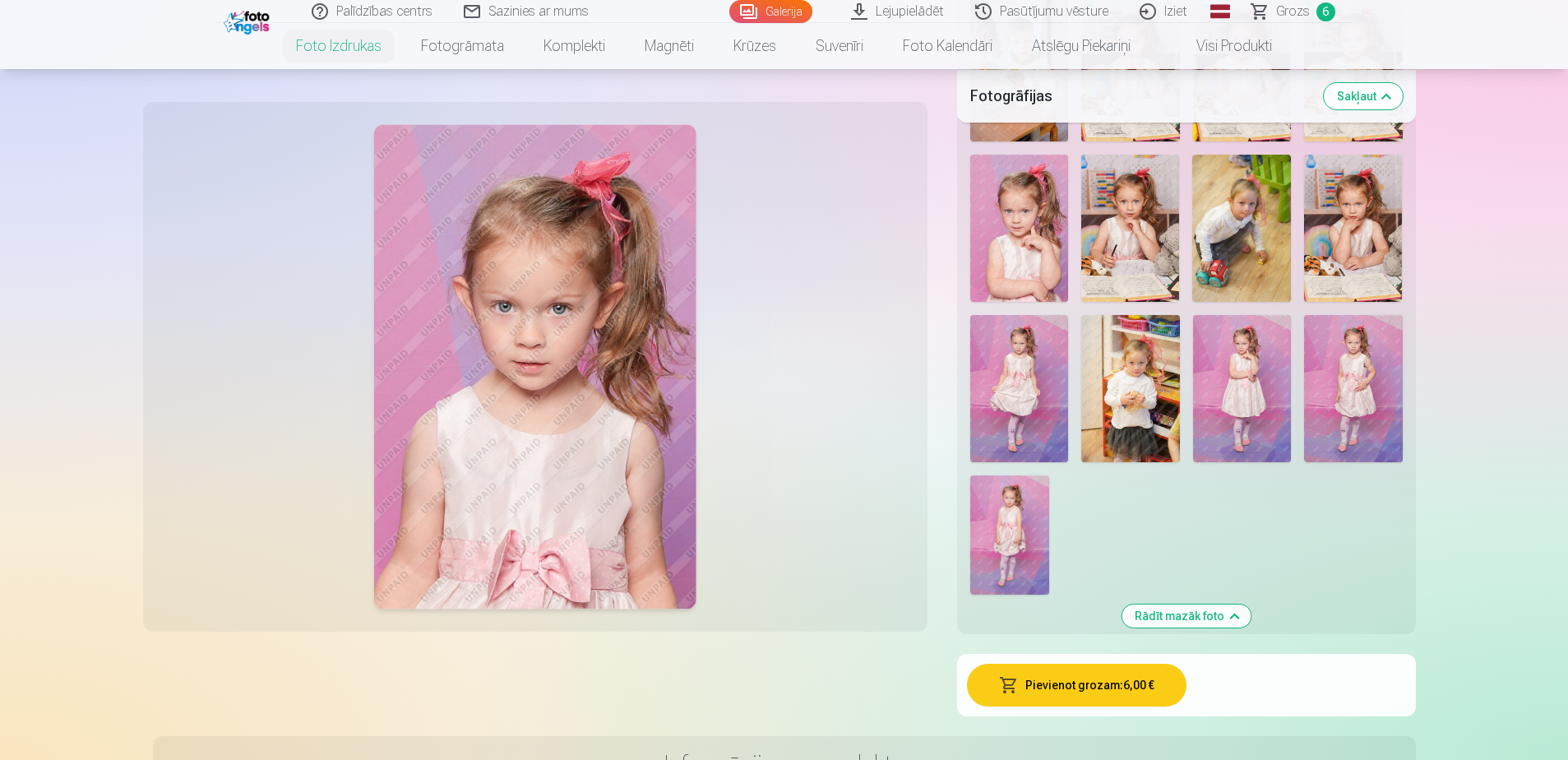
scroll to position [1891, 0]
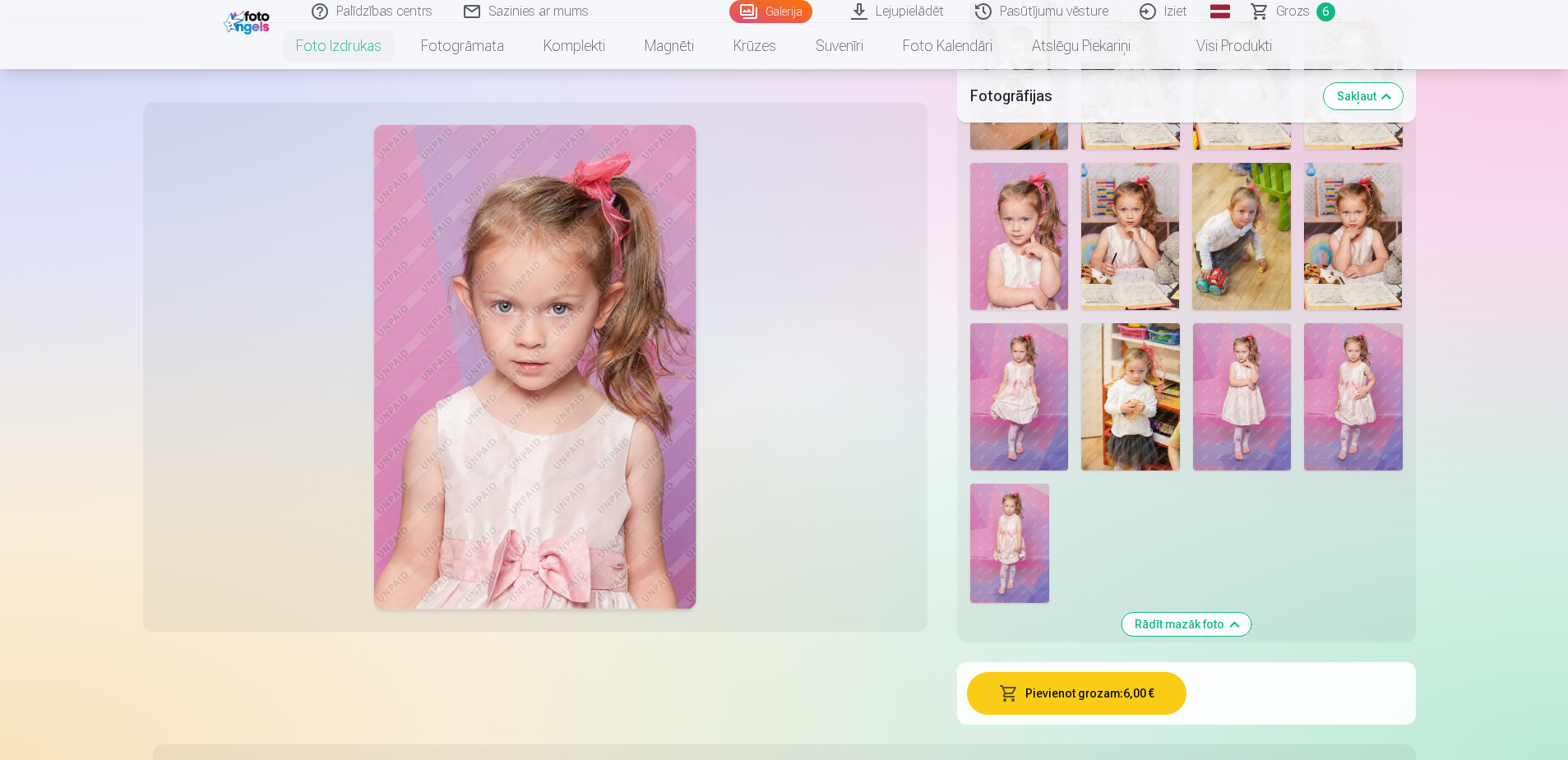
click at [1336, 362] on img at bounding box center [1354, 397] width 98 height 147
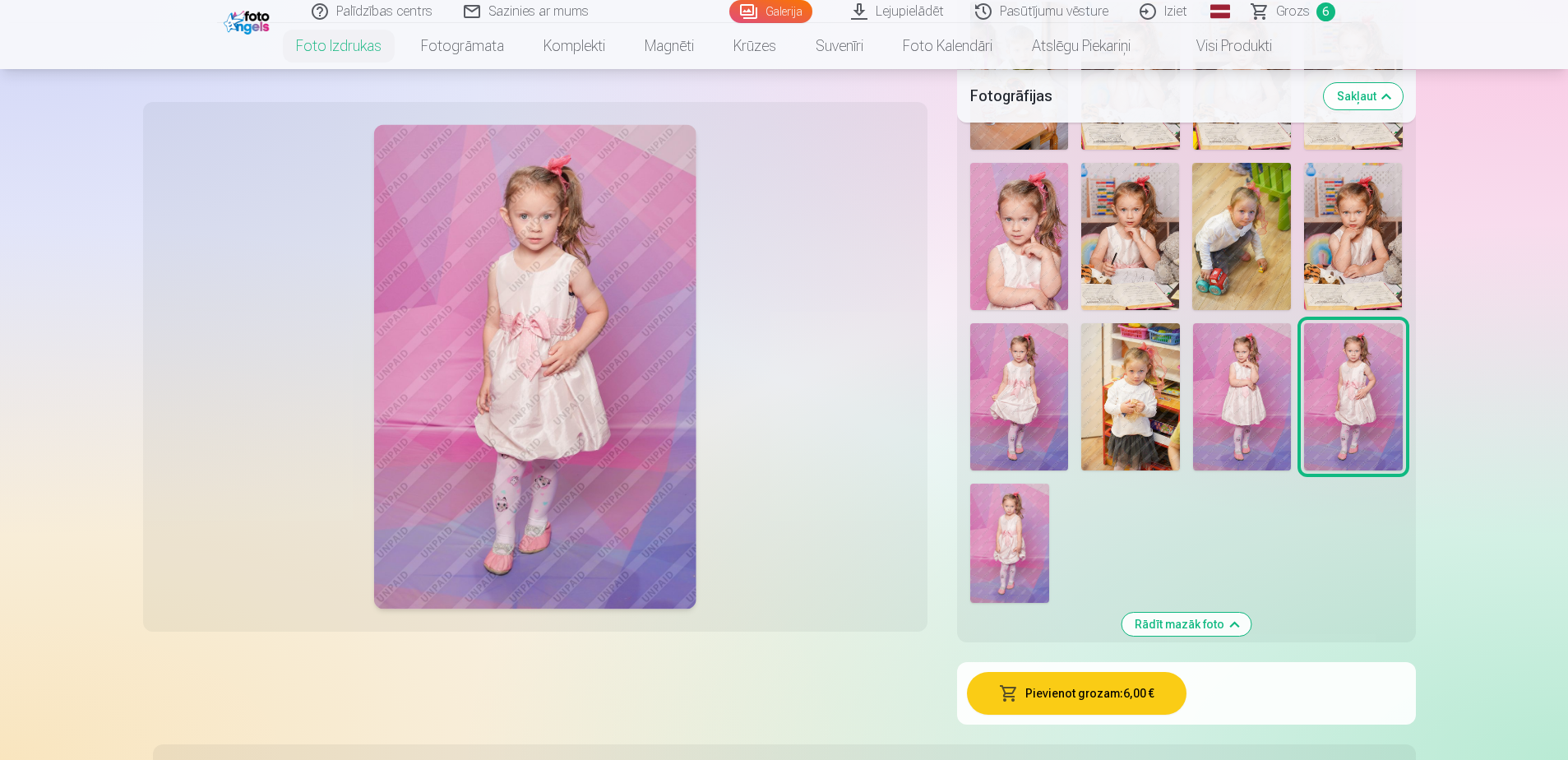
click at [1265, 378] on img at bounding box center [1242, 397] width 98 height 147
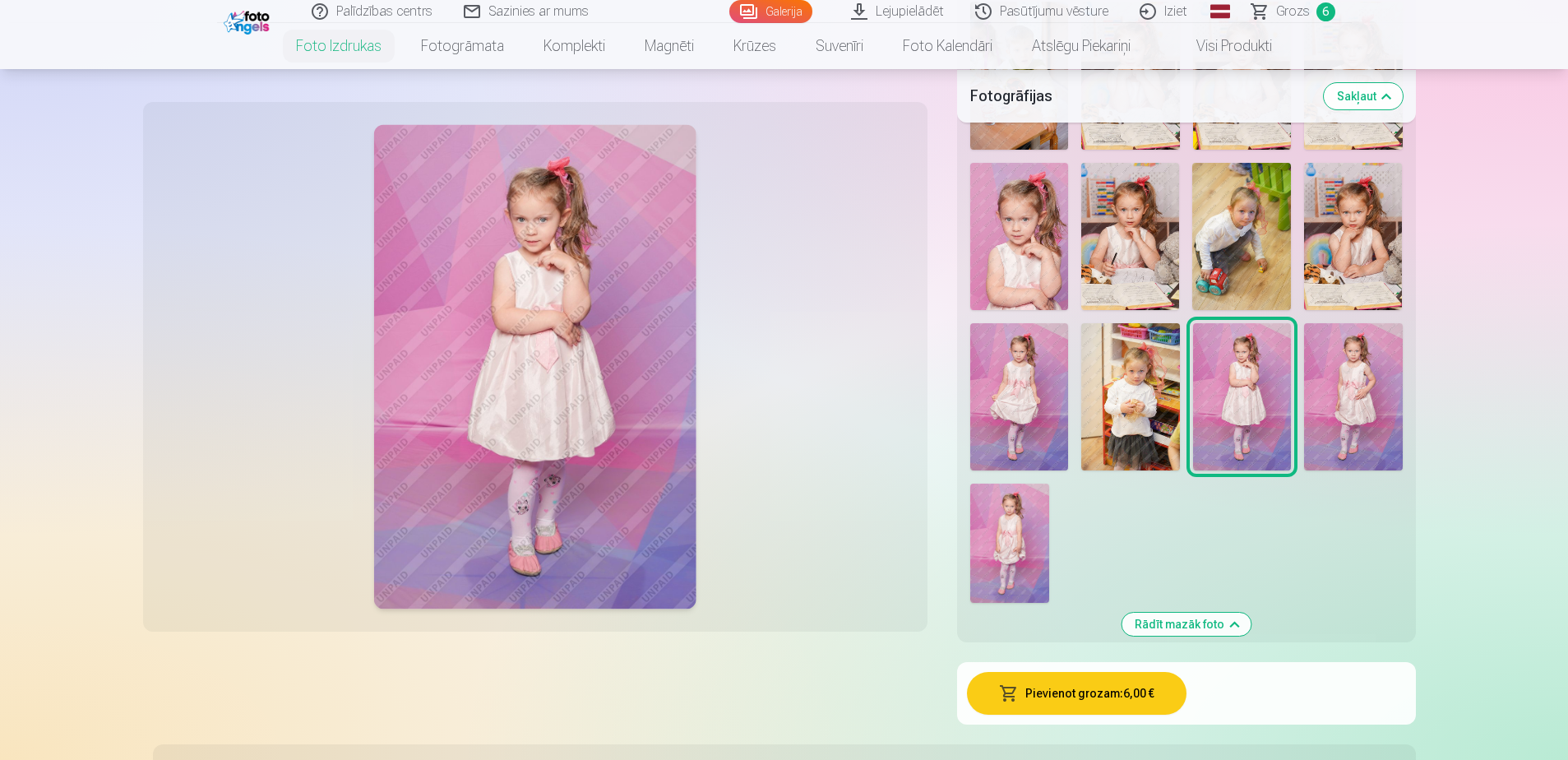
click at [1065, 695] on button "Pievienot grozam : 6,00 €" at bounding box center [1077, 692] width 219 height 42
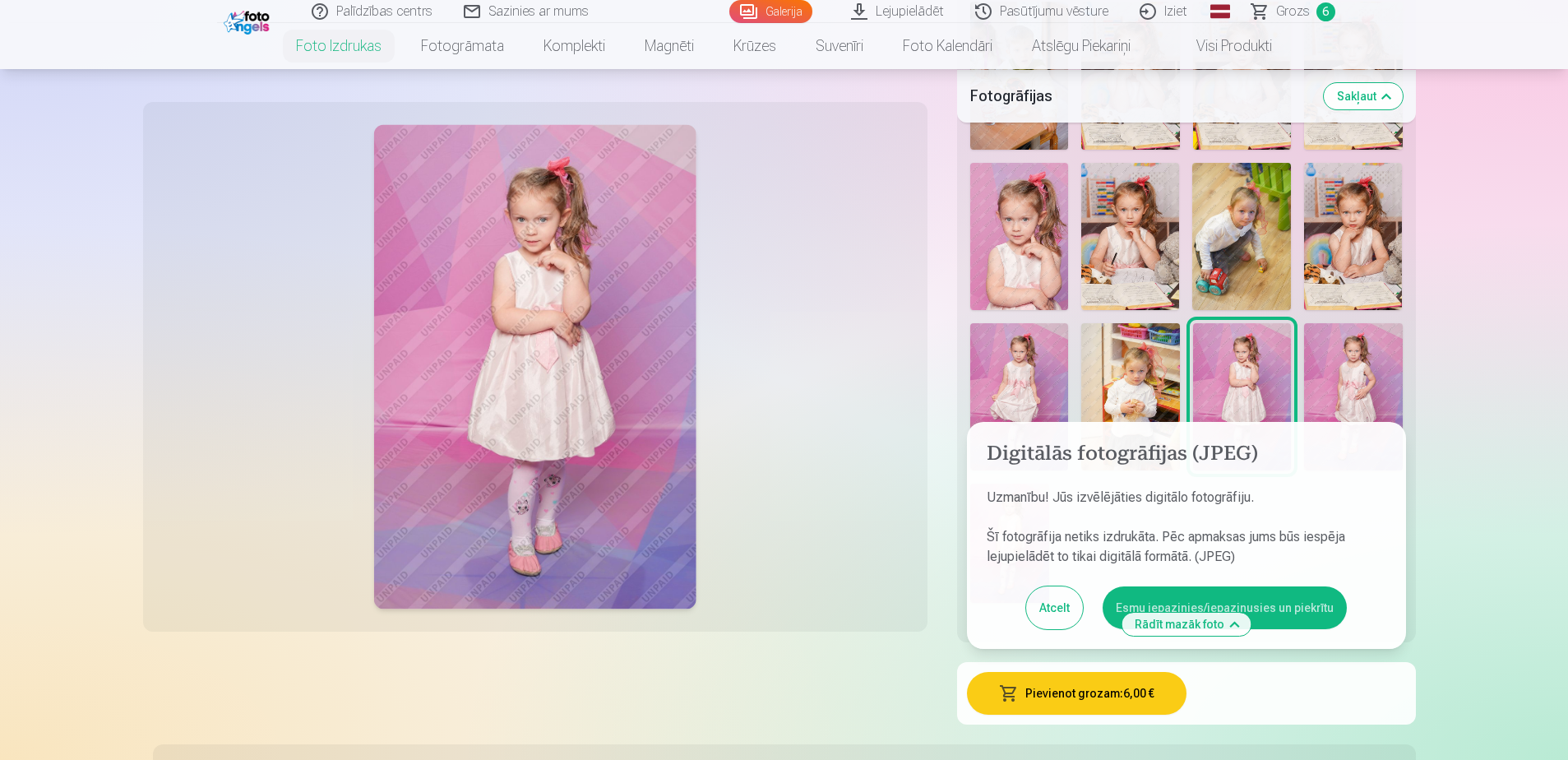
click at [1267, 601] on button "Esmu iepazinies/iepazinusies un piekrītu" at bounding box center [1225, 607] width 245 height 42
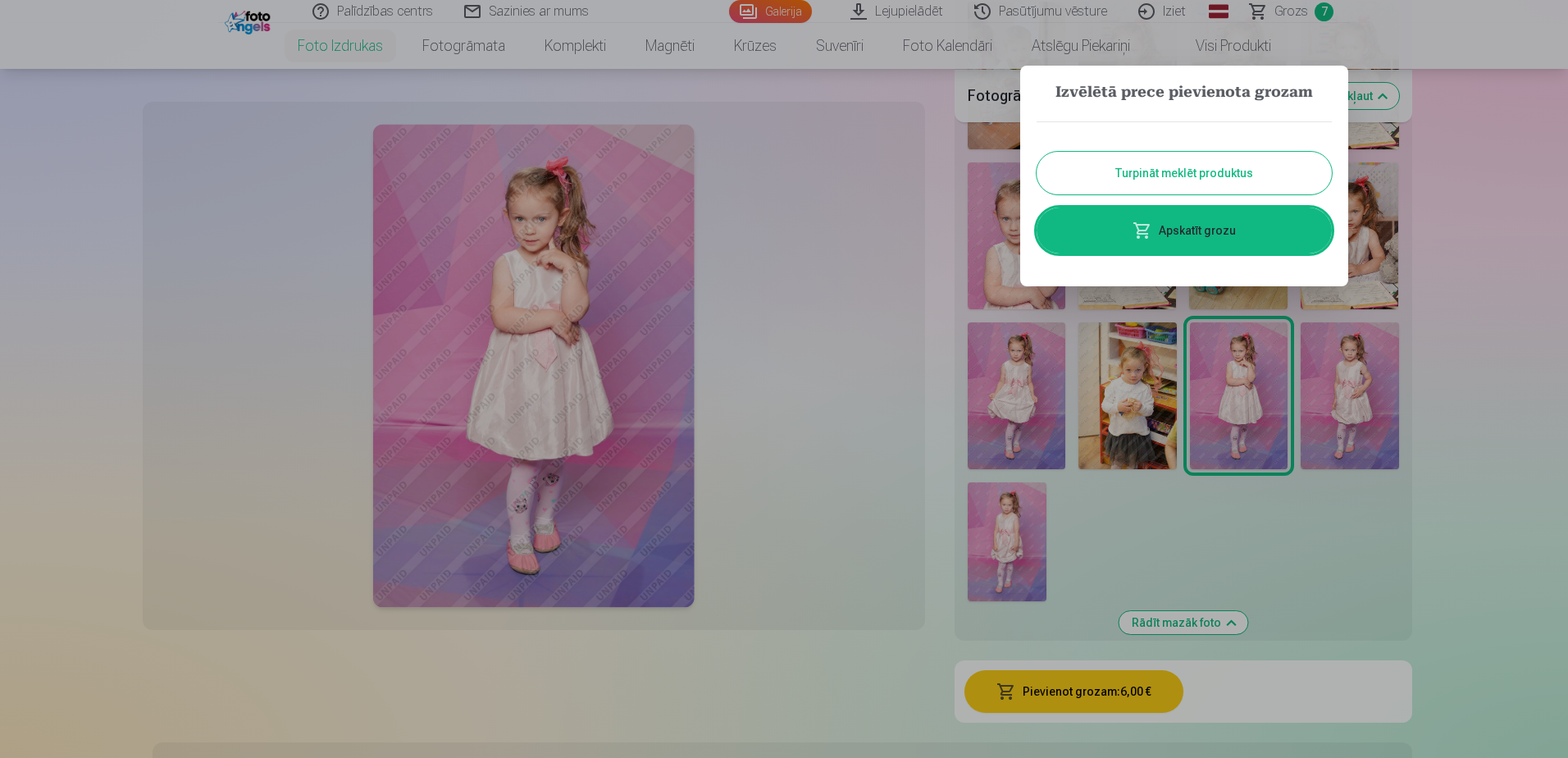
click at [1212, 179] on button "Turpināt meklēt produktus" at bounding box center [1184, 172] width 295 height 42
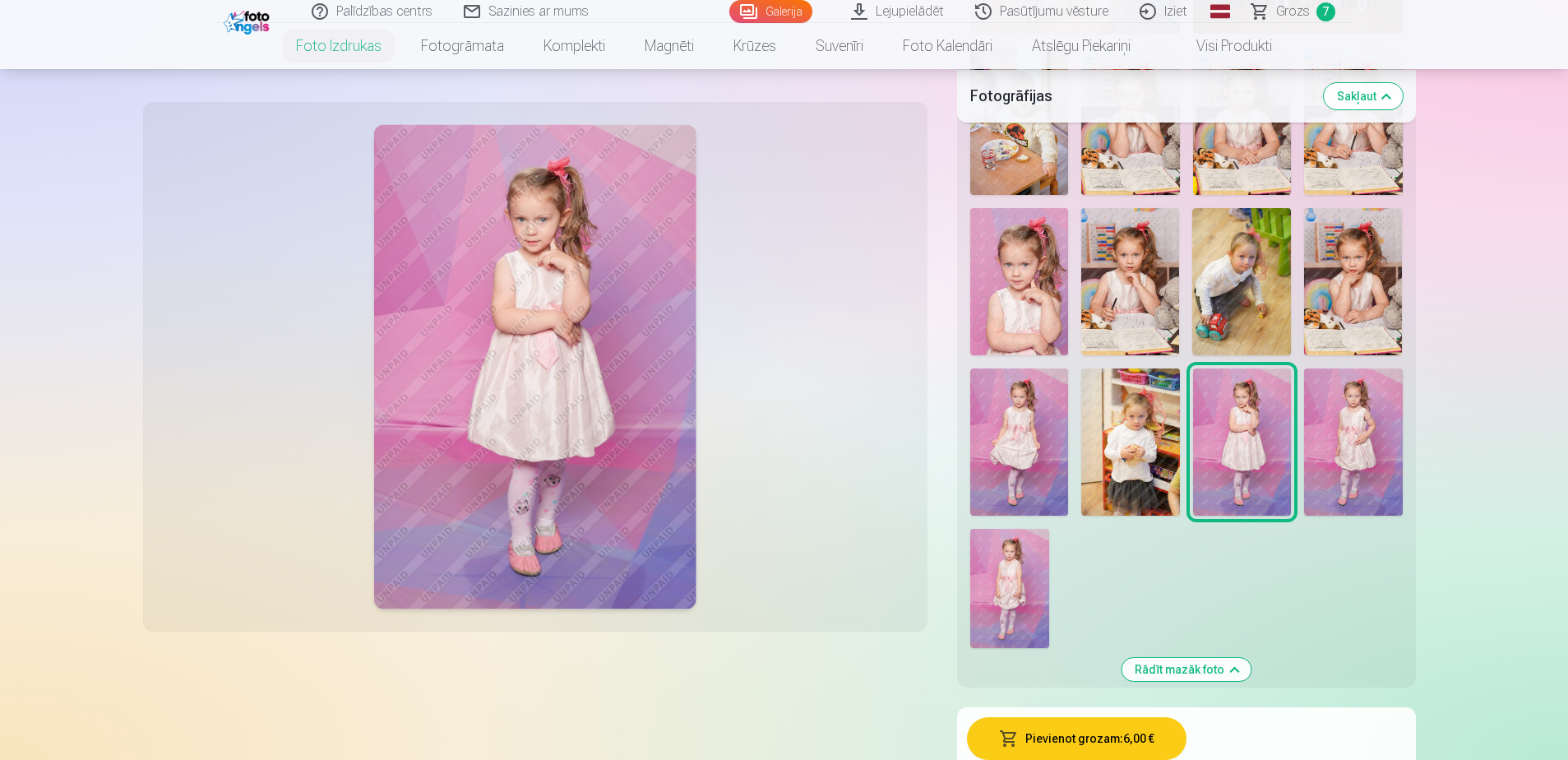
scroll to position [1809, 0]
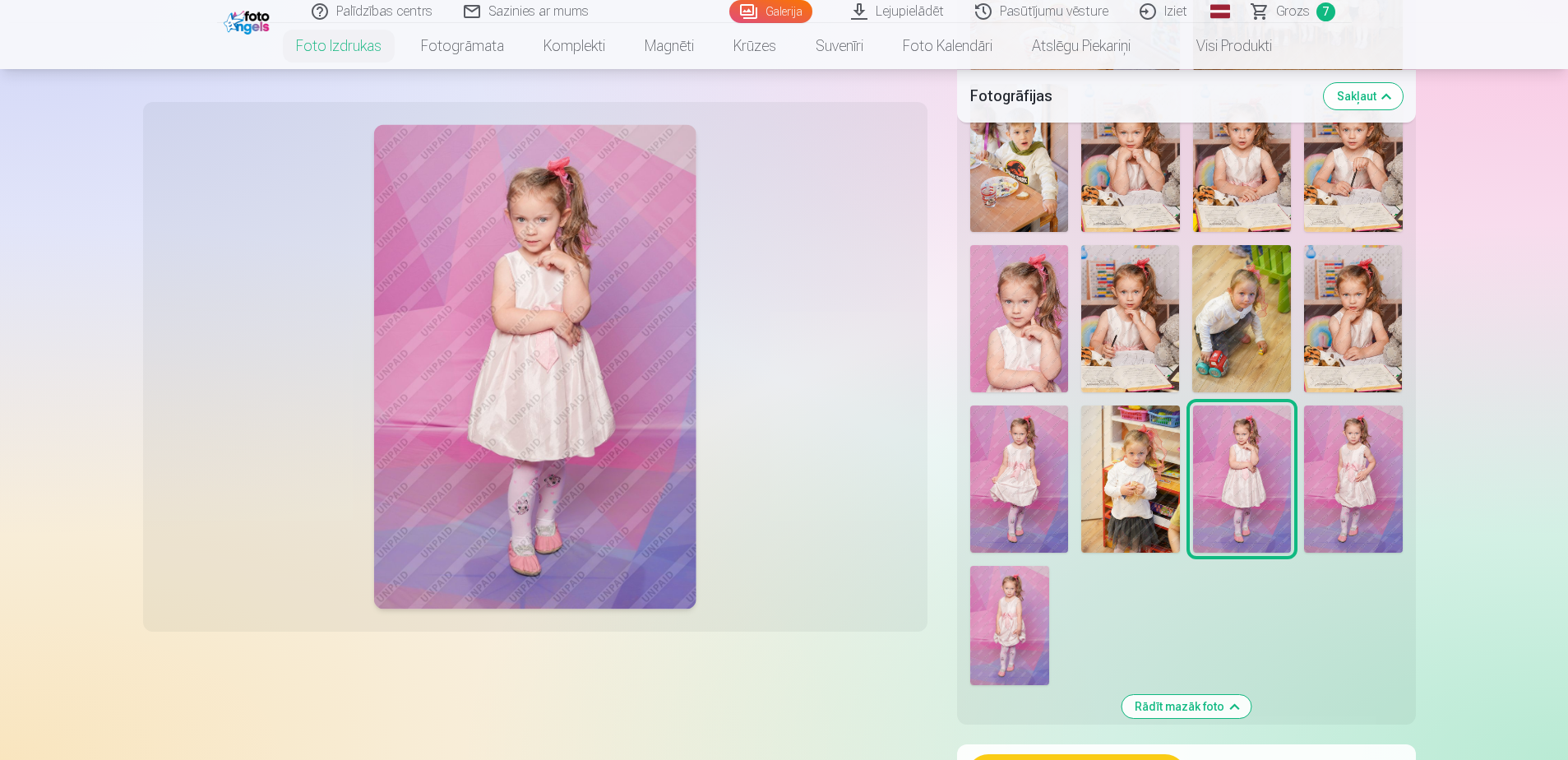
click at [1036, 317] on img at bounding box center [1019, 318] width 98 height 147
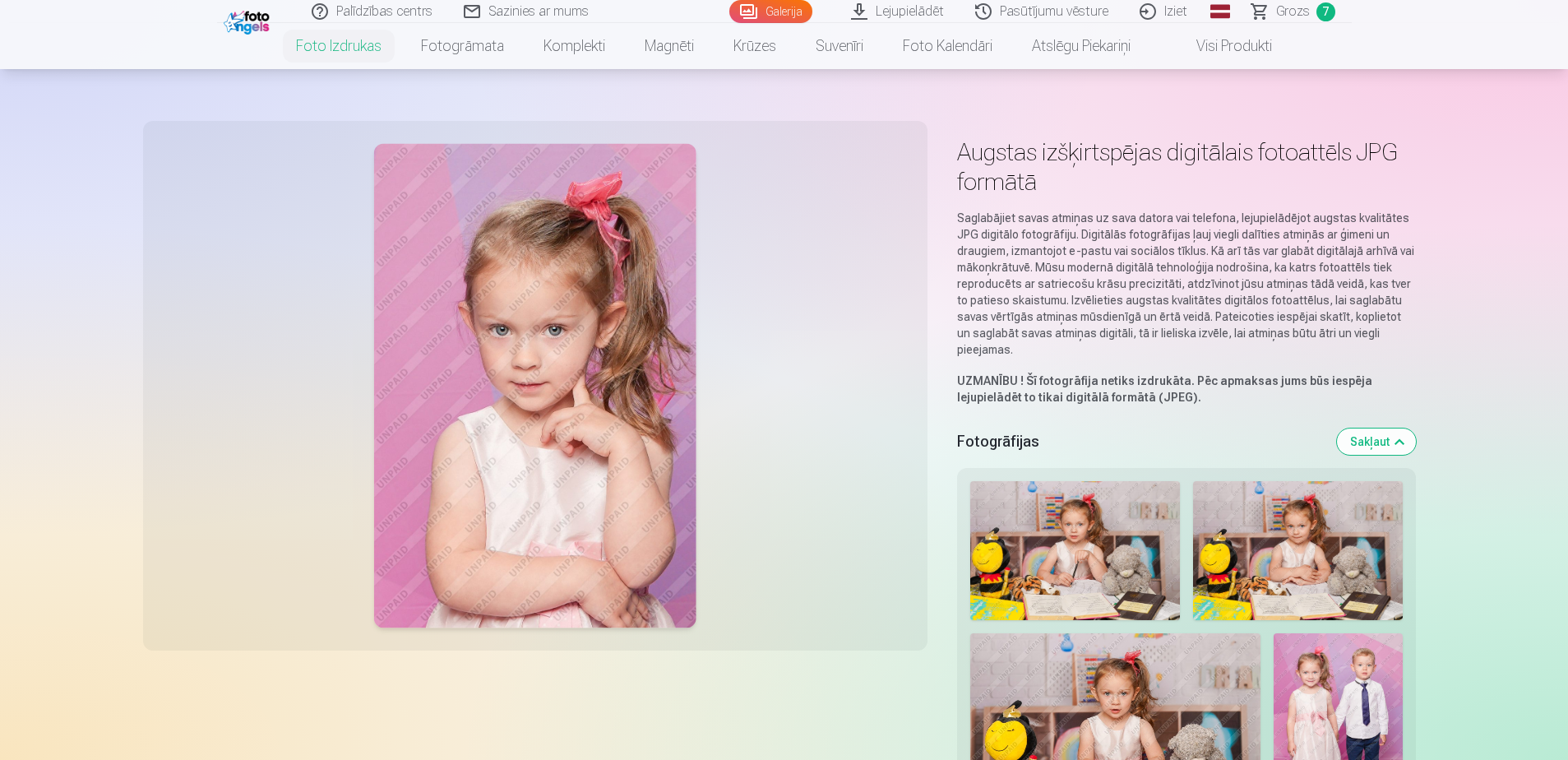
scroll to position [0, 0]
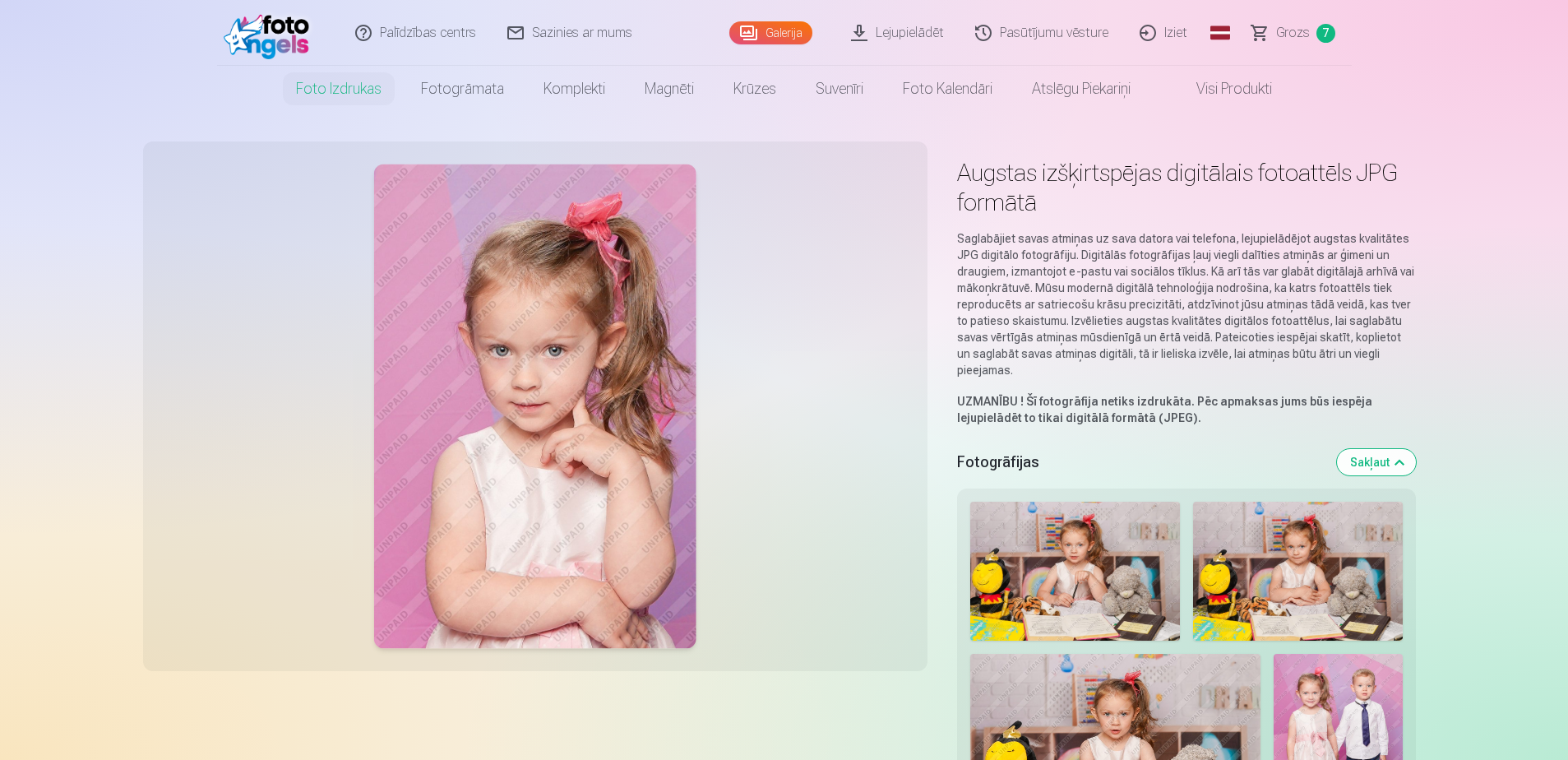
click at [1273, 28] on link "Grozs 7" at bounding box center [1295, 33] width 115 height 66
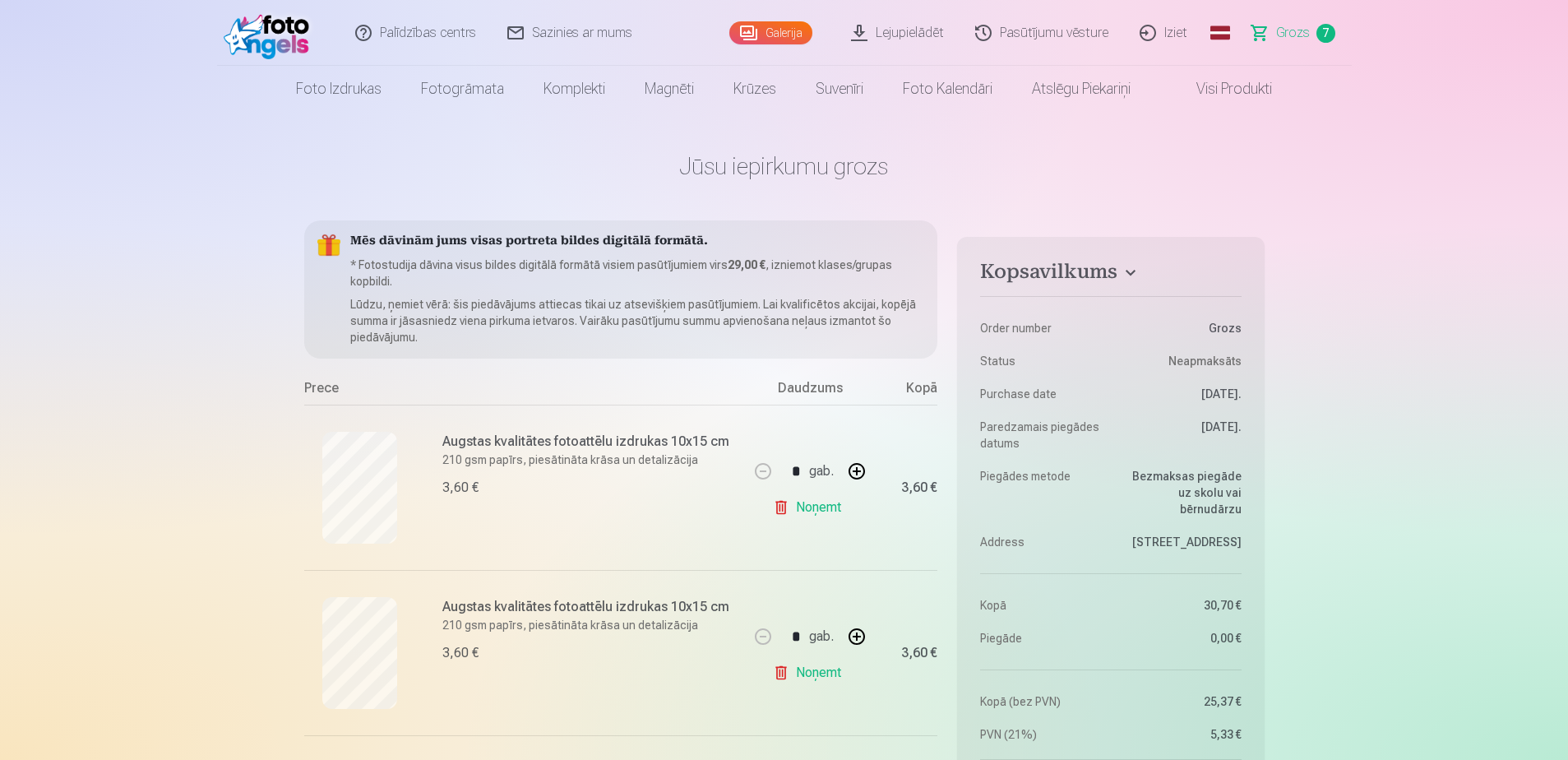
click at [800, 512] on link "Noņemt" at bounding box center [810, 507] width 75 height 33
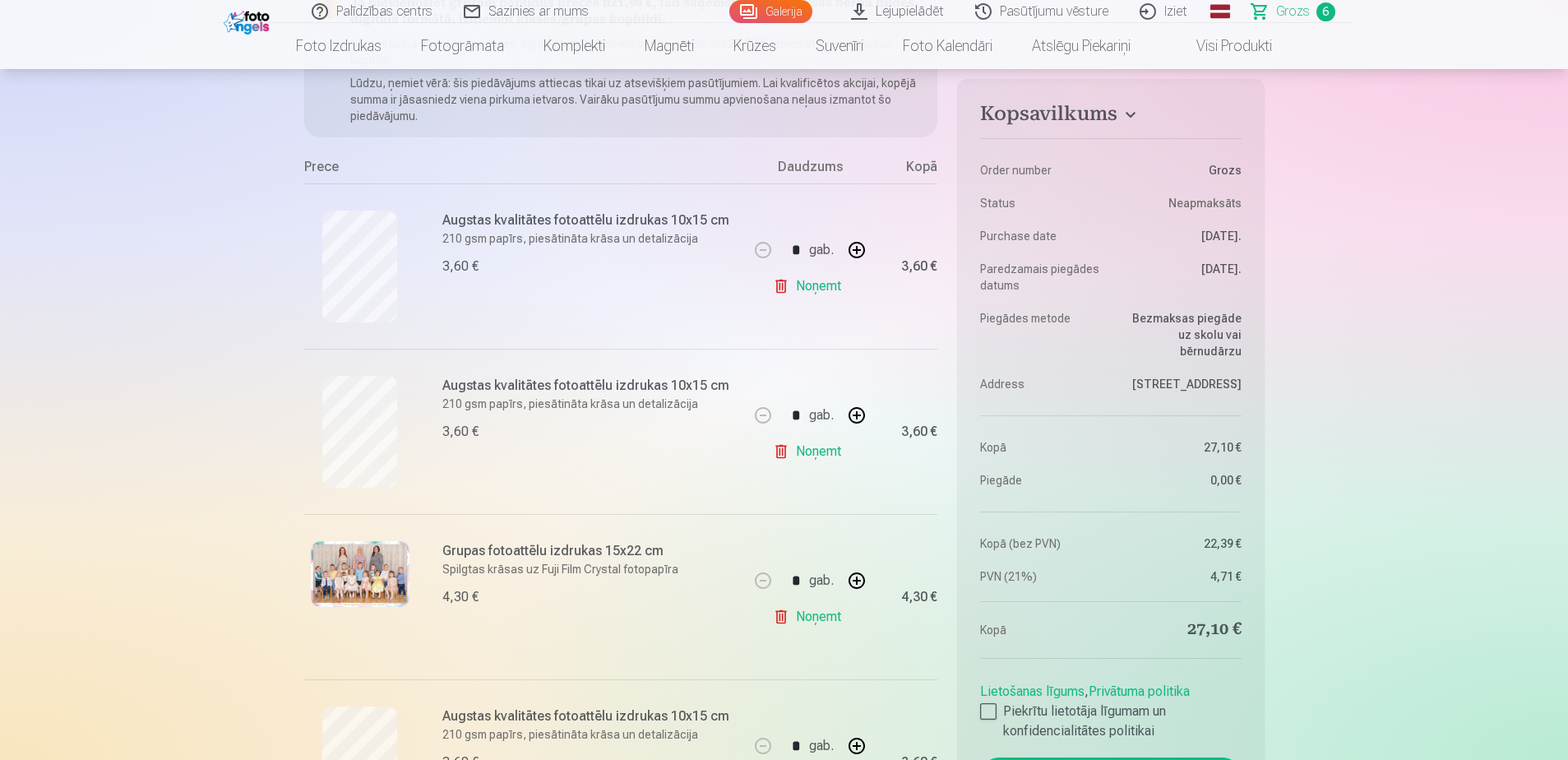
scroll to position [246, 0]
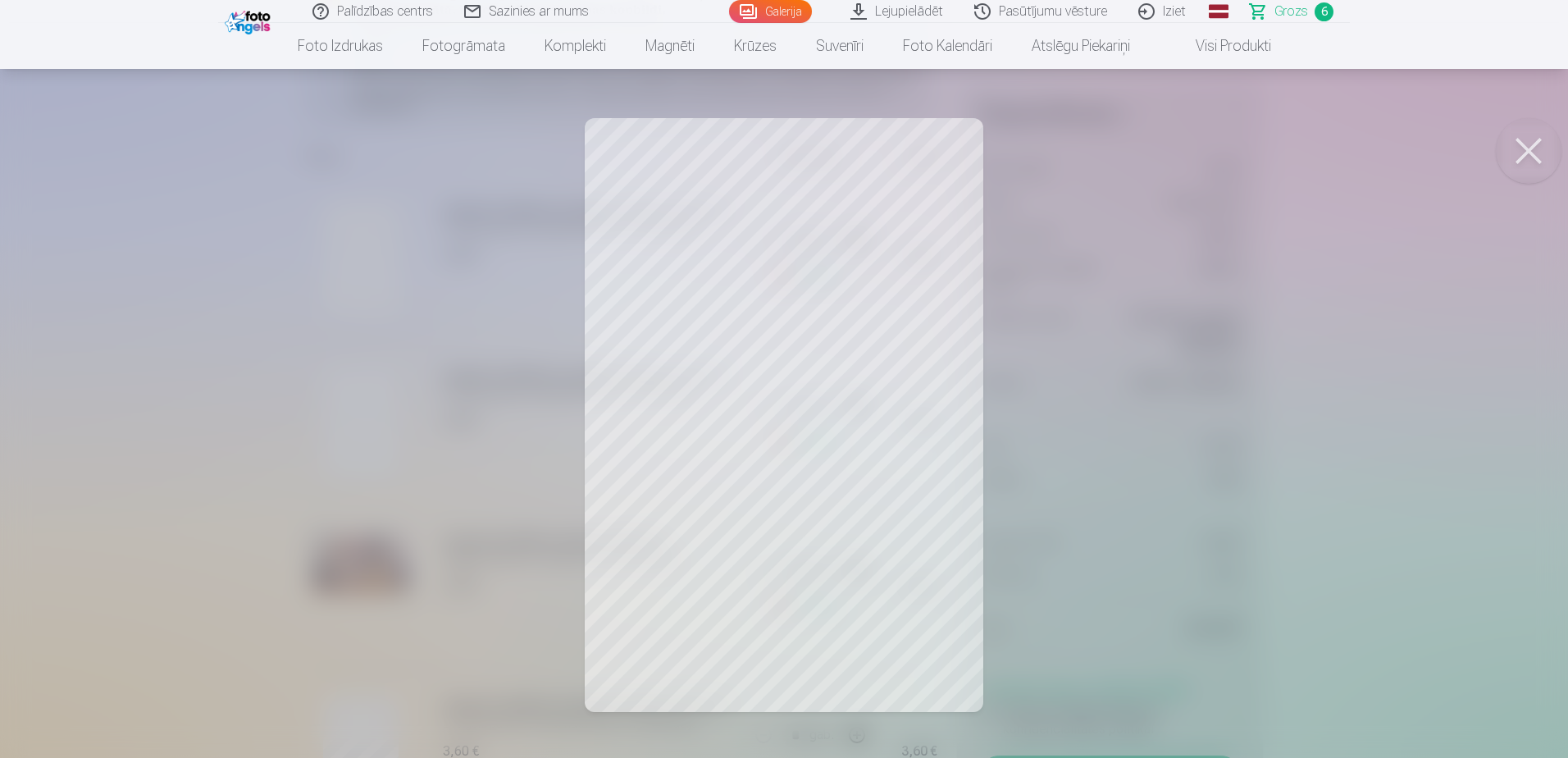
click at [1547, 158] on button at bounding box center [1528, 151] width 66 height 66
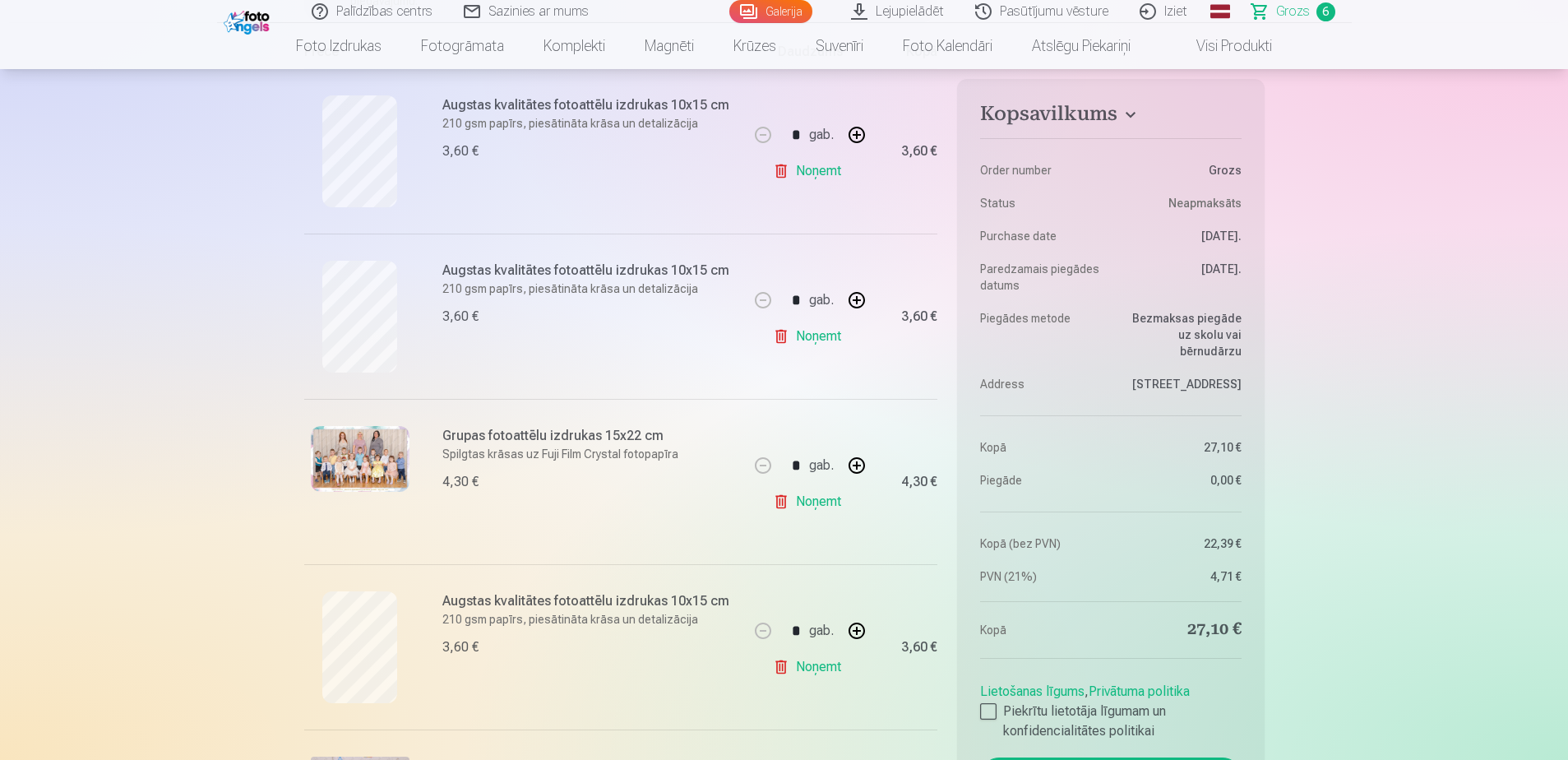
scroll to position [329, 0]
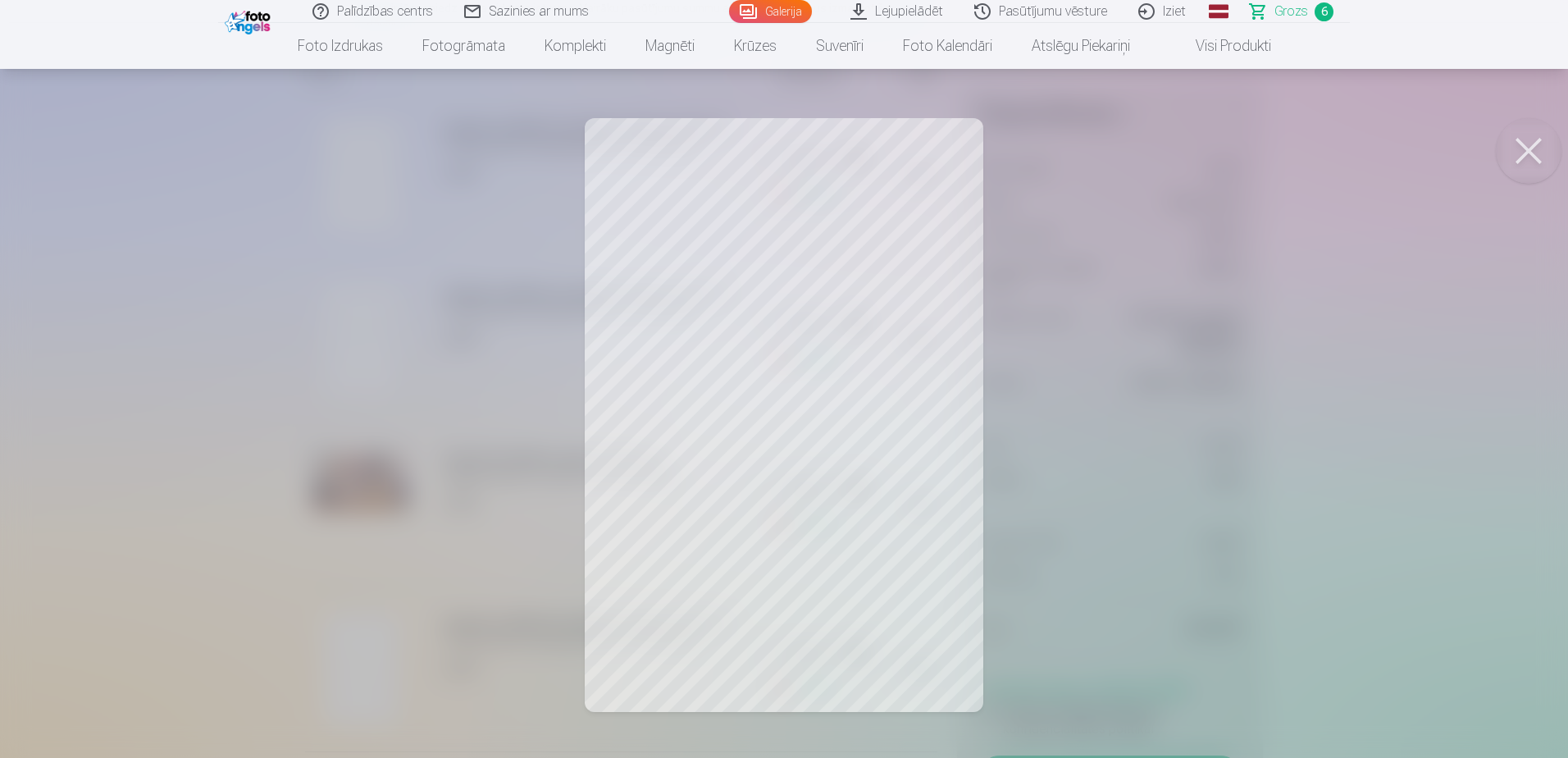
click at [1523, 138] on button at bounding box center [1528, 151] width 66 height 66
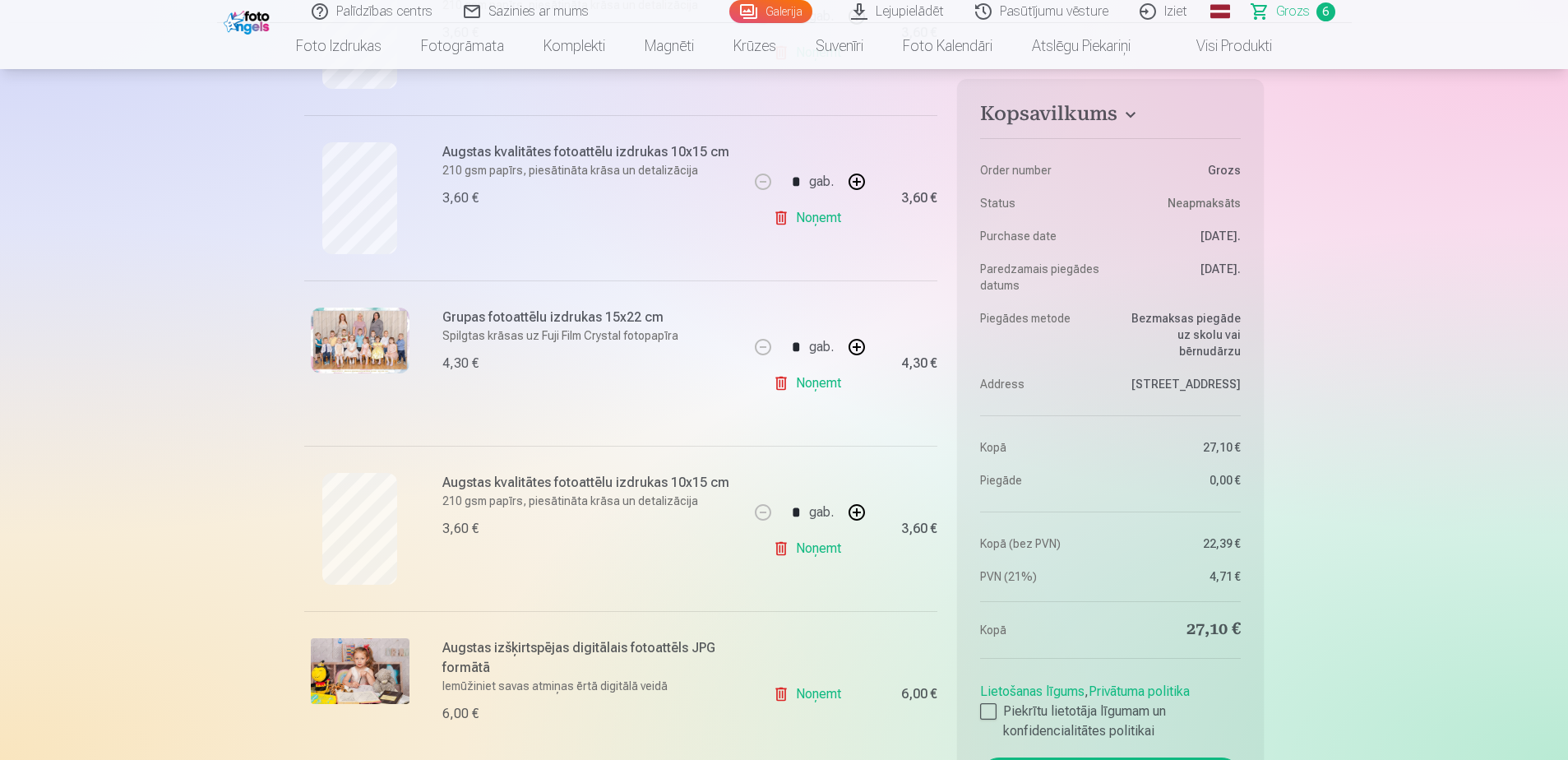
scroll to position [740, 0]
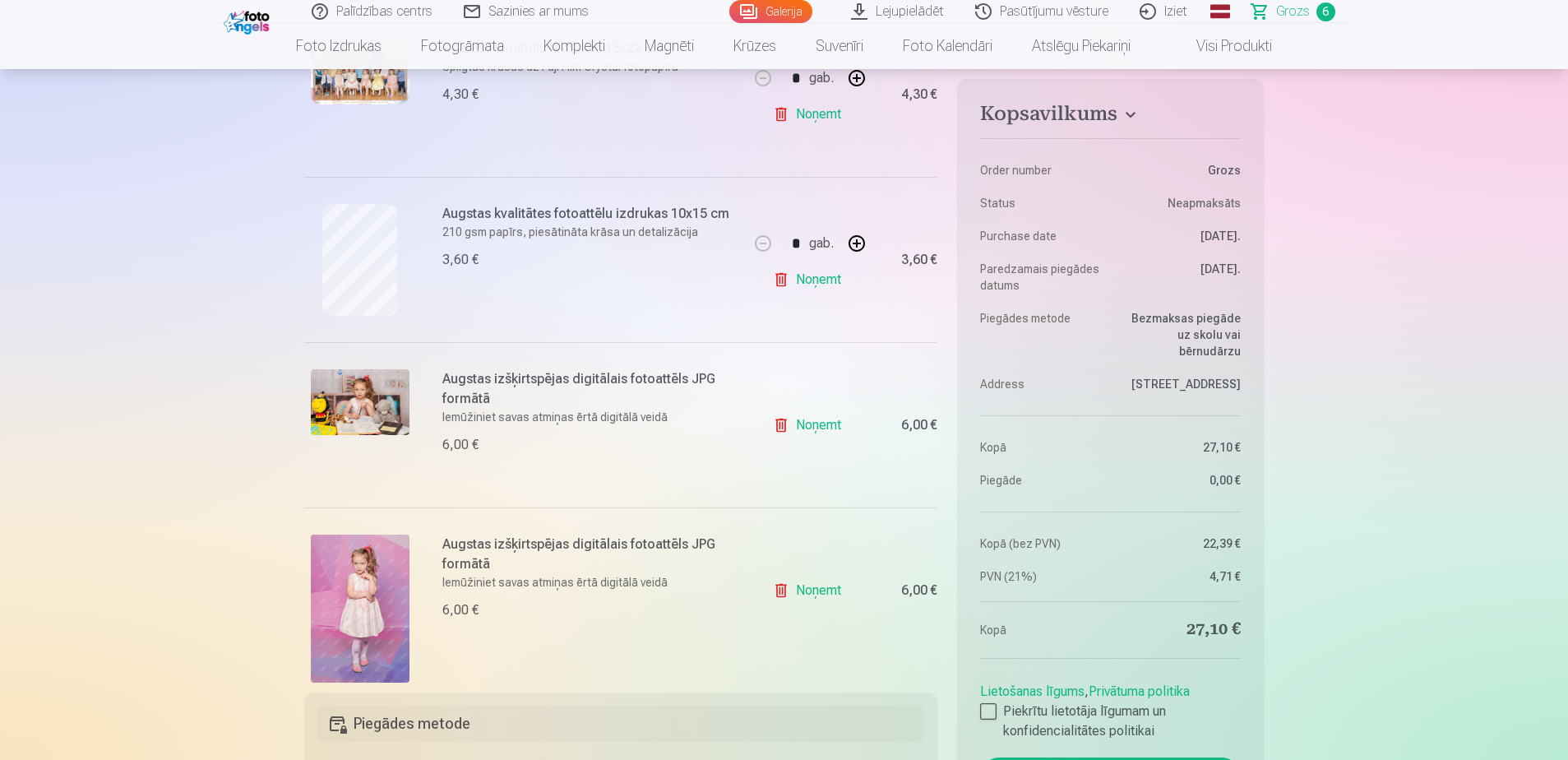
click at [347, 416] on img at bounding box center [360, 402] width 98 height 66
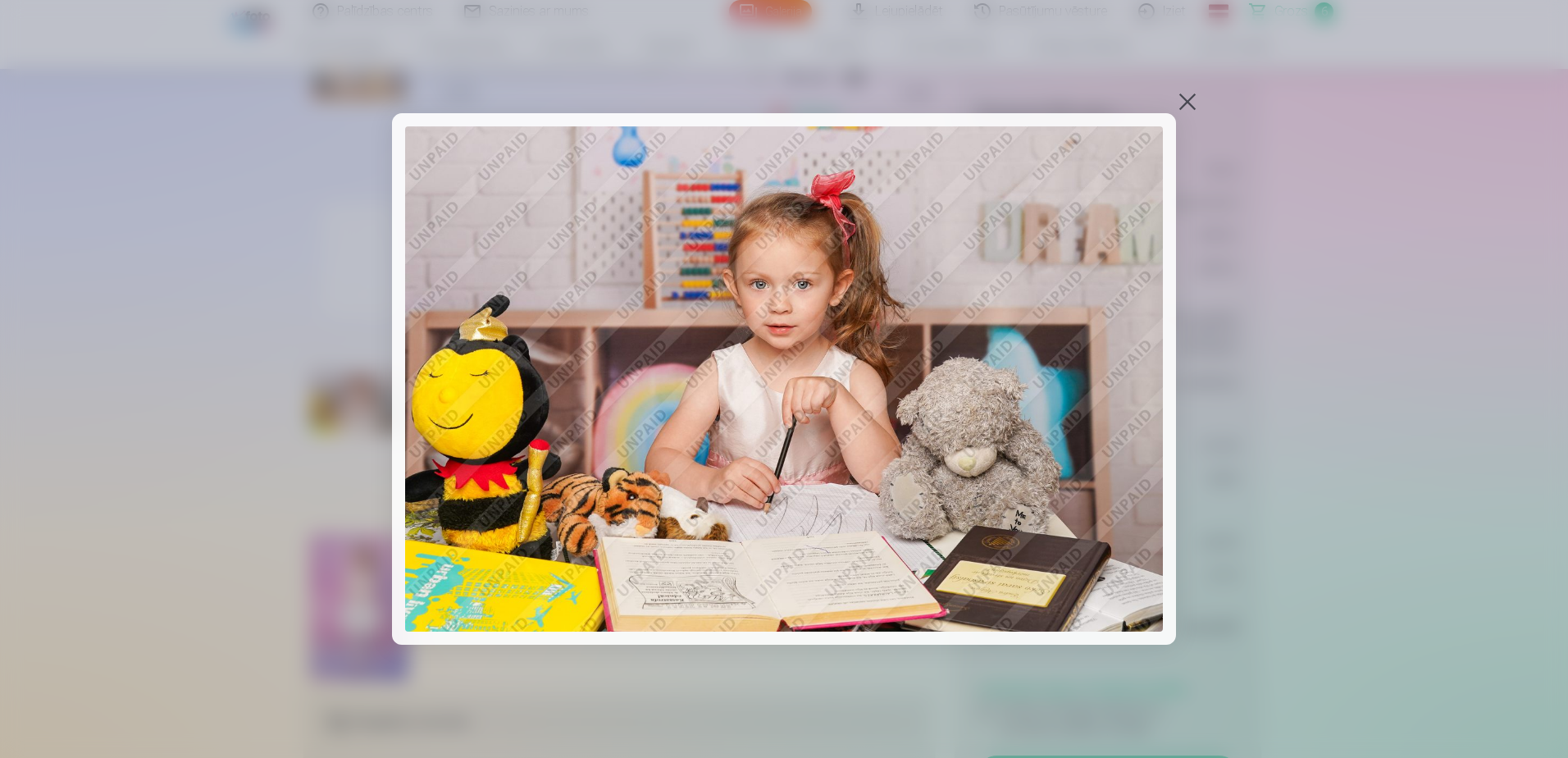
click at [1188, 98] on button at bounding box center [1188, 102] width 23 height 23
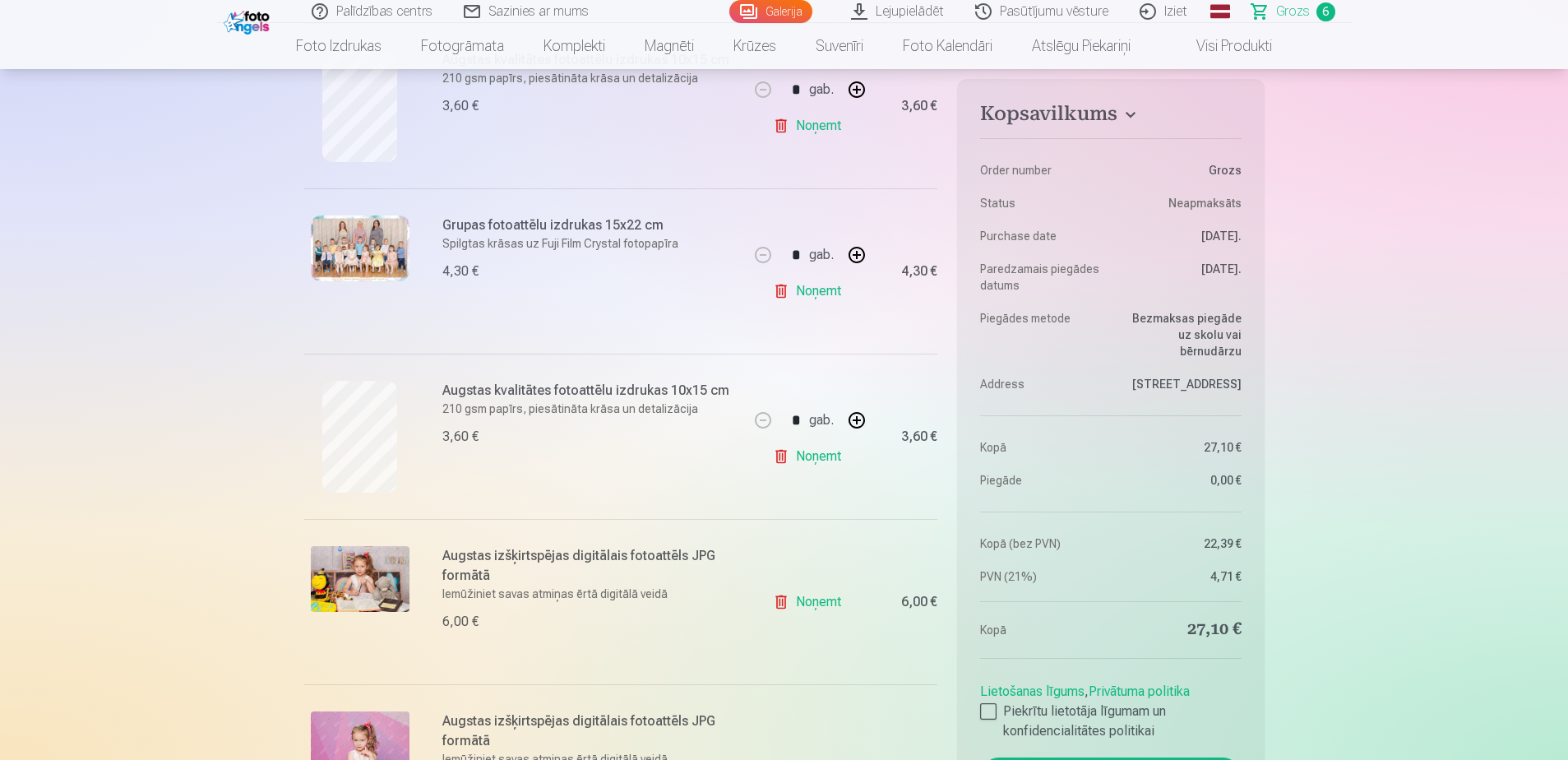
scroll to position [411, 0]
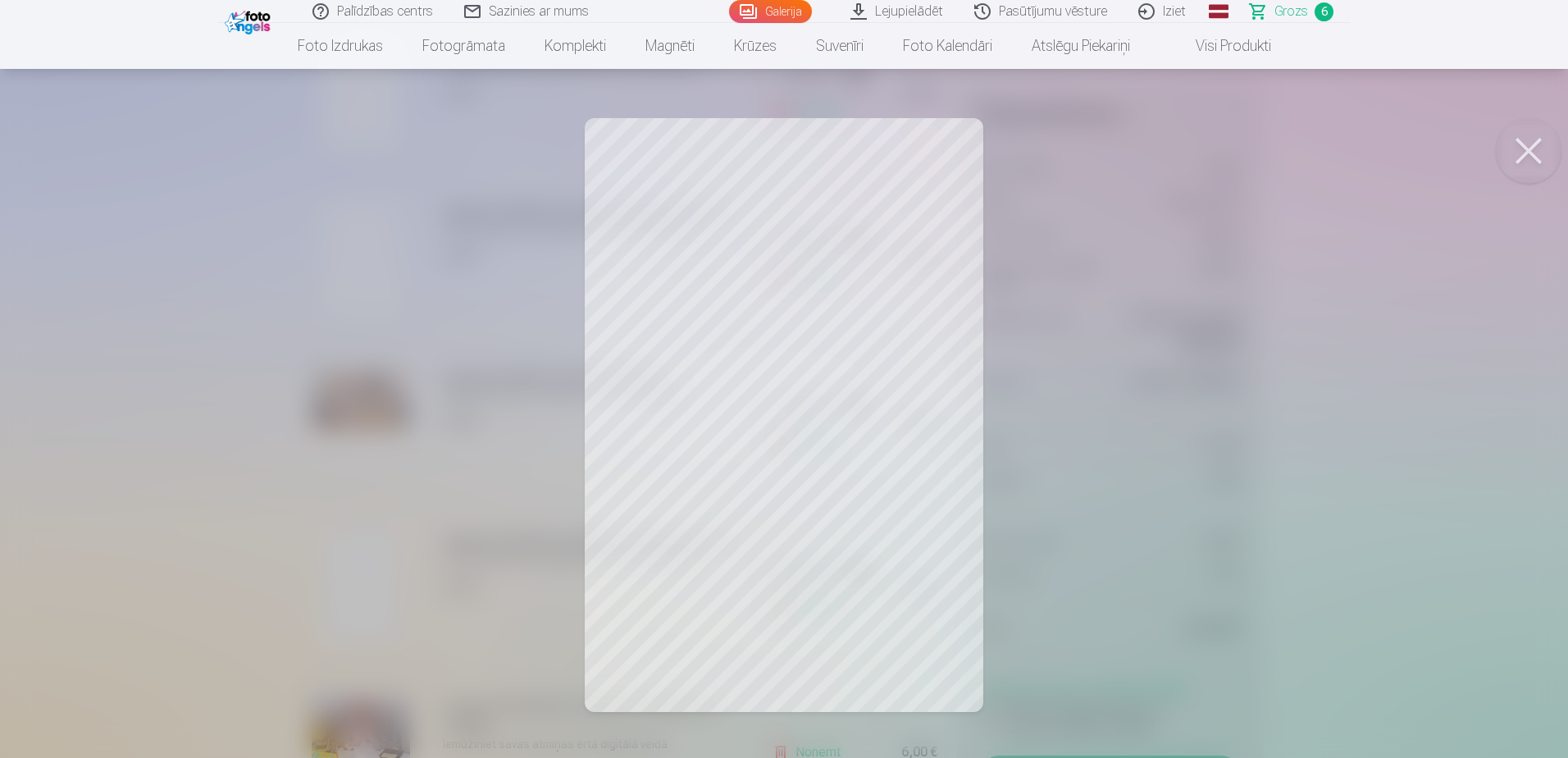
click at [1512, 151] on button at bounding box center [1528, 151] width 66 height 66
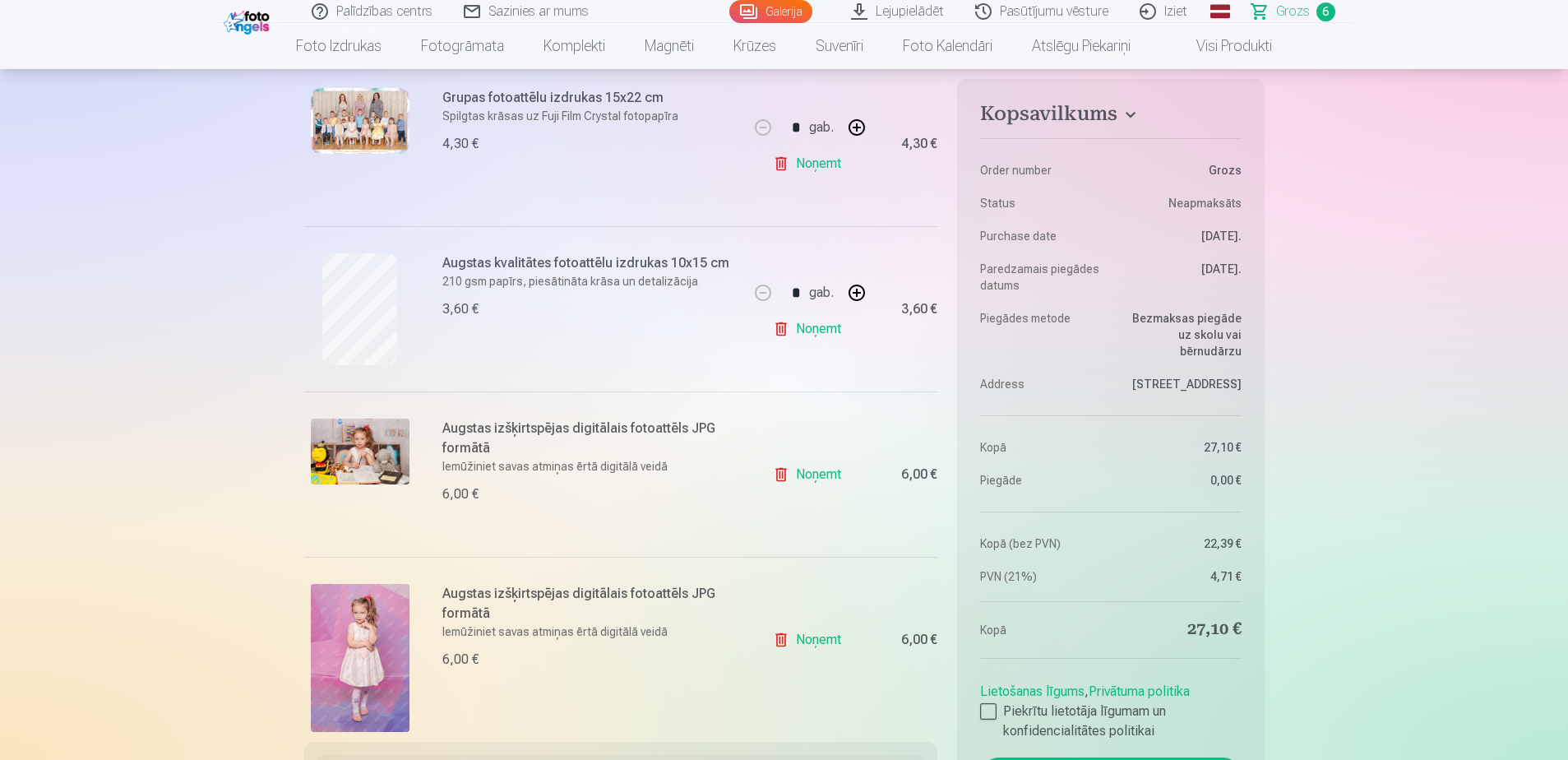
scroll to position [575, 0]
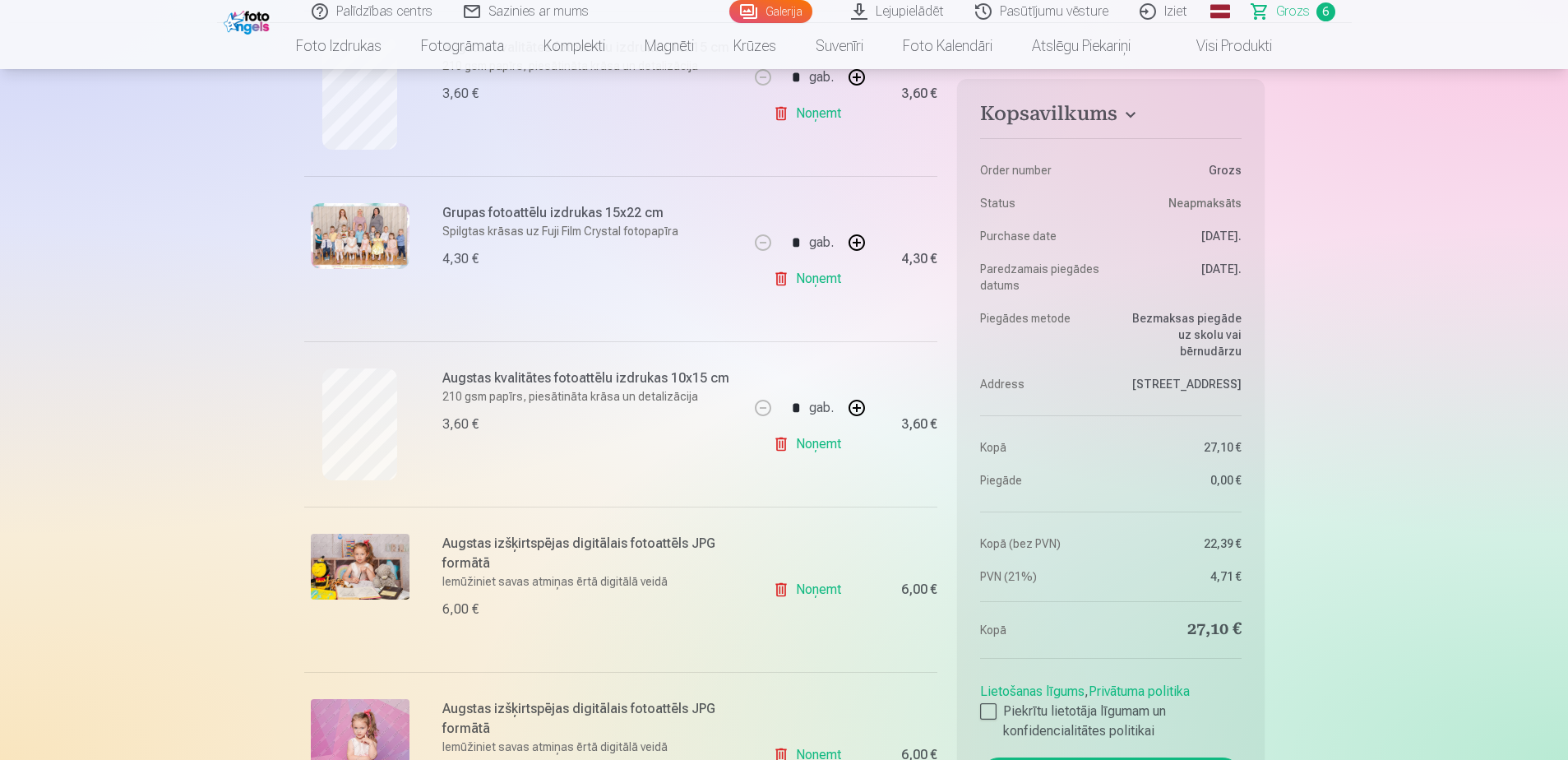
click at [367, 551] on img at bounding box center [360, 566] width 98 height 66
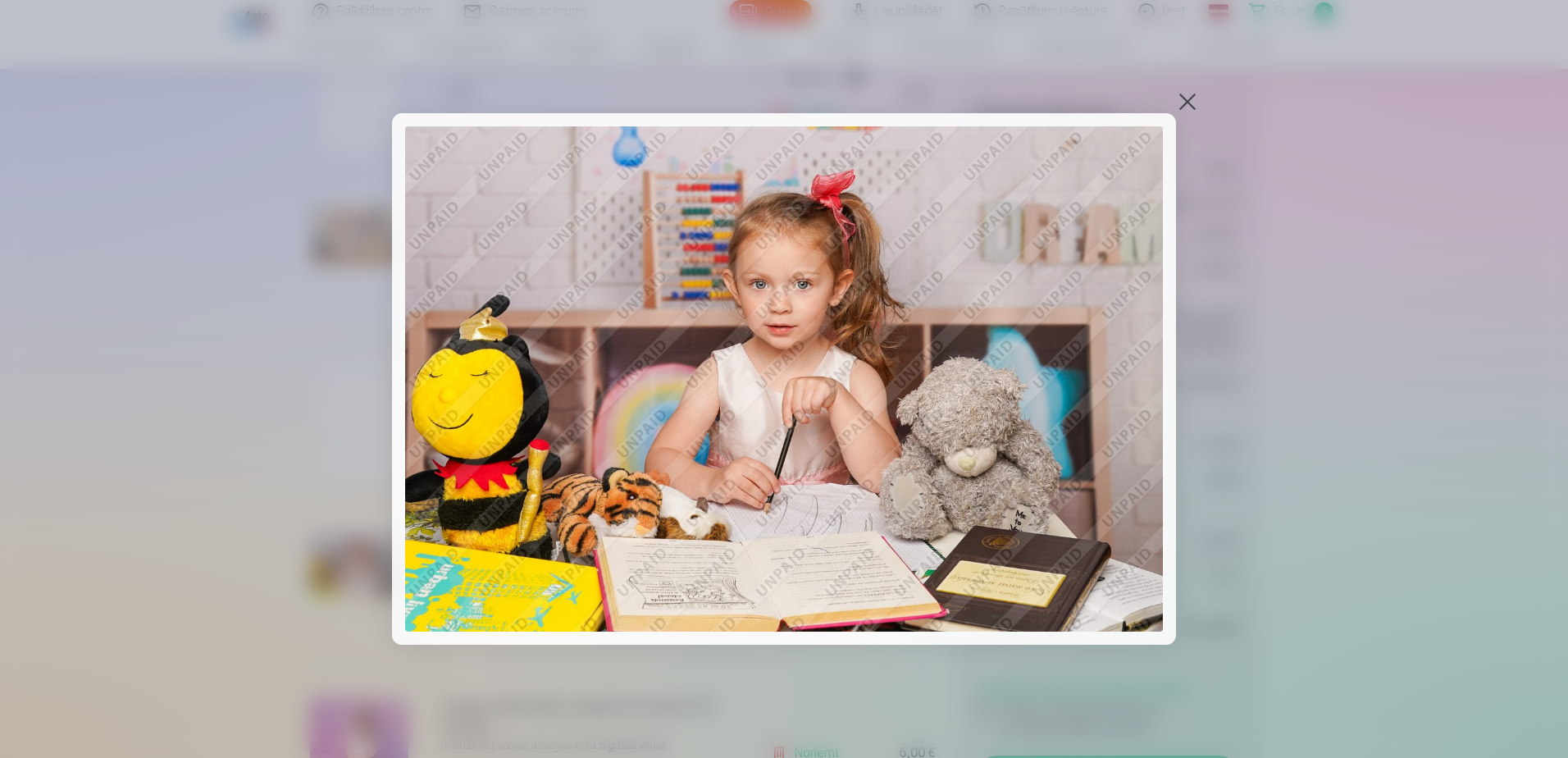
click at [1188, 106] on button at bounding box center [1188, 102] width 23 height 23
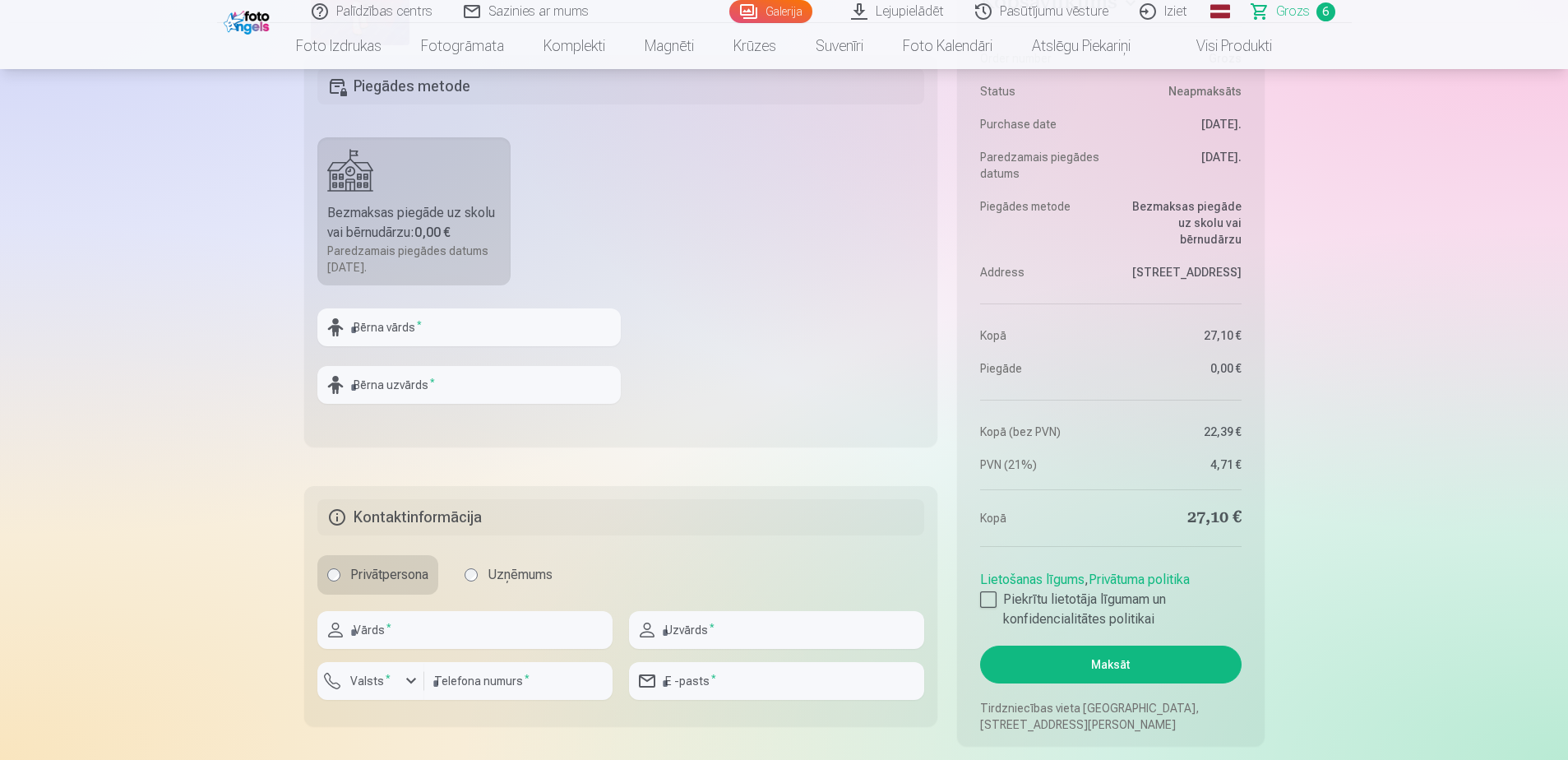
scroll to position [1397, 0]
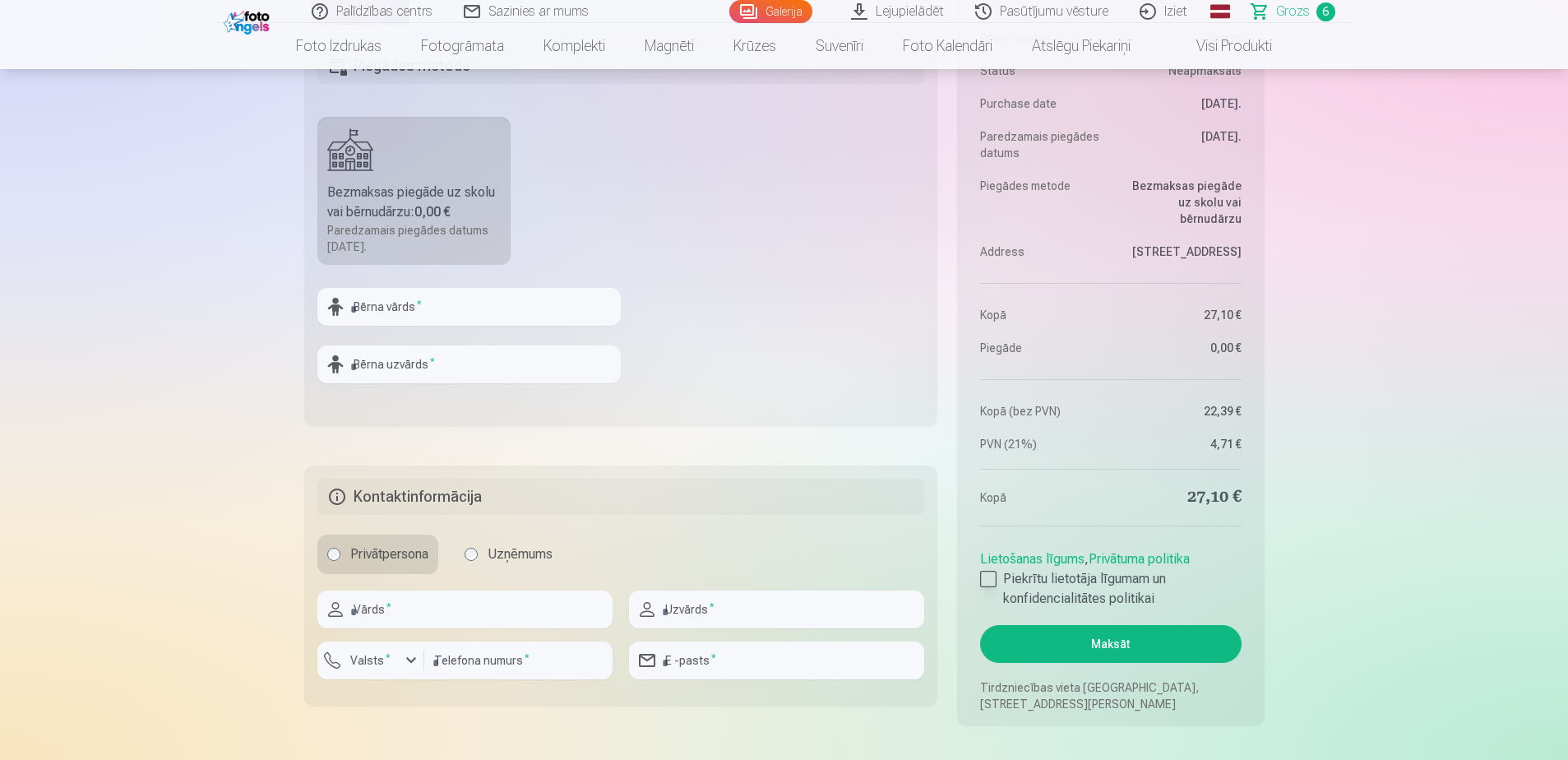
click at [981, 575] on div at bounding box center [988, 578] width 16 height 16
click at [435, 605] on input "text" at bounding box center [465, 609] width 296 height 38
type input "******"
click at [674, 603] on input "text" at bounding box center [776, 609] width 296 height 38
type input "*****"
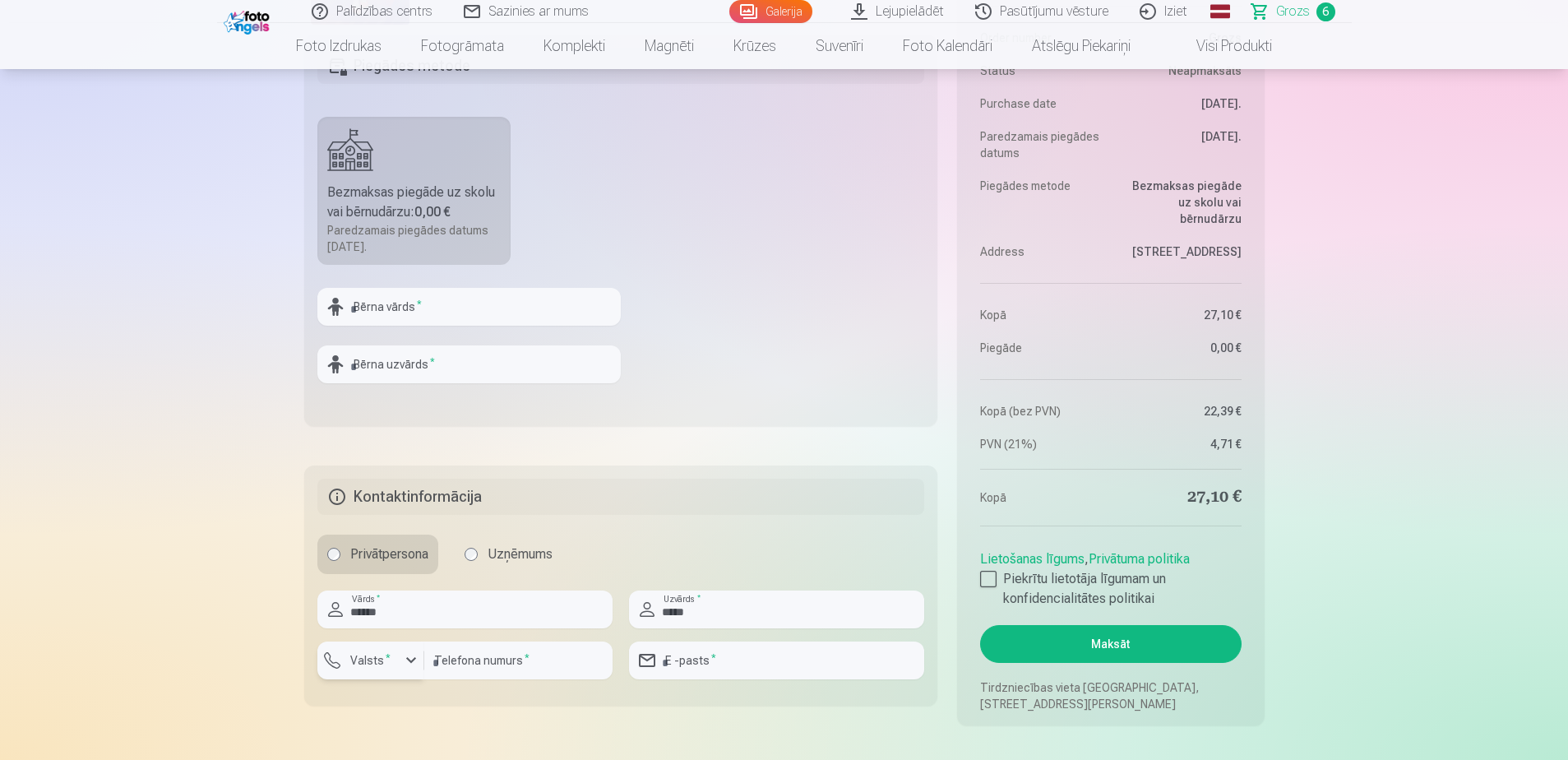
click at [405, 655] on div "button" at bounding box center [411, 660] width 20 height 20
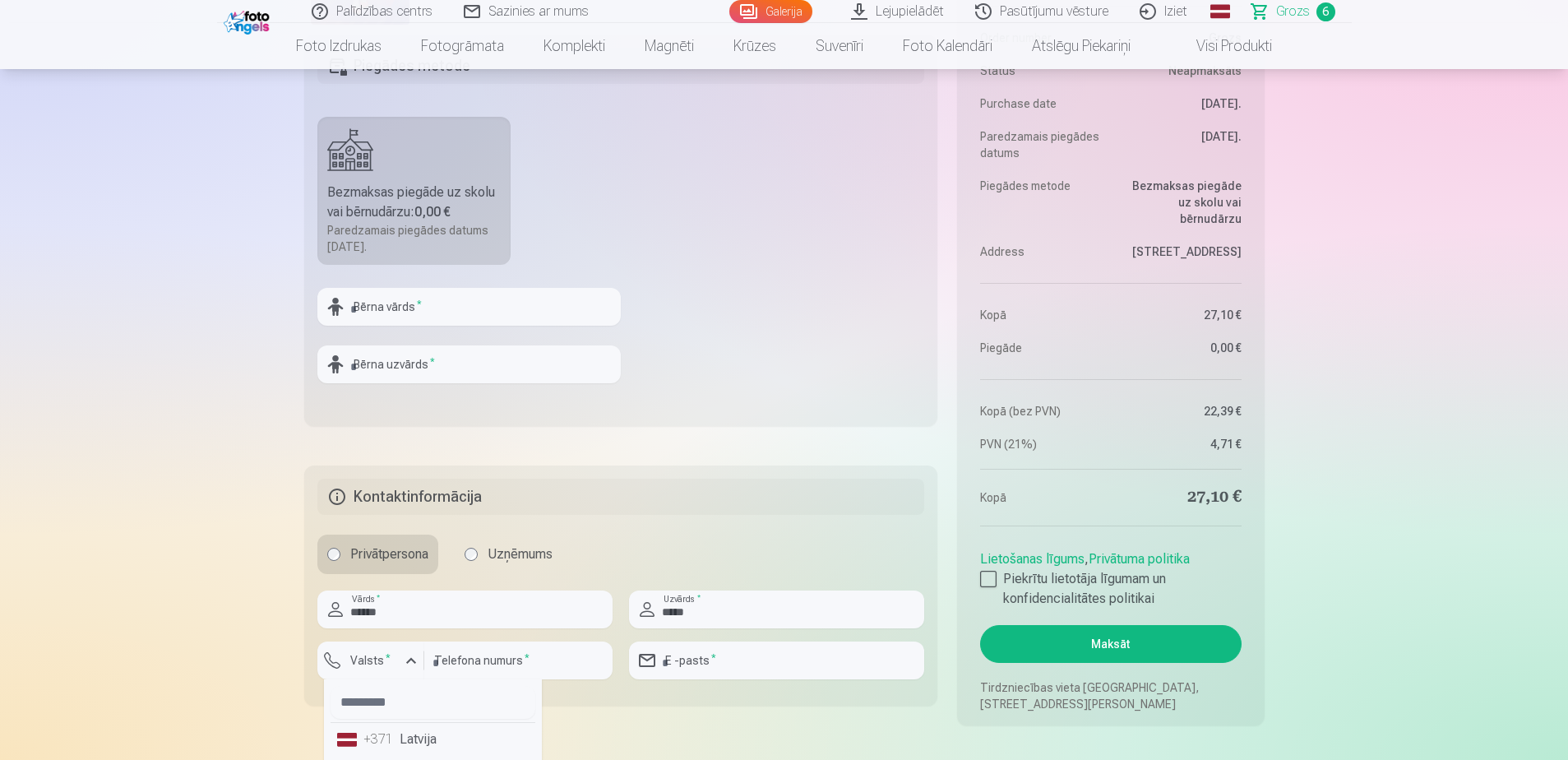
click at [385, 734] on div "+371" at bounding box center [380, 738] width 33 height 20
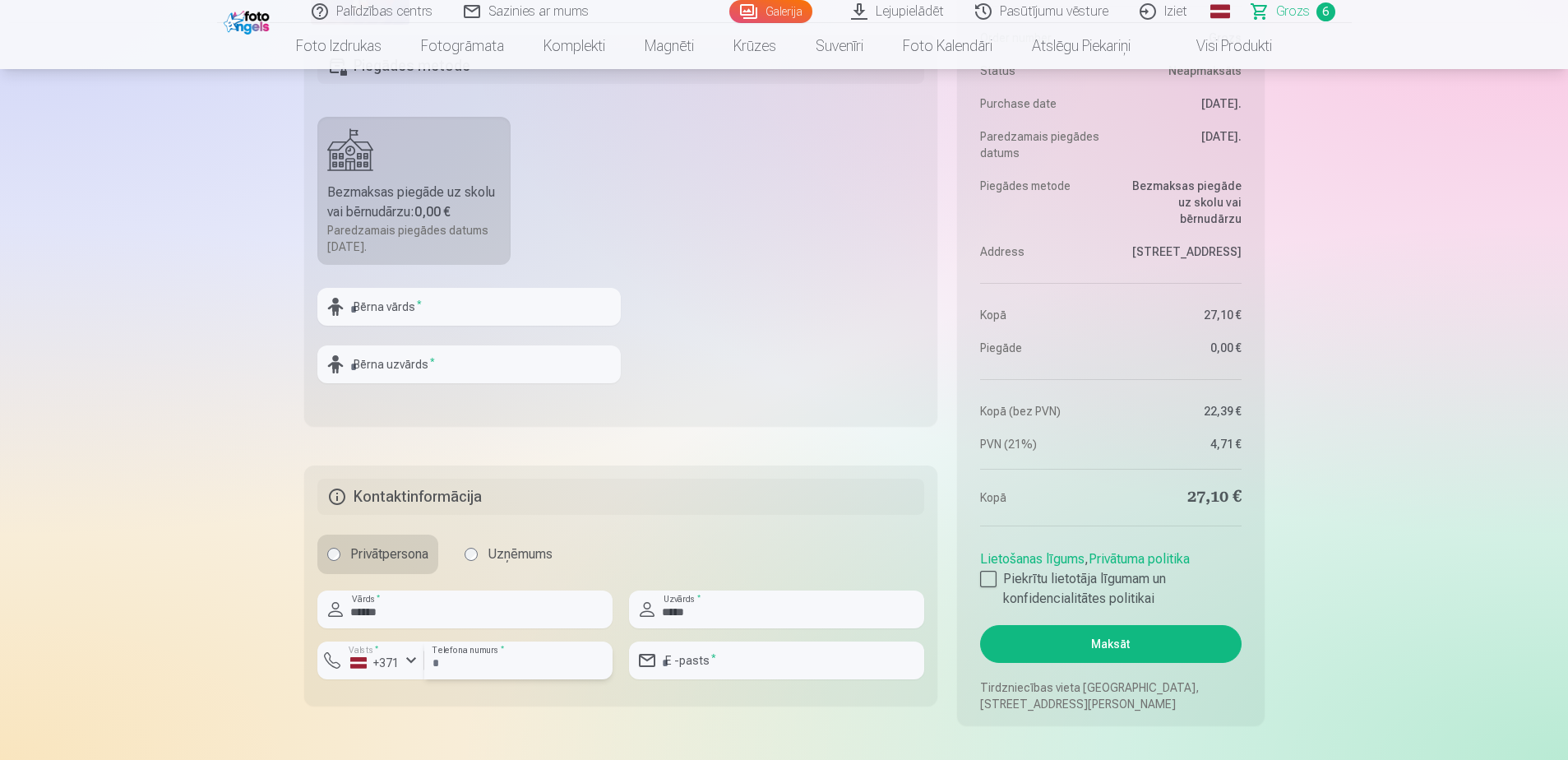
click at [459, 666] on input "number" at bounding box center [518, 660] width 188 height 38
type input "********"
click at [733, 659] on input "email" at bounding box center [776, 660] width 296 height 38
click at [740, 664] on input "email" at bounding box center [776, 660] width 296 height 38
type input "**********"
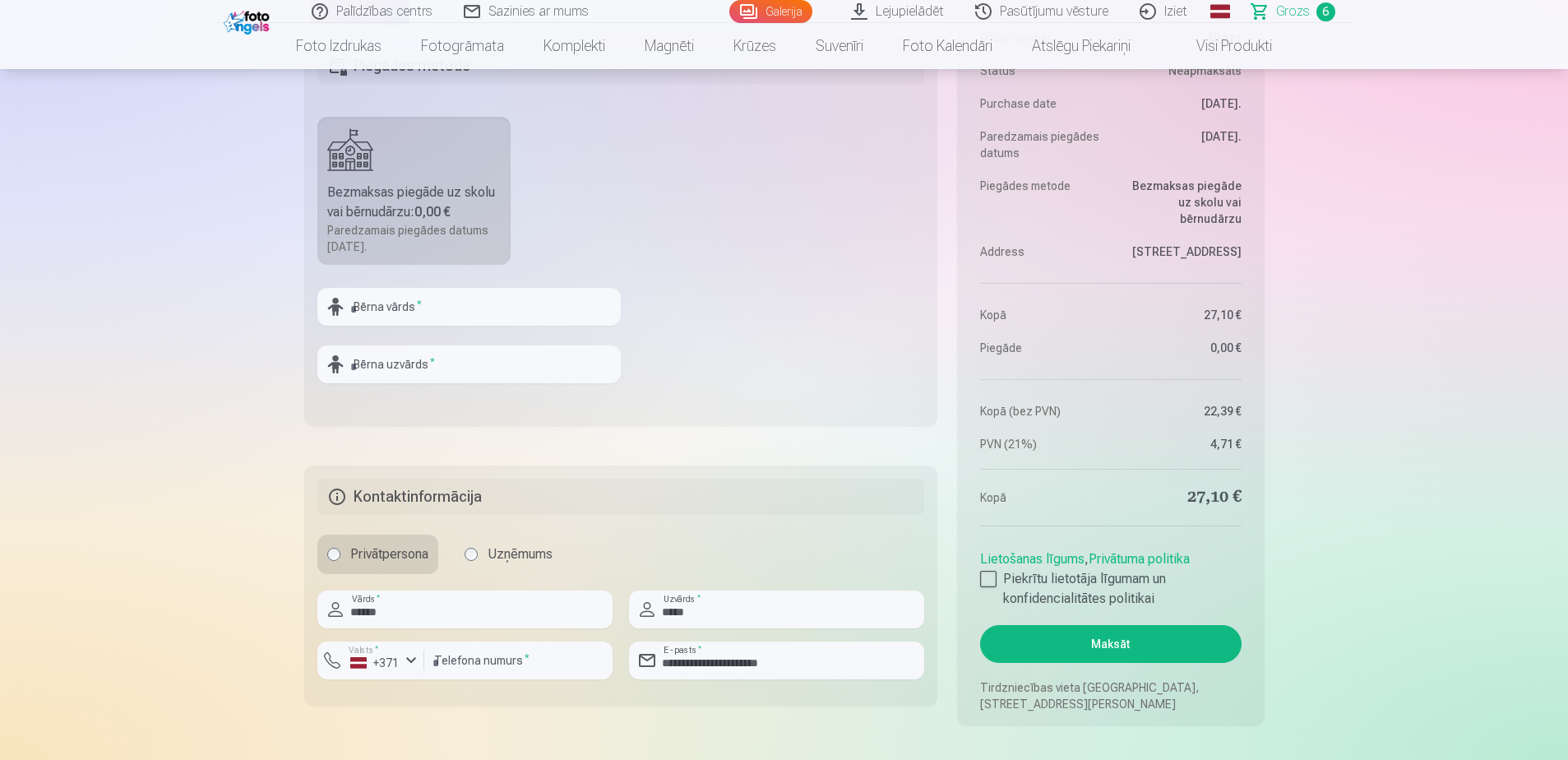
click at [1070, 651] on button "Maksāt" at bounding box center [1111, 644] width 261 height 38
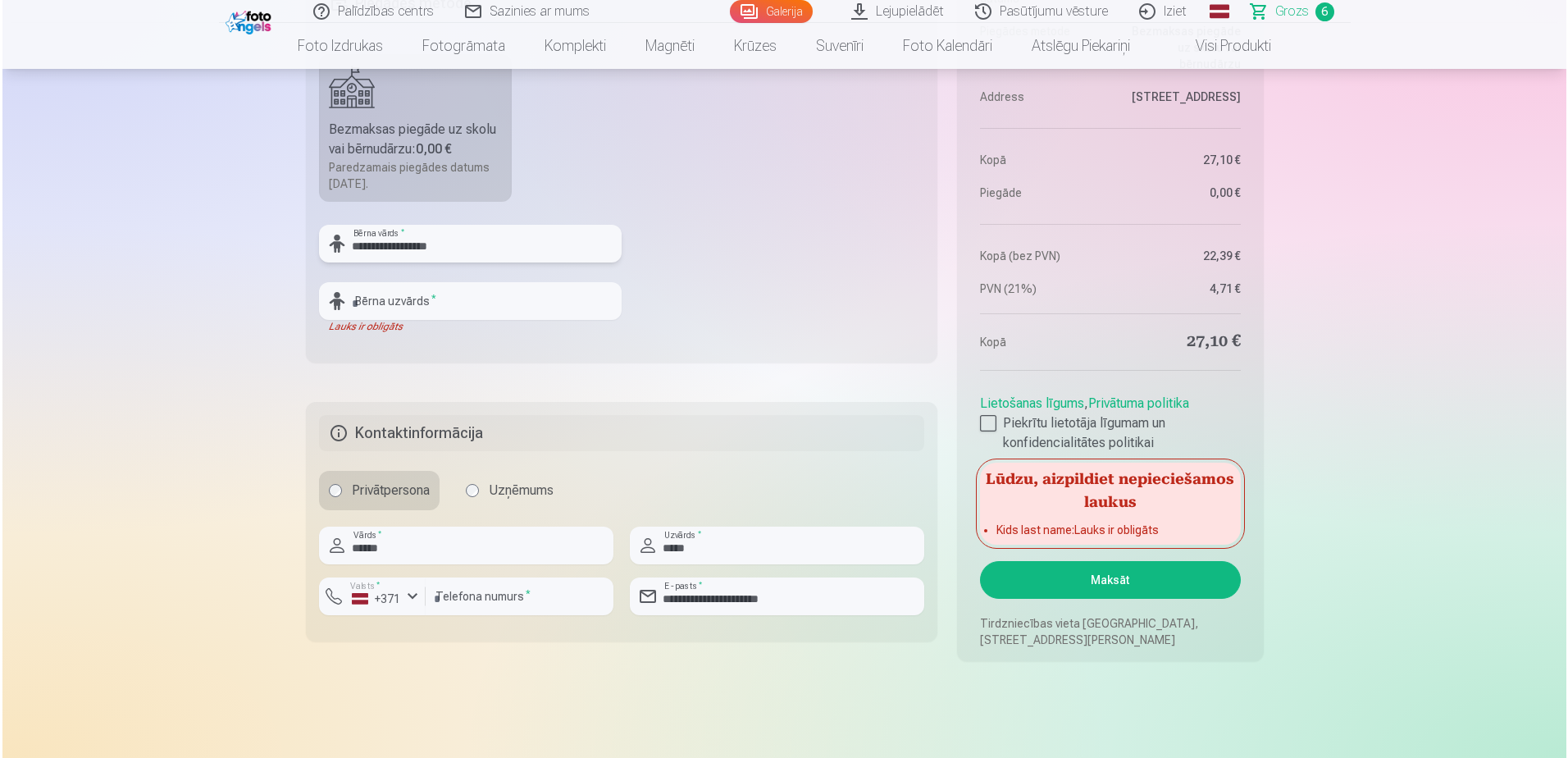
scroll to position [1476, 0]
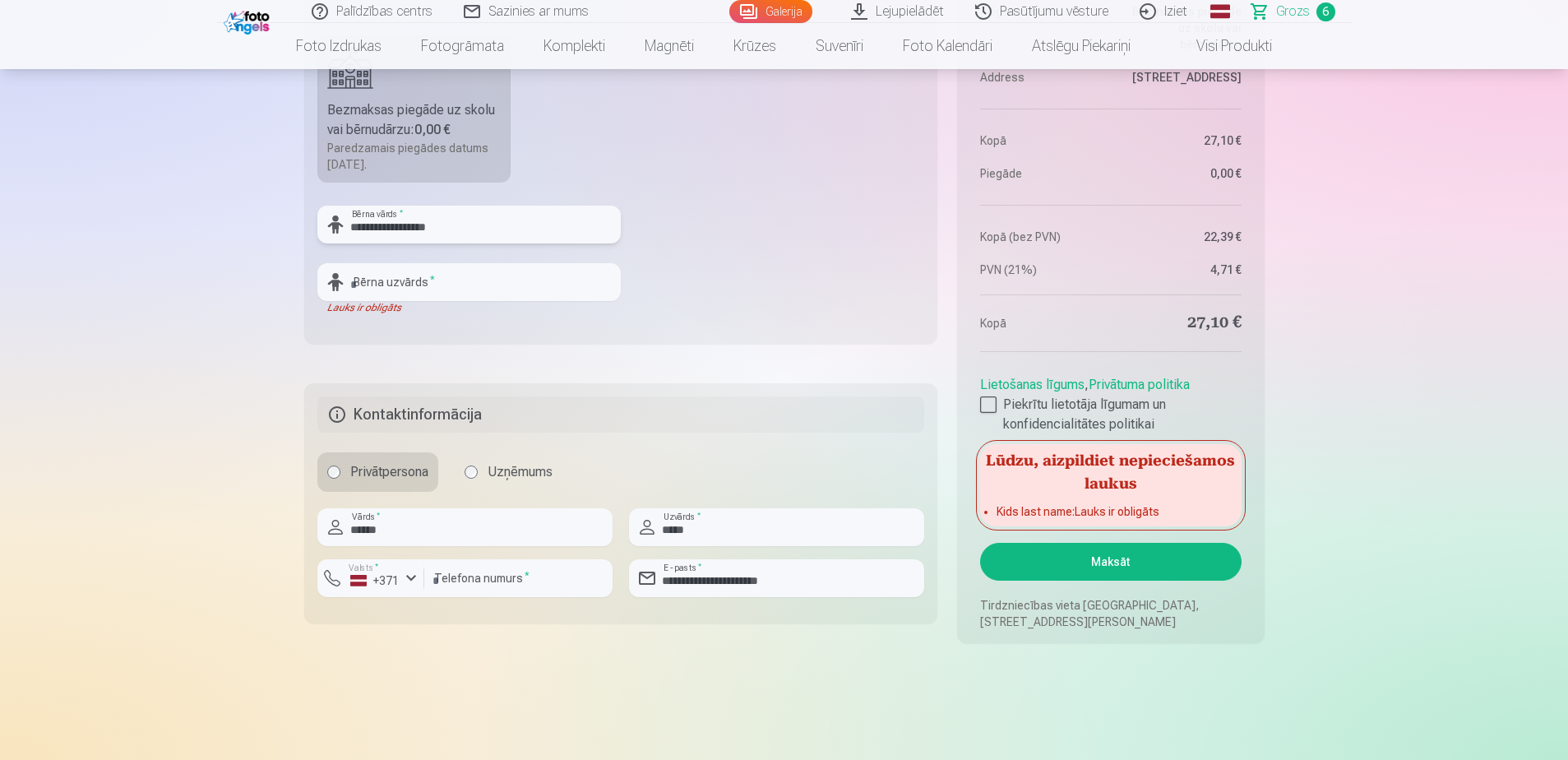
type input "**********"
click at [1111, 569] on button "Maksāt" at bounding box center [1111, 562] width 261 height 38
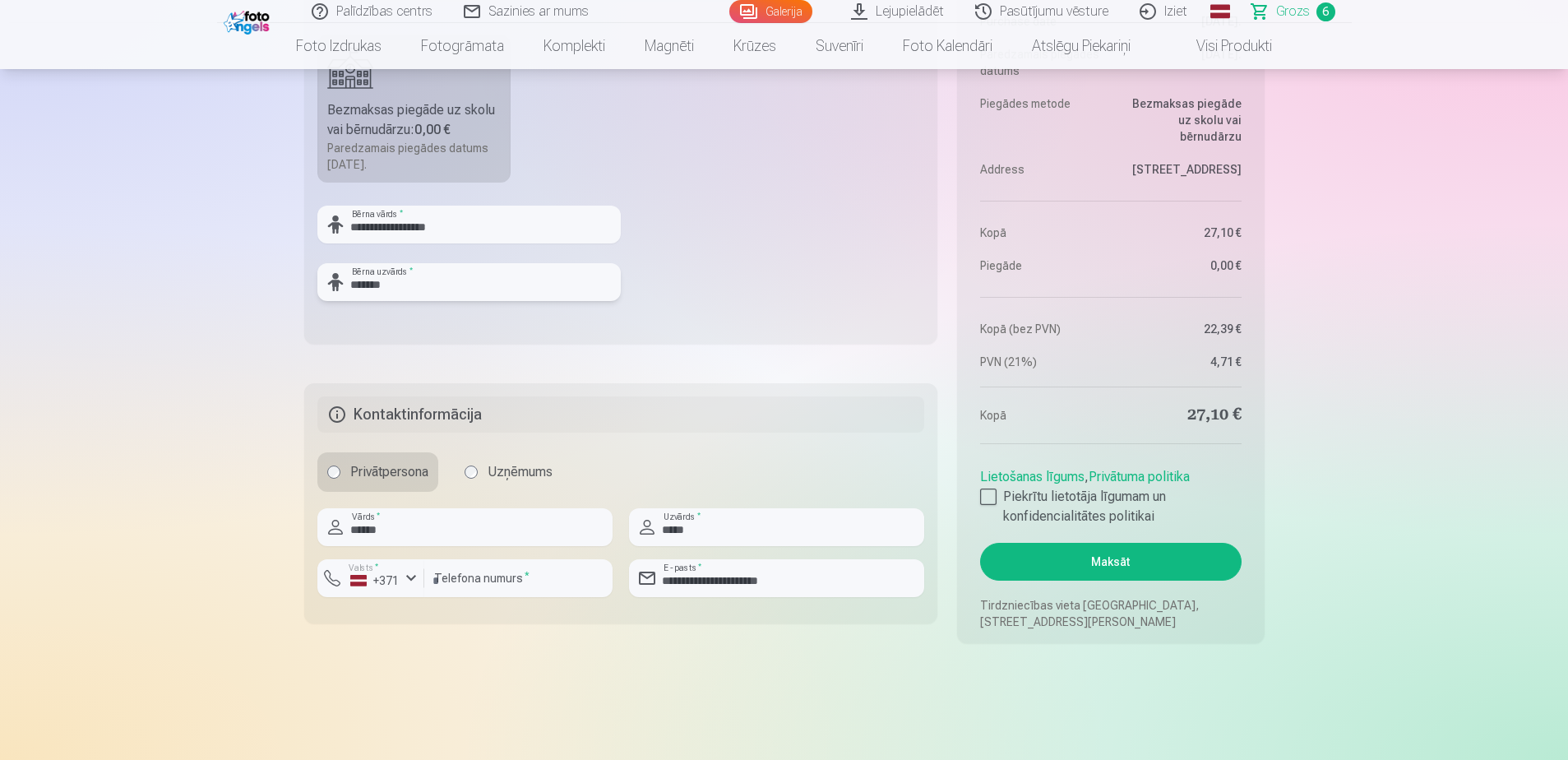
click at [376, 283] on input "*******" at bounding box center [469, 282] width 303 height 38
type input "*******"
click at [1111, 568] on button "Maksāt" at bounding box center [1111, 562] width 261 height 38
